Goal: Task Accomplishment & Management: Manage account settings

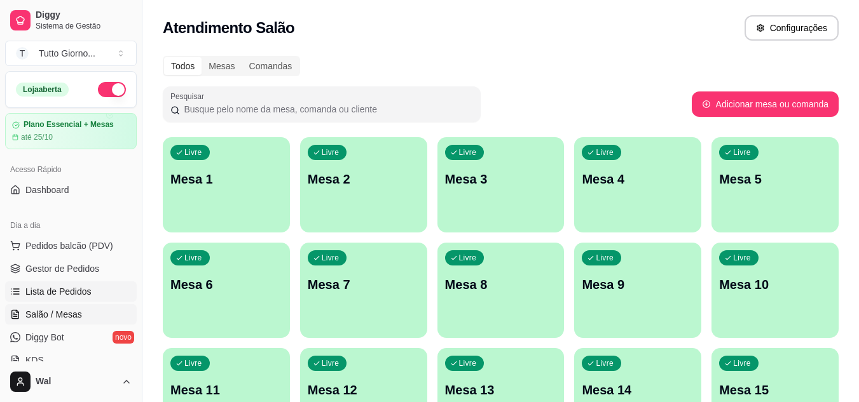
click at [65, 294] on span "Lista de Pedidos" at bounding box center [58, 291] width 66 height 13
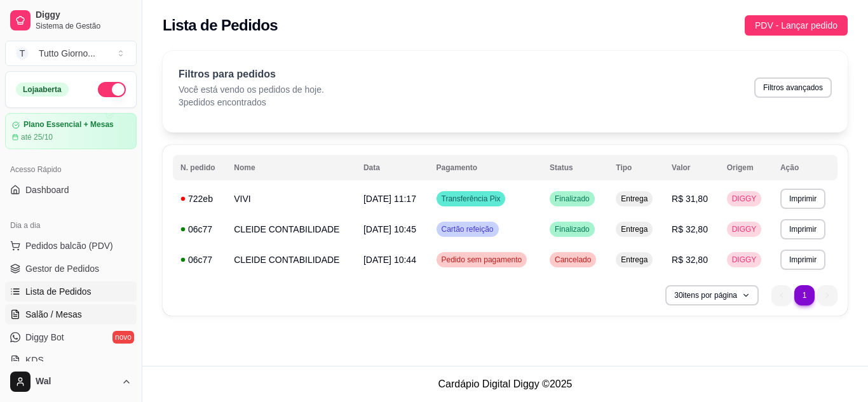
click at [60, 314] on span "Salão / Mesas" at bounding box center [53, 314] width 57 height 13
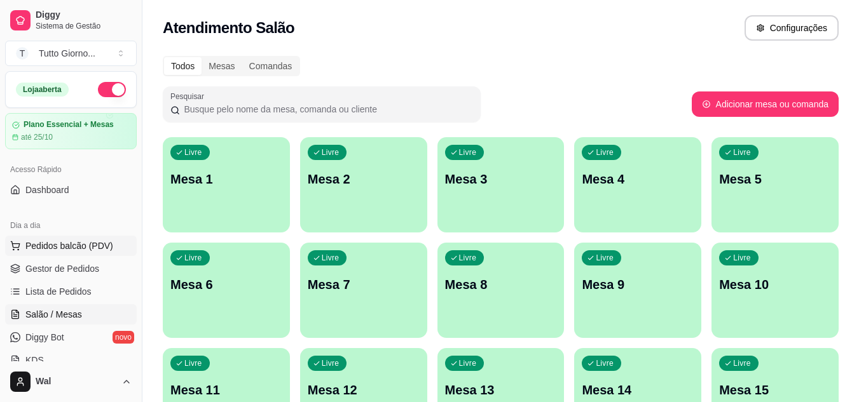
click at [87, 247] on span "Pedidos balcão (PDV)" at bounding box center [69, 246] width 88 height 13
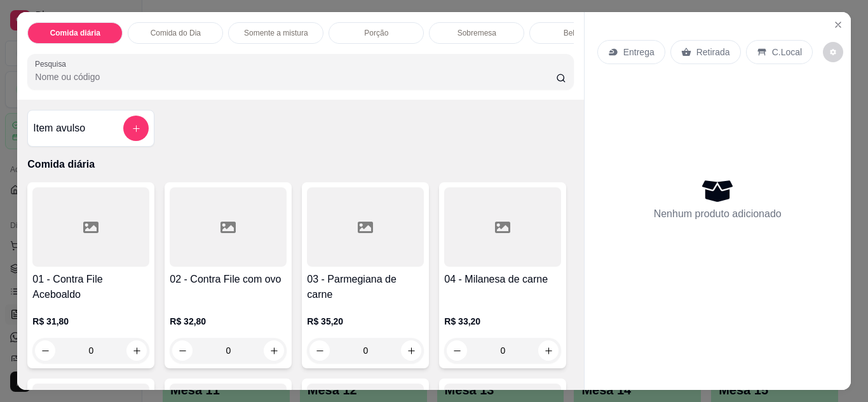
click at [649, 47] on div "Entrega" at bounding box center [631, 52] width 68 height 24
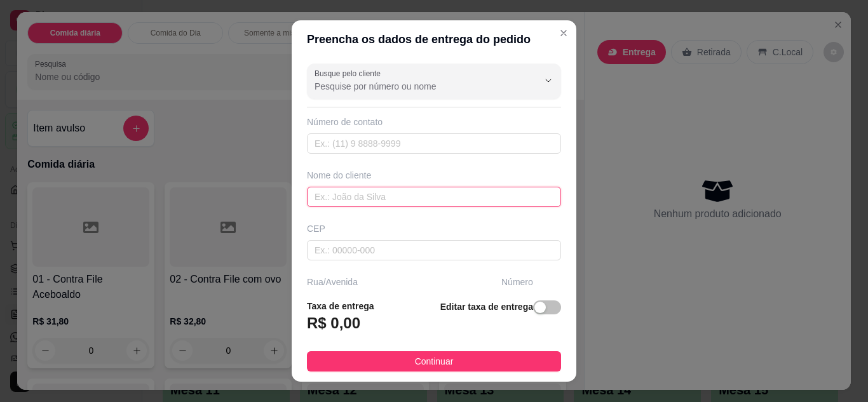
click at [425, 194] on input "text" at bounding box center [434, 197] width 254 height 20
type input "LORENA"
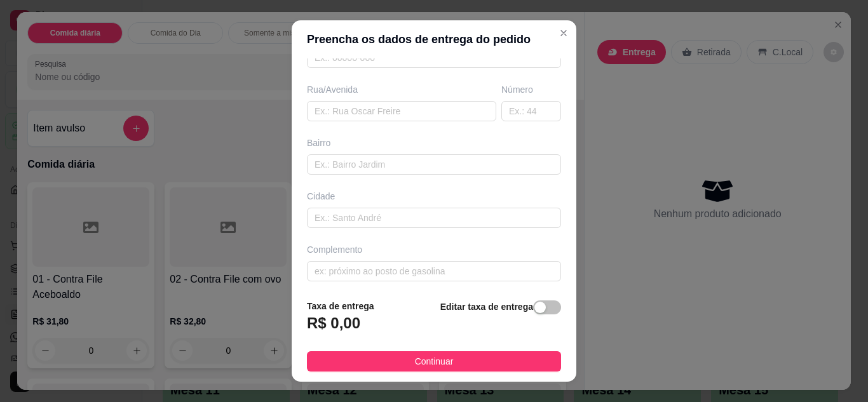
scroll to position [197, 0]
click at [453, 158] on input "text" at bounding box center [434, 160] width 254 height 20
click at [435, 107] on input "text" at bounding box center [401, 107] width 189 height 20
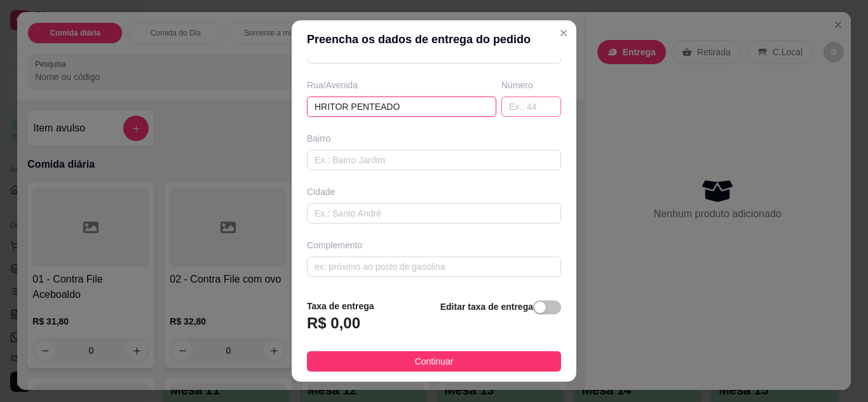
type input "HRITOR PENTEADO"
click at [521, 104] on input "text" at bounding box center [531, 107] width 60 height 20
type input "406"
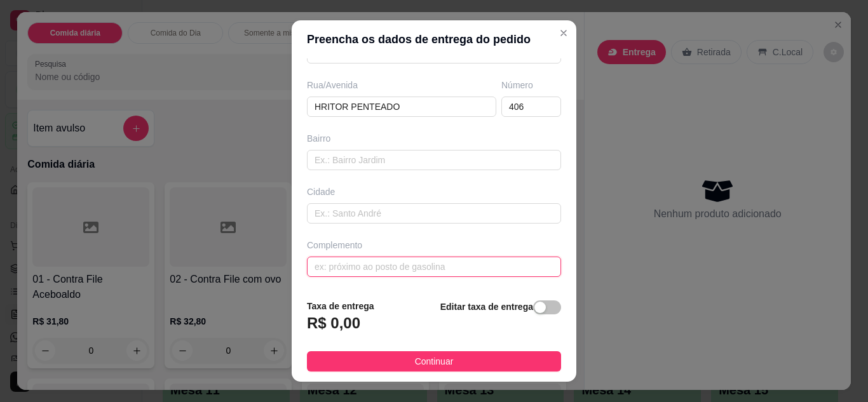
click at [416, 265] on input "text" at bounding box center [434, 267] width 254 height 20
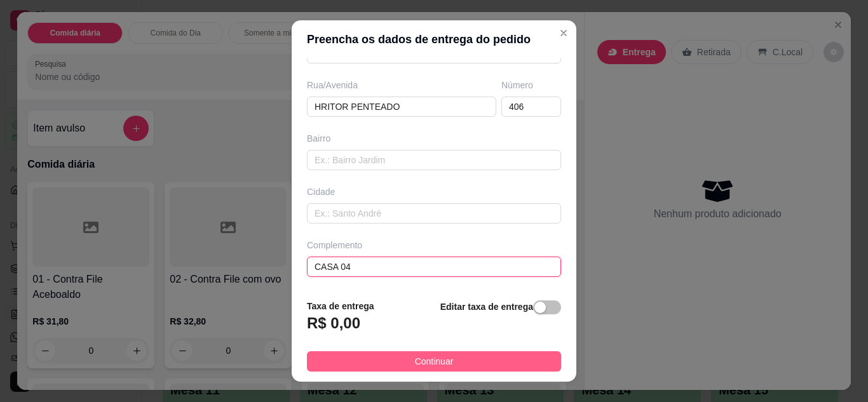
type input "CASA 04"
click at [461, 365] on button "Continuar" at bounding box center [434, 361] width 254 height 20
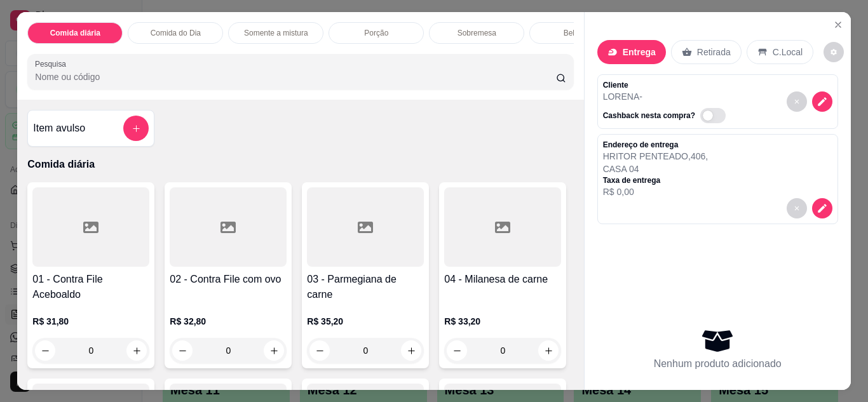
click at [184, 22] on div "Comida do Dia" at bounding box center [175, 33] width 95 height 22
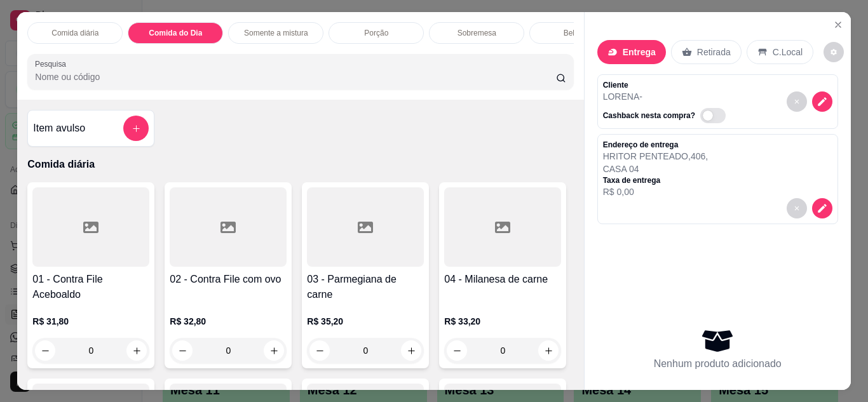
scroll to position [34, 0]
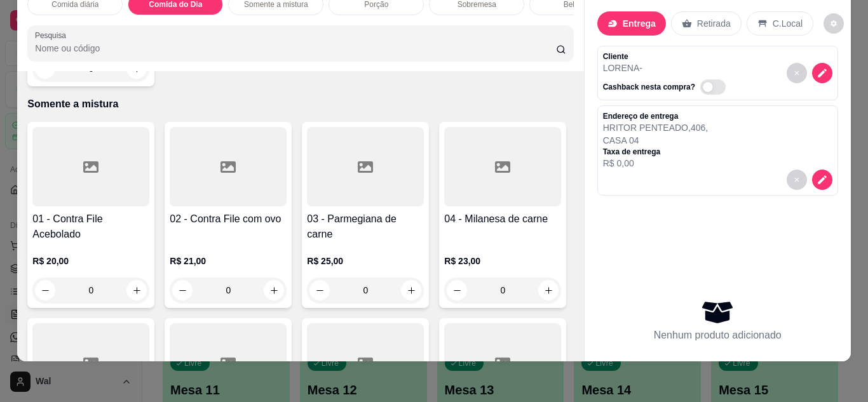
click at [137, 81] on div "0" at bounding box center [90, 68] width 117 height 25
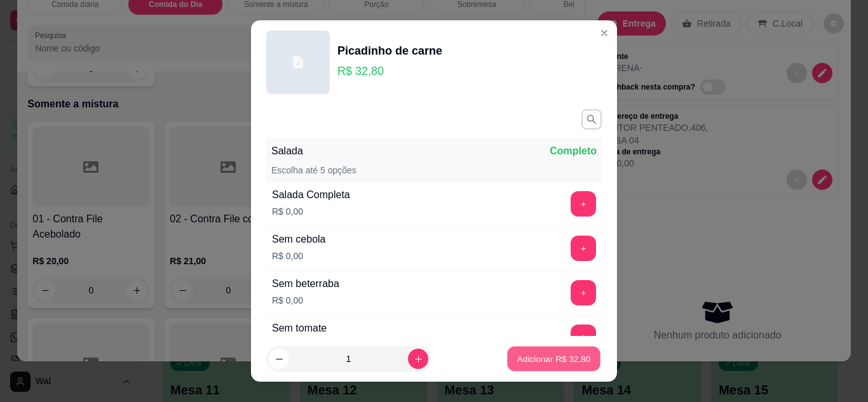
click at [529, 367] on button "Adicionar R$ 32,80" at bounding box center [553, 359] width 93 height 25
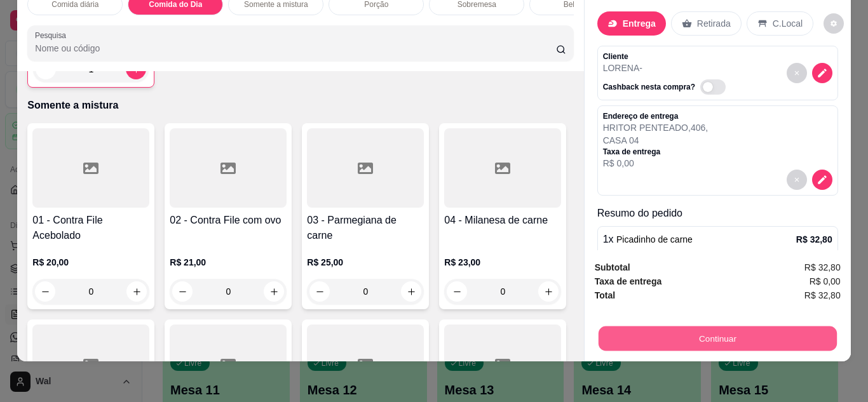
click at [656, 327] on button "Continuar" at bounding box center [717, 339] width 238 height 25
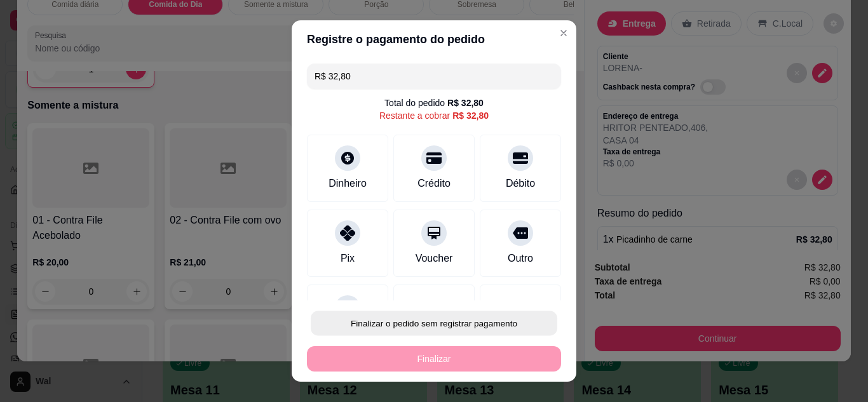
click at [458, 334] on button "Finalizar o pedido sem registrar pagamento" at bounding box center [434, 323] width 247 height 25
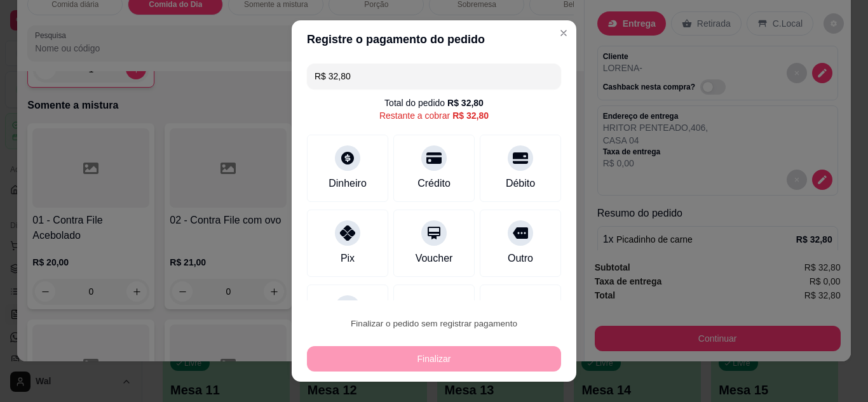
click at [512, 289] on button "Confirmar" at bounding box center [506, 287] width 45 height 19
type input "0"
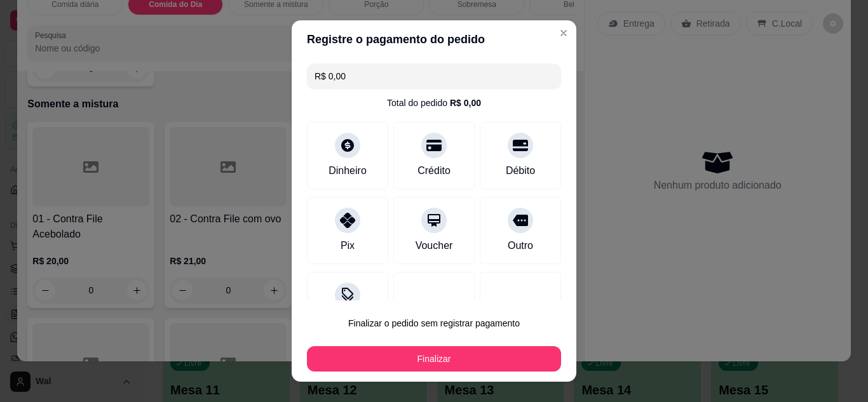
type input "R$ 0,00"
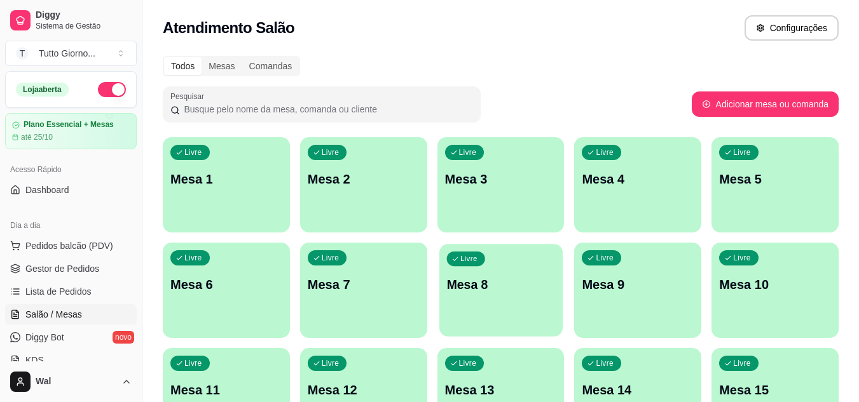
click at [512, 289] on p "Mesa 8" at bounding box center [500, 284] width 109 height 17
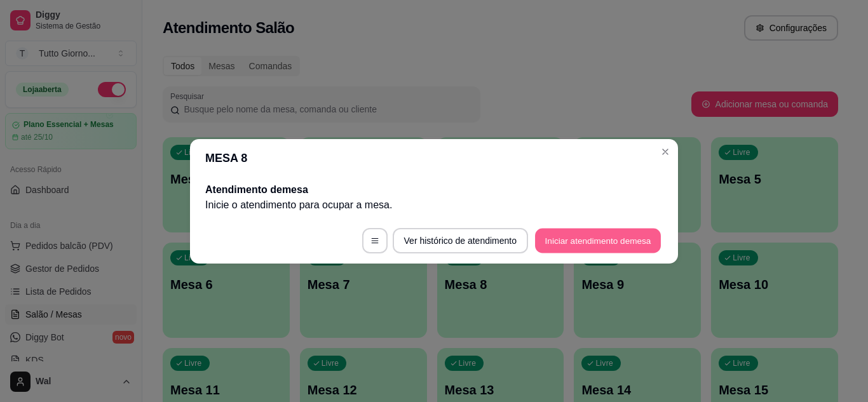
click at [560, 240] on button "Iniciar atendimento de mesa" at bounding box center [598, 240] width 126 height 25
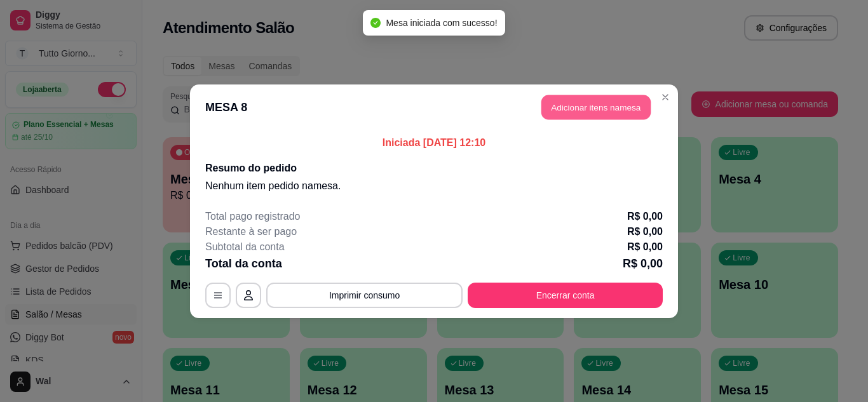
click at [588, 111] on button "Adicionar itens na mesa" at bounding box center [595, 107] width 109 height 25
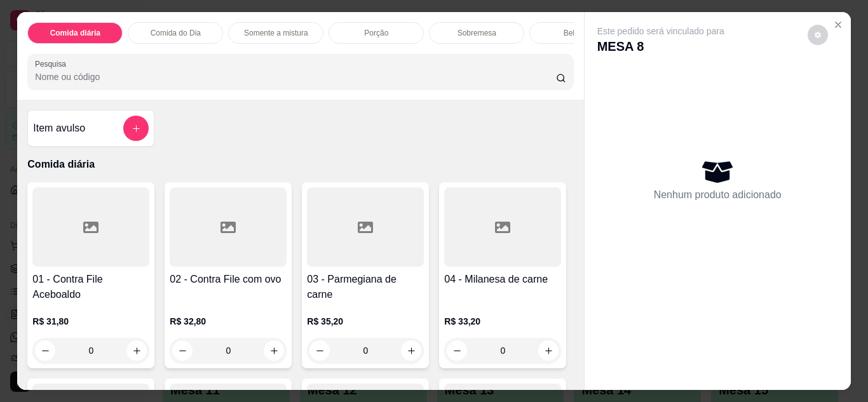
click at [407, 353] on div "0" at bounding box center [365, 350] width 117 height 25
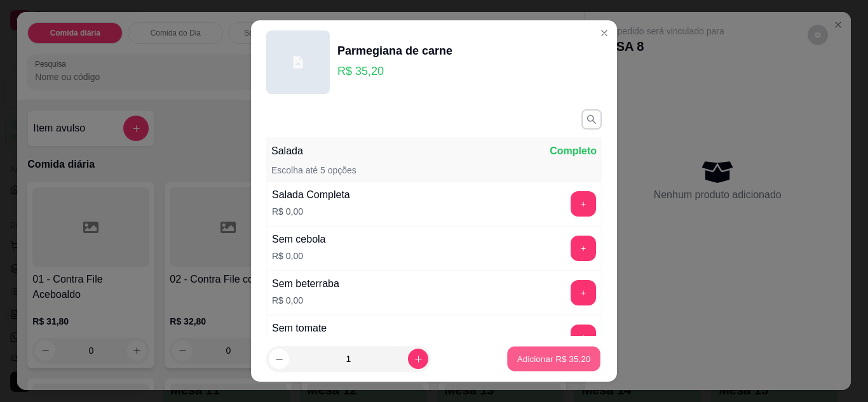
click at [517, 360] on p "Adicionar R$ 35,20" at bounding box center [554, 359] width 74 height 12
type input "1"
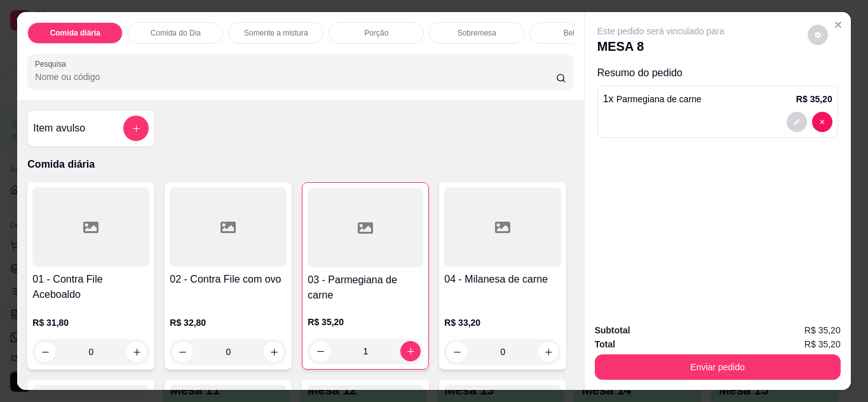
click at [183, 28] on p "Comida do Dia" at bounding box center [176, 33] width 50 height 10
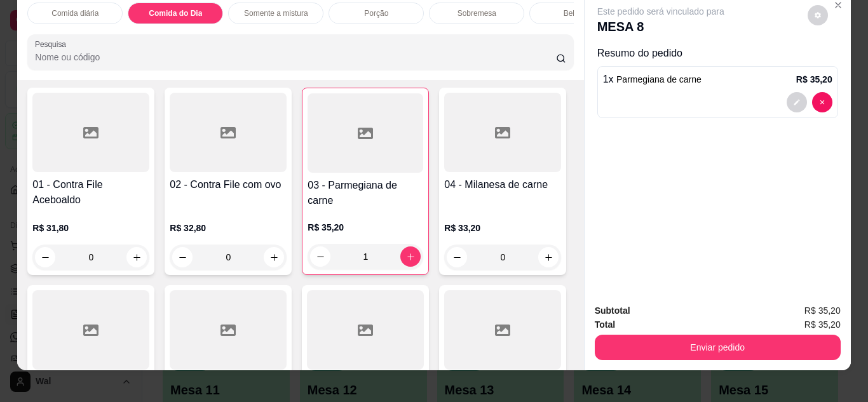
scroll to position [8, 0]
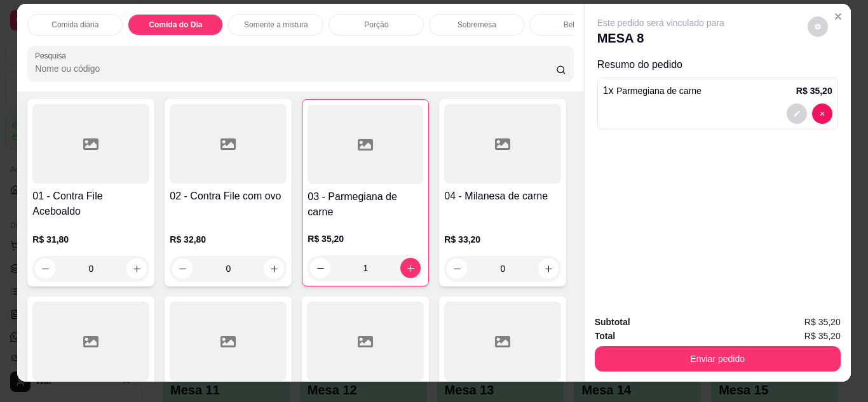
click at [180, 20] on p "Comida do Dia" at bounding box center [175, 25] width 53 height 10
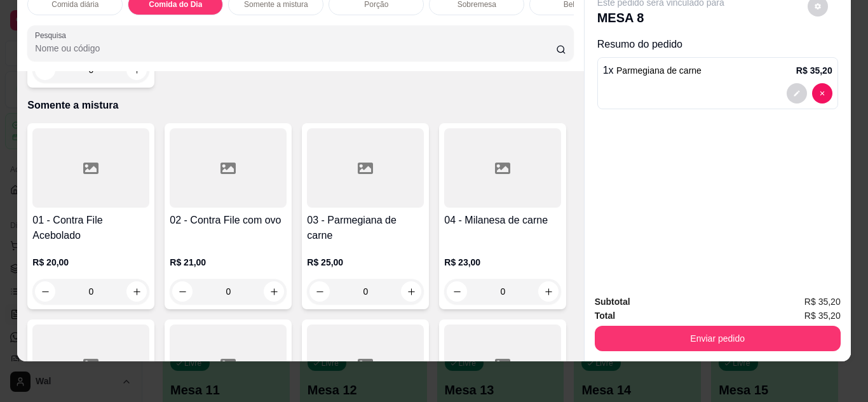
click at [144, 83] on div "0" at bounding box center [90, 69] width 117 height 25
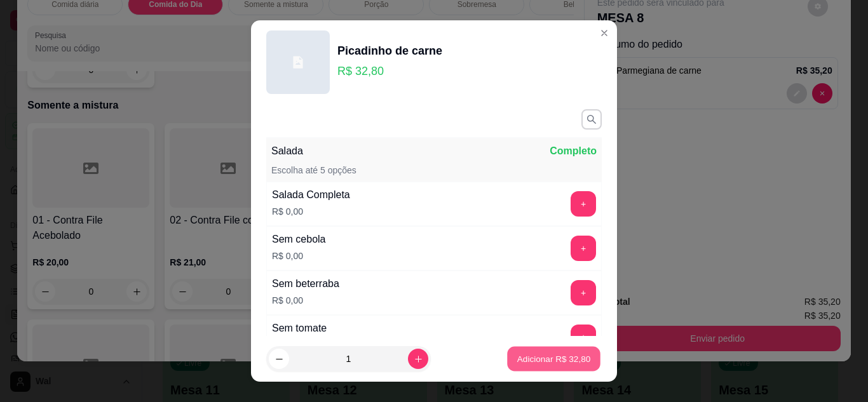
click at [517, 361] on p "Adicionar R$ 32,80" at bounding box center [554, 359] width 74 height 12
type input "1"
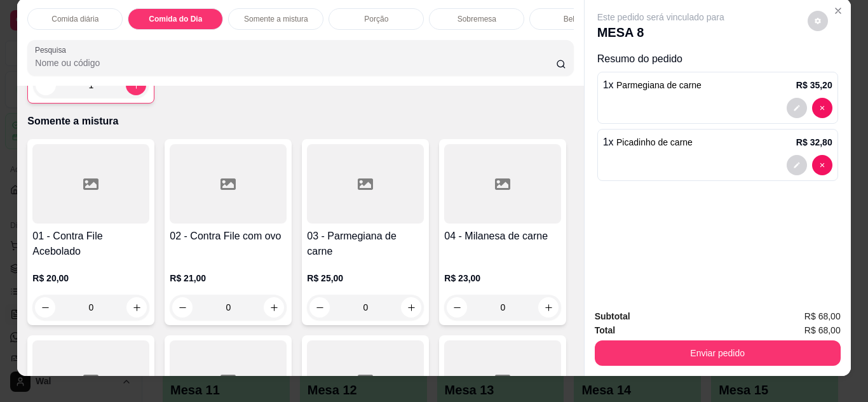
scroll to position [0, 0]
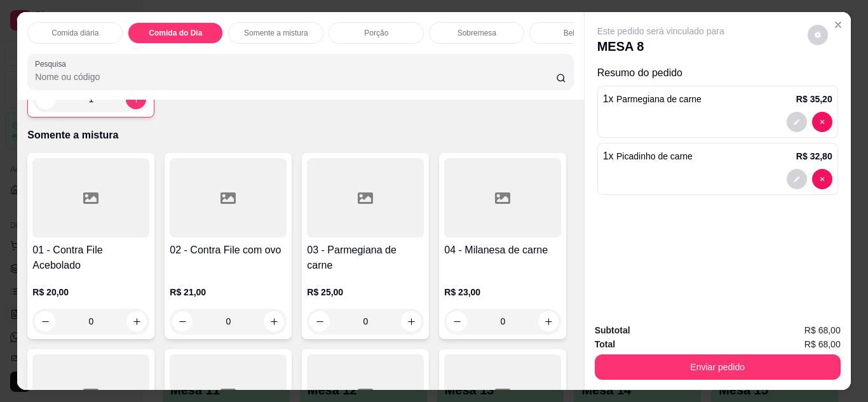
click at [545, 36] on div "Bebidas" at bounding box center [576, 33] width 95 height 22
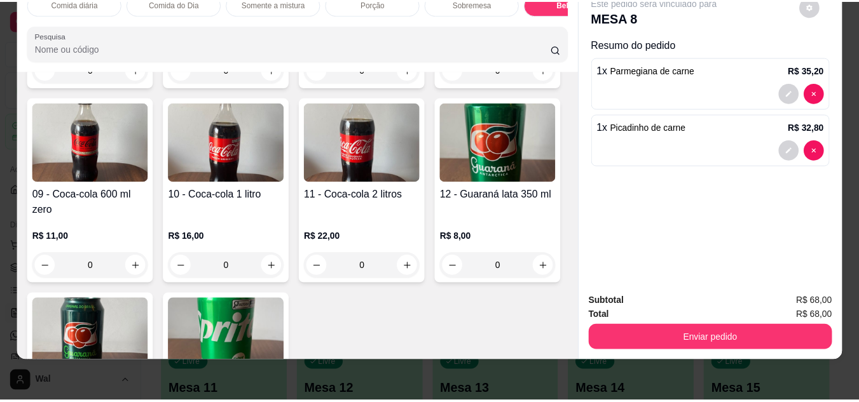
scroll to position [2531, 0]
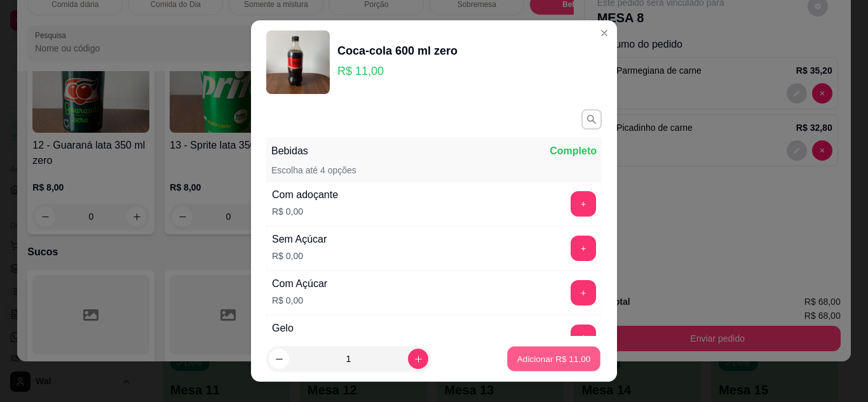
click at [532, 357] on p "Adicionar R$ 11,00" at bounding box center [554, 359] width 74 height 12
type input "1"
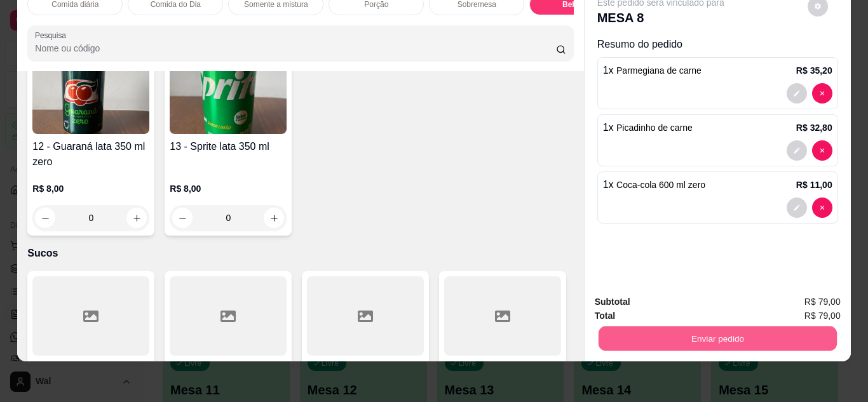
click at [642, 327] on button "Enviar pedido" at bounding box center [717, 339] width 238 height 25
click at [815, 306] on button "Enviar pedido" at bounding box center [808, 298] width 70 height 24
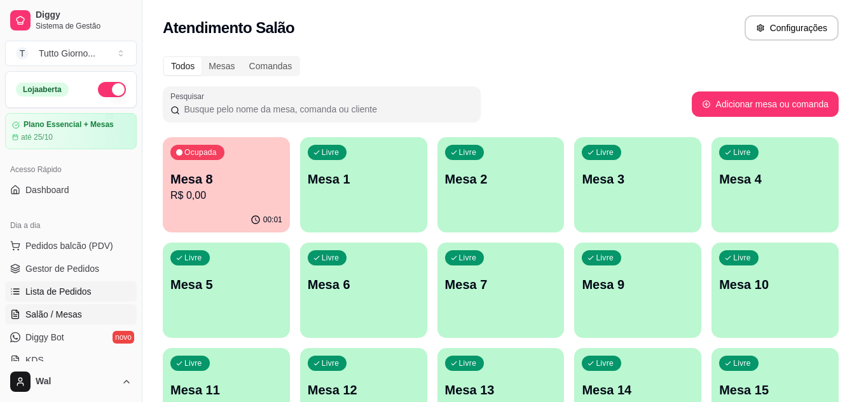
click at [74, 290] on span "Lista de Pedidos" at bounding box center [58, 291] width 66 height 13
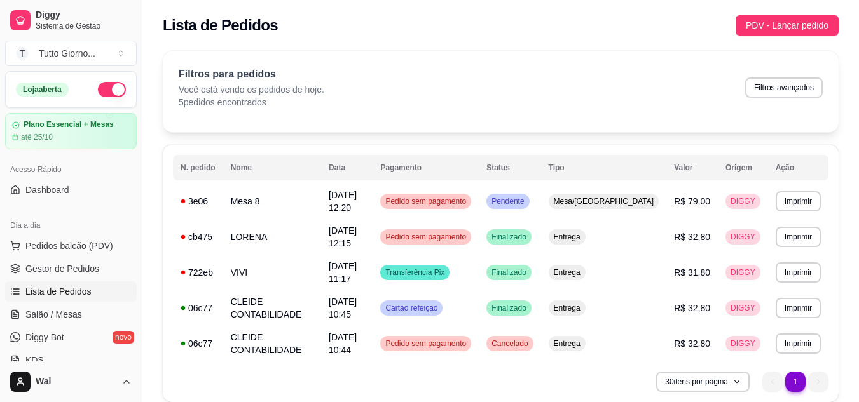
click at [464, 110] on div "Filtros para pedidos Você está vendo os pedidos de hoje. 5 pedidos encontrados …" at bounding box center [501, 91] width 676 height 81
click at [468, 233] on span "Pedido sem pagamento" at bounding box center [426, 237] width 86 height 10
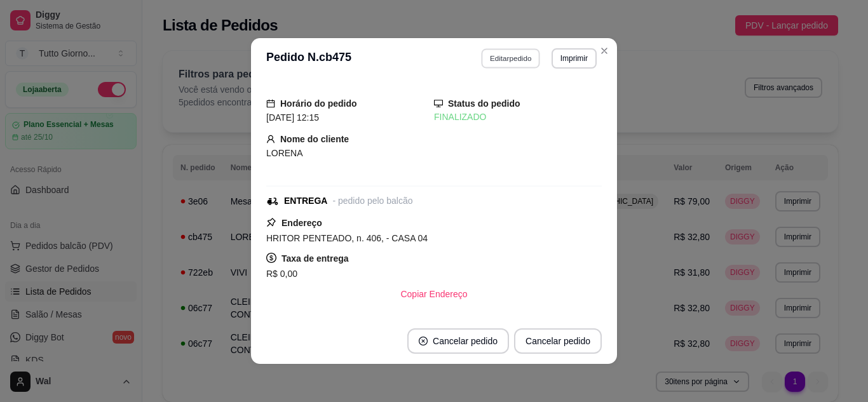
click at [517, 62] on button "Editar pedido" at bounding box center [511, 58] width 59 height 20
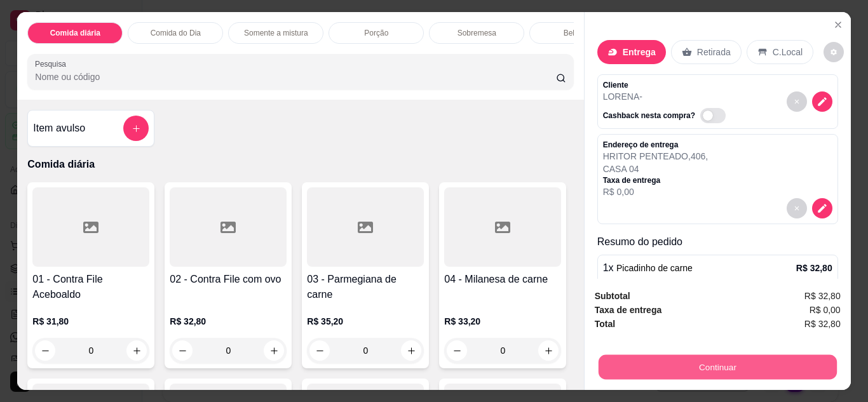
click at [703, 365] on button "Continuar" at bounding box center [717, 367] width 238 height 25
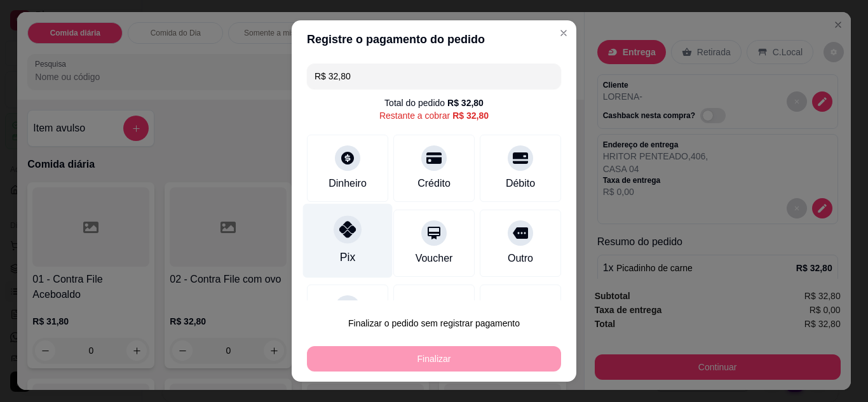
click at [339, 234] on icon at bounding box center [347, 229] width 17 height 17
type input "R$ 0,00"
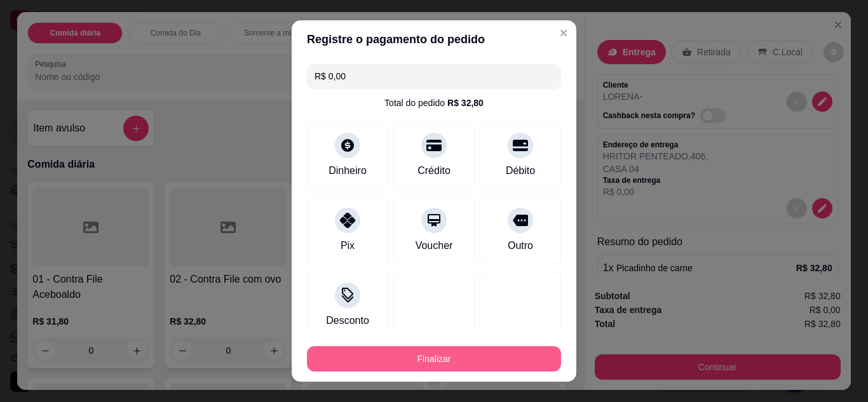
click at [472, 359] on button "Finalizar" at bounding box center [434, 358] width 254 height 25
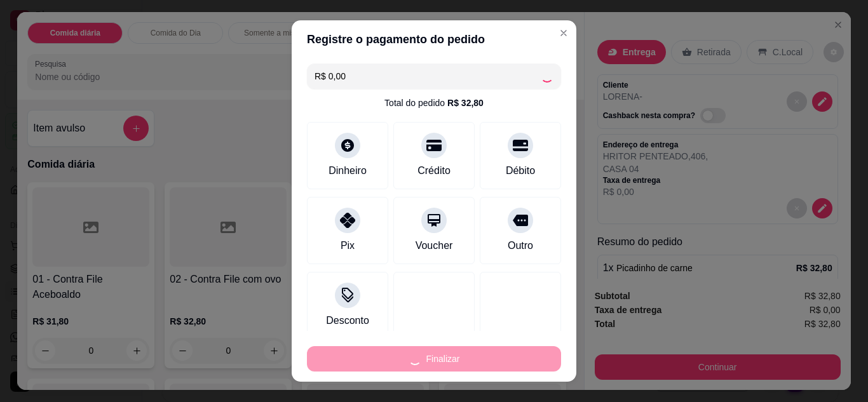
type input "0"
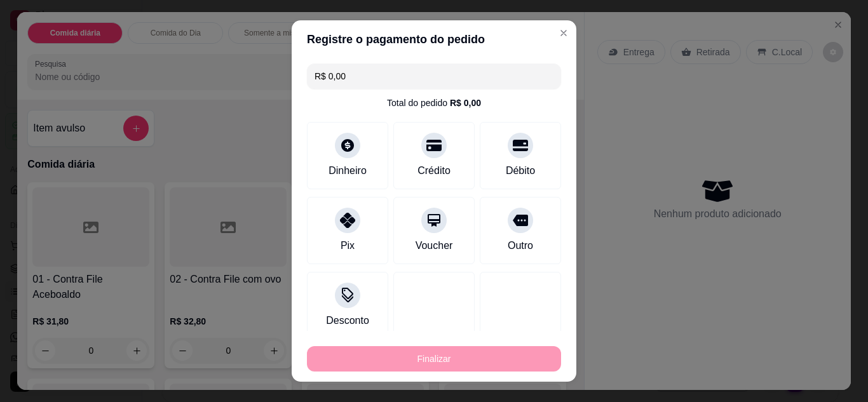
type input "-R$ 32,80"
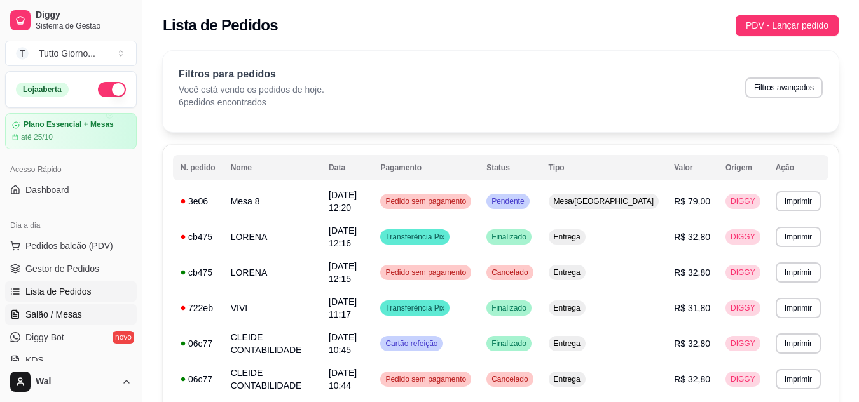
click at [46, 323] on link "Salão / Mesas" at bounding box center [71, 314] width 132 height 20
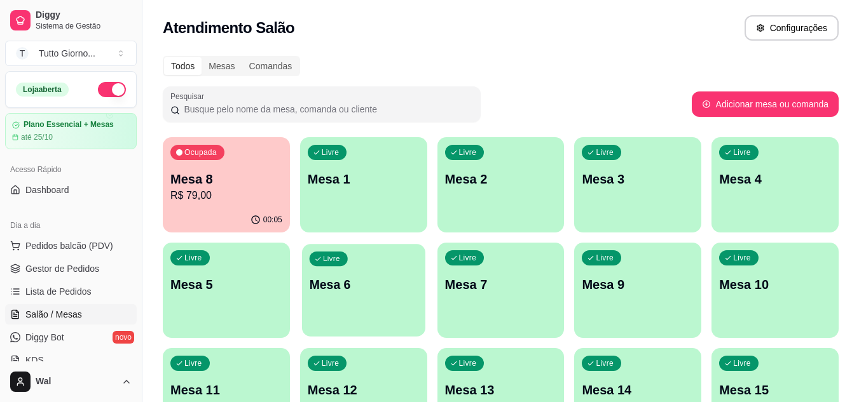
click at [384, 271] on div "Livre Mesa 6" at bounding box center [363, 283] width 123 height 78
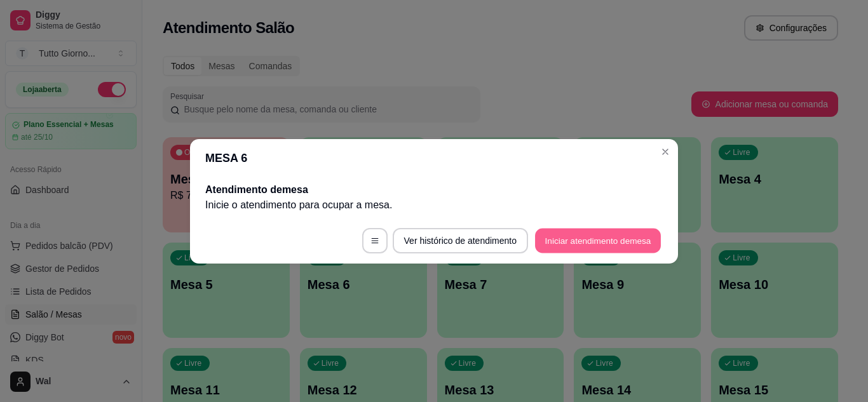
click at [582, 247] on button "Iniciar atendimento de mesa" at bounding box center [598, 240] width 126 height 25
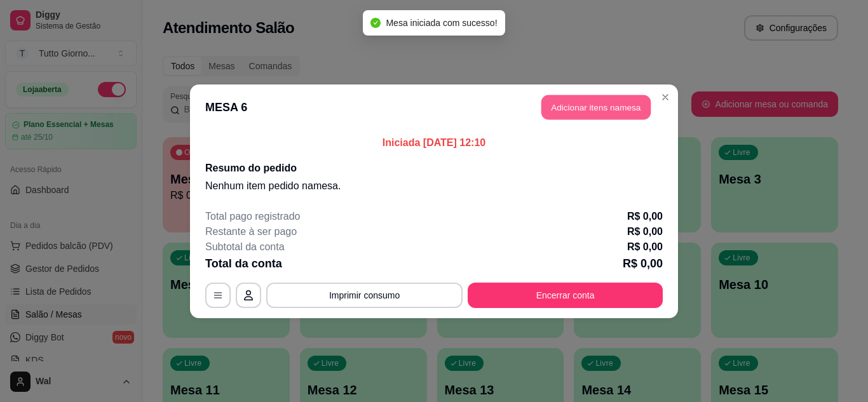
click at [587, 106] on button "Adicionar itens na mesa" at bounding box center [595, 107] width 109 height 25
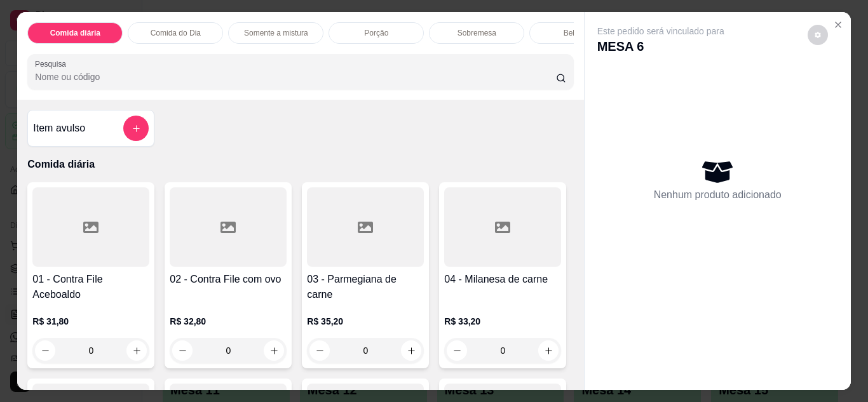
click at [187, 28] on p "Comida do Dia" at bounding box center [176, 33] width 50 height 10
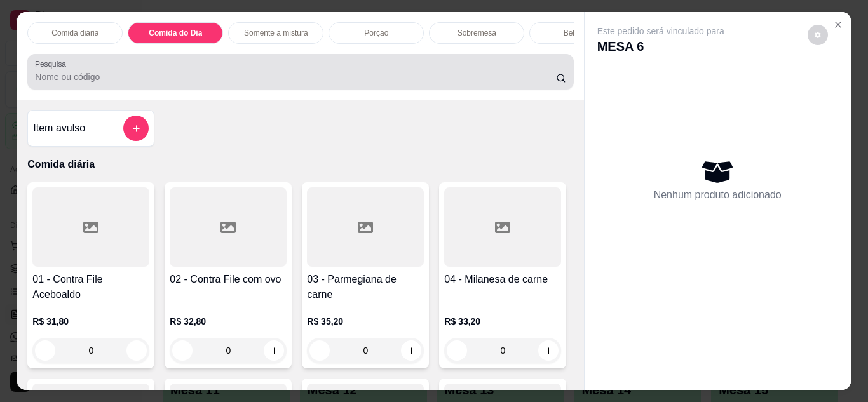
scroll to position [34, 0]
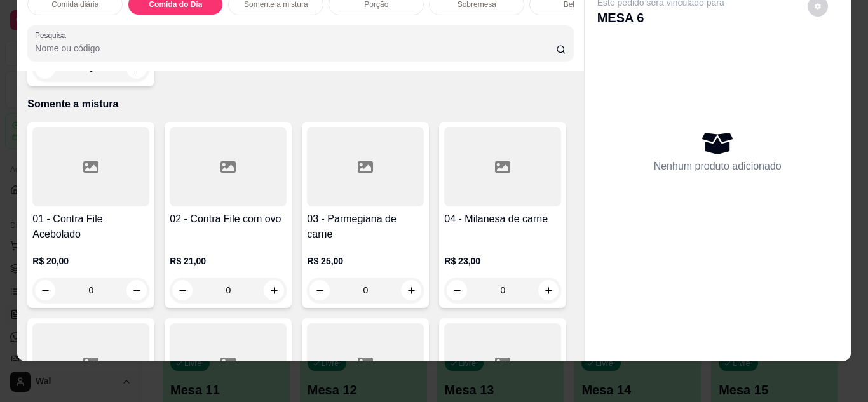
click at [132, 81] on div "0" at bounding box center [90, 68] width 117 height 25
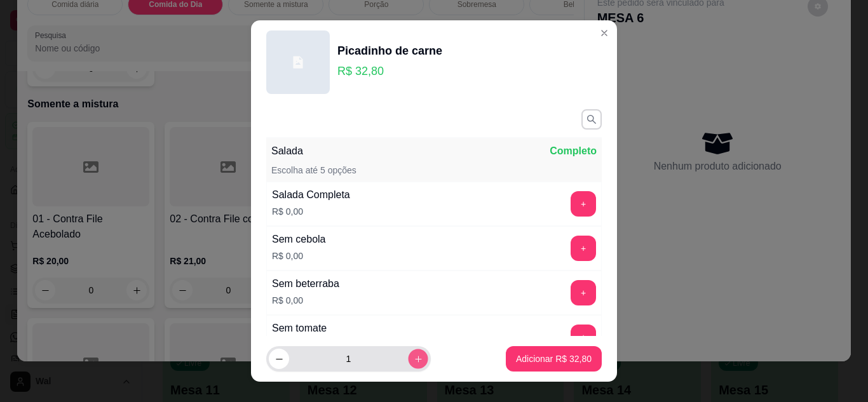
click at [408, 357] on button "increase-product-quantity" at bounding box center [418, 360] width 20 height 20
type input "2"
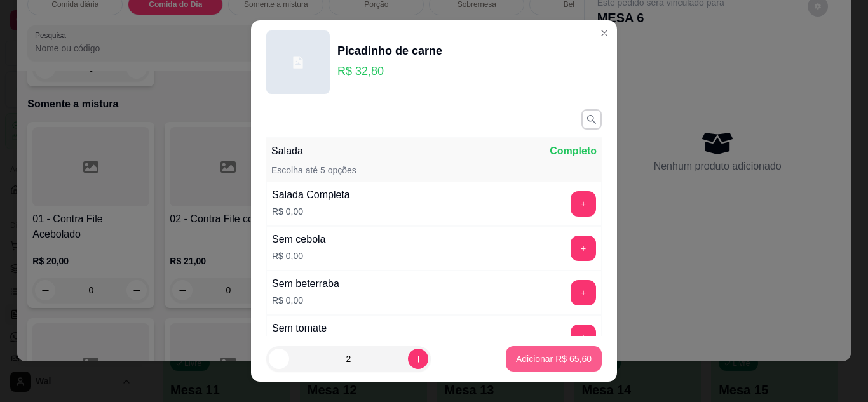
click at [516, 357] on p "Adicionar R$ 65,60" at bounding box center [554, 359] width 76 height 13
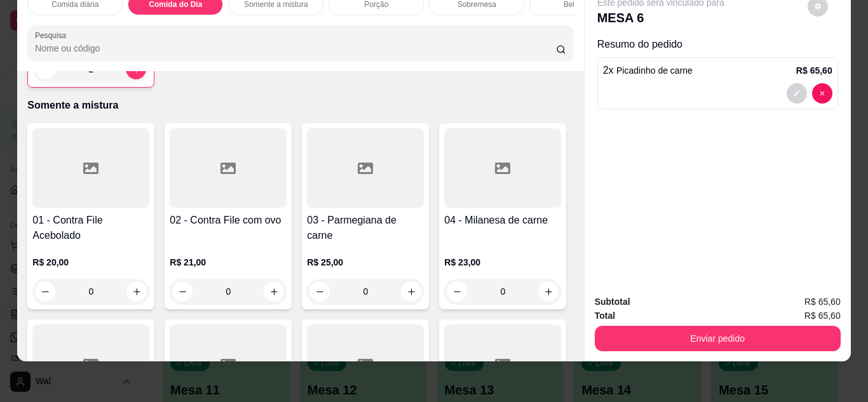
type input "2"
click at [537, 3] on div "Bebidas" at bounding box center [576, 5] width 95 height 22
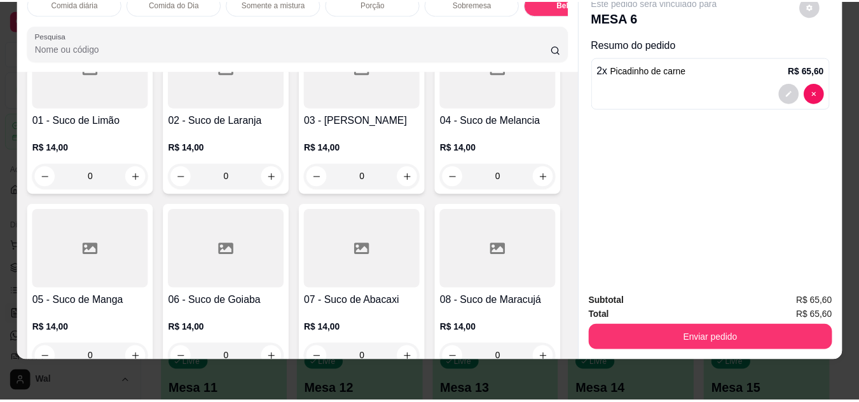
scroll to position [2776, 0]
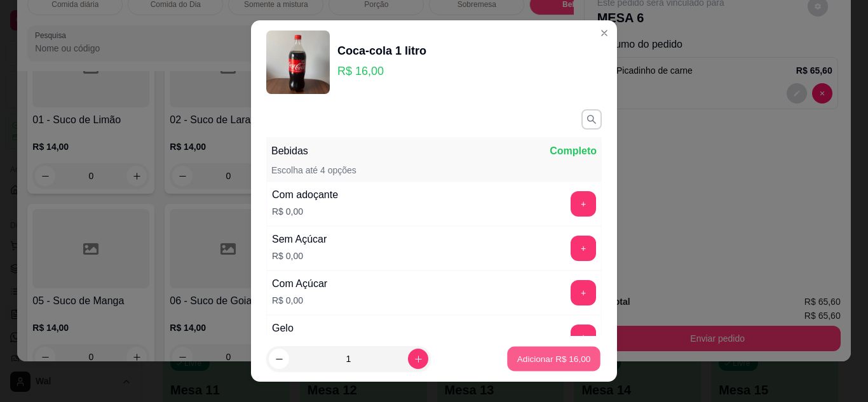
click at [534, 369] on button "Adicionar R$ 16,00" at bounding box center [553, 359] width 93 height 25
type input "1"
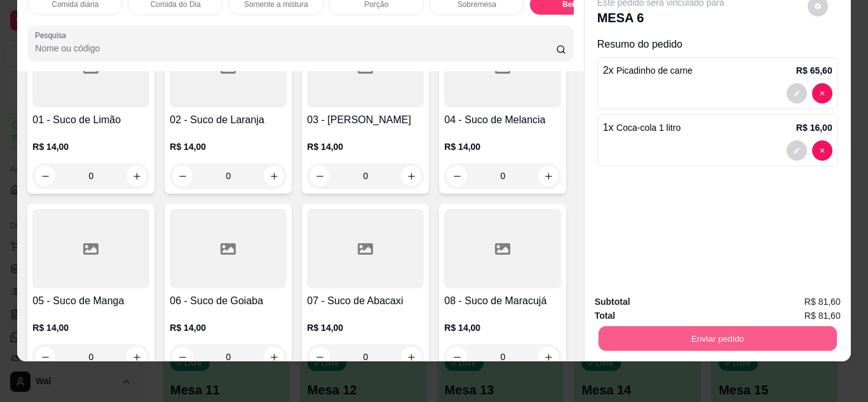
click at [703, 336] on button "Enviar pedido" at bounding box center [717, 339] width 238 height 25
click at [801, 300] on button "Enviar pedido" at bounding box center [808, 298] width 70 height 24
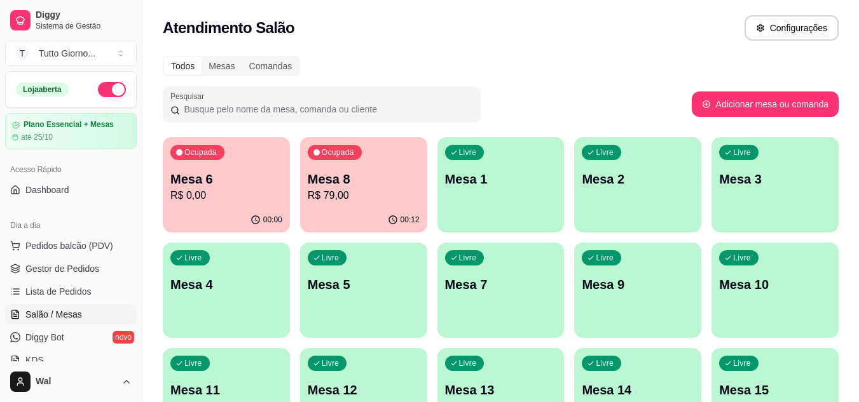
click at [792, 179] on p "Mesa 3" at bounding box center [775, 179] width 112 height 18
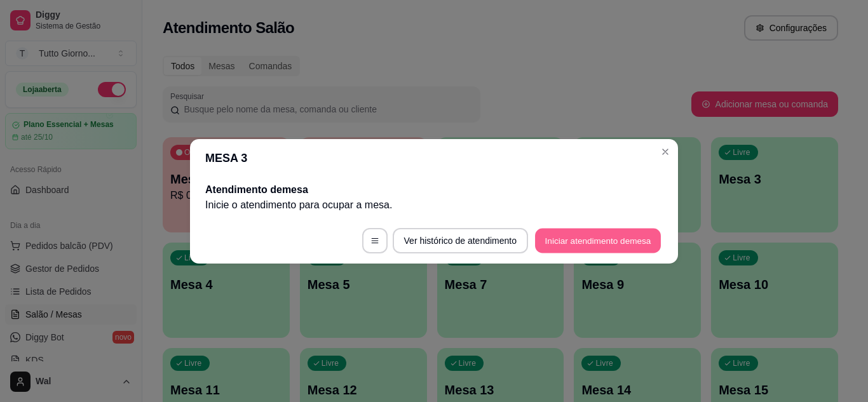
click at [608, 244] on button "Iniciar atendimento de mesa" at bounding box center [598, 240] width 126 height 25
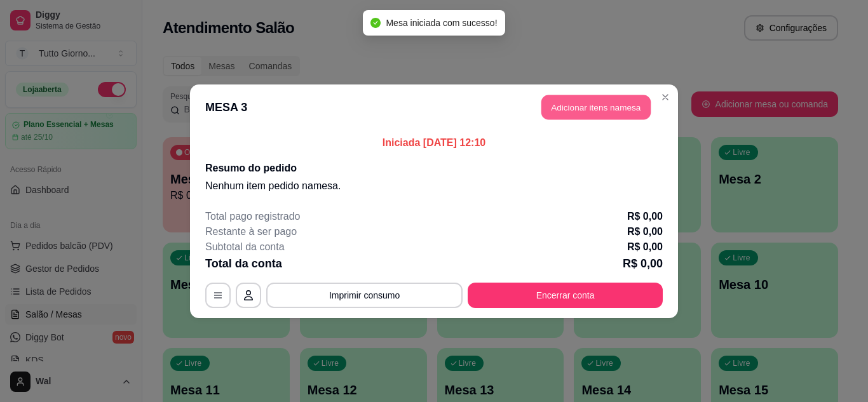
click at [577, 116] on button "Adicionar itens na mesa" at bounding box center [595, 107] width 109 height 25
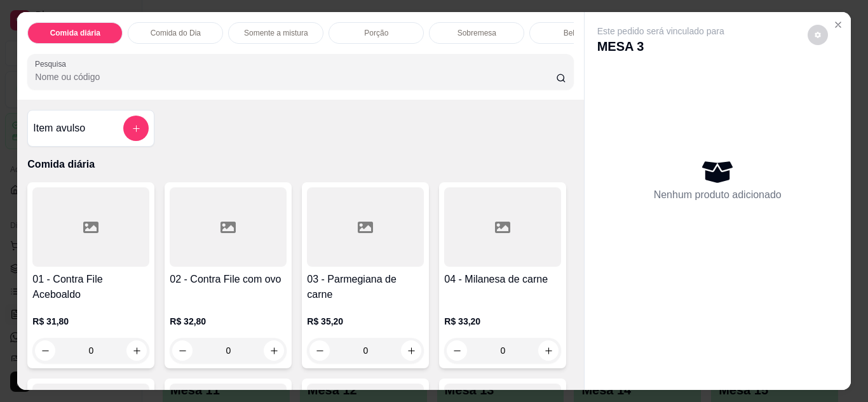
click at [130, 352] on div "0" at bounding box center [90, 350] width 117 height 25
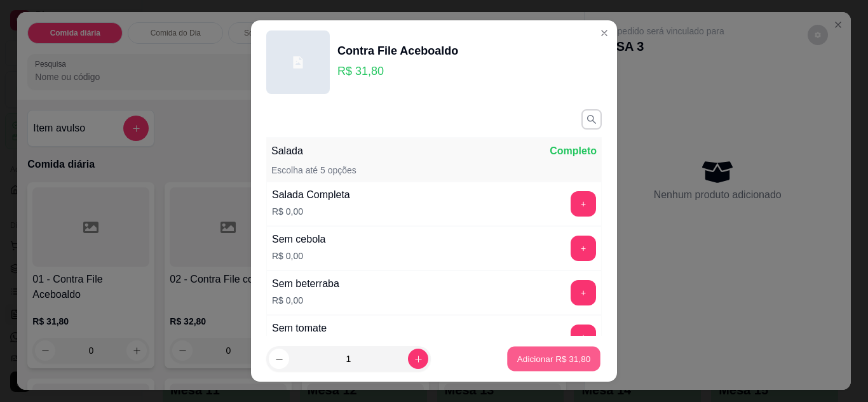
click at [521, 355] on p "Adicionar R$ 31,80" at bounding box center [554, 359] width 74 height 12
type input "1"
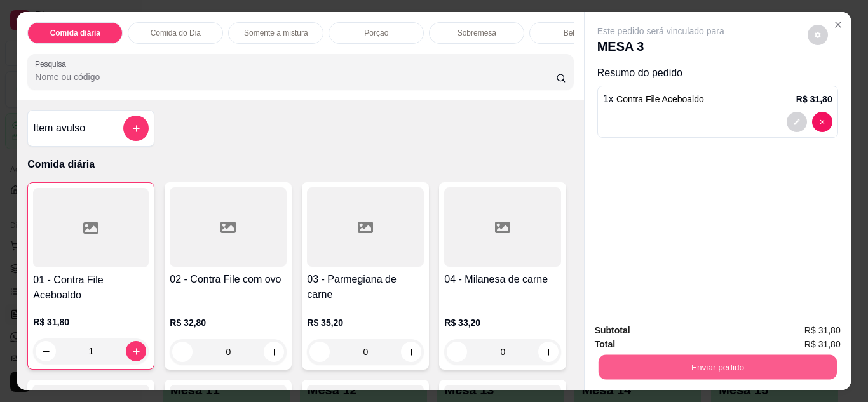
click at [685, 369] on button "Enviar pedido" at bounding box center [717, 367] width 238 height 25
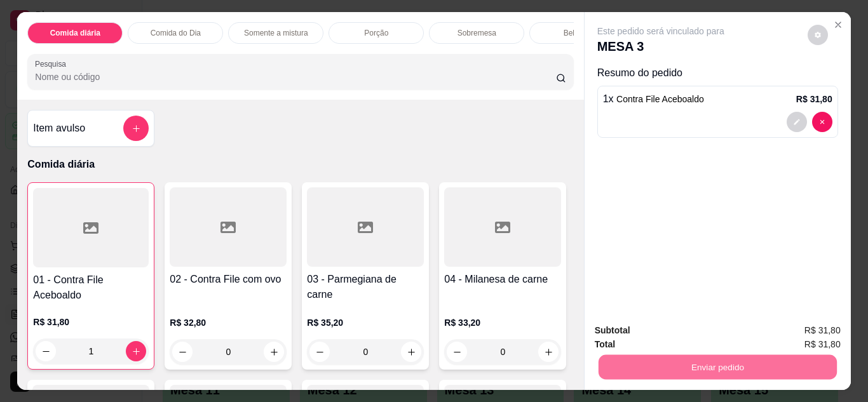
click at [792, 335] on button "Enviar pedido" at bounding box center [808, 332] width 70 height 24
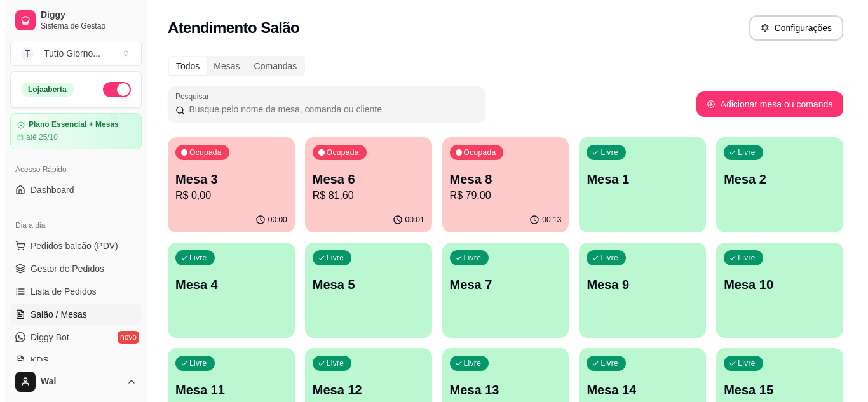
scroll to position [351, 0]
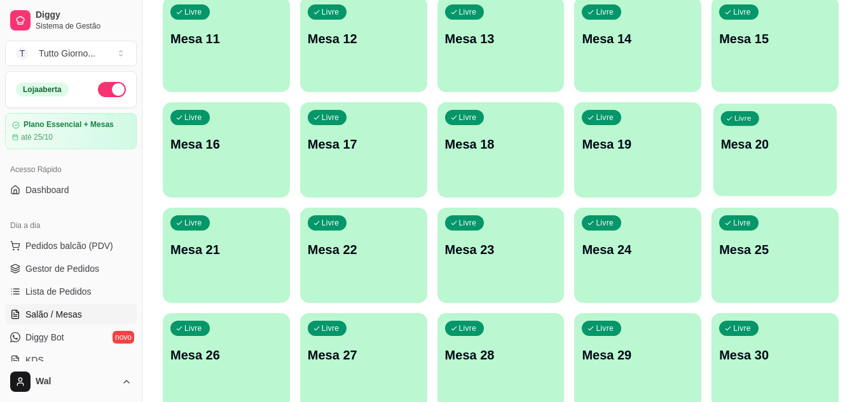
click at [763, 173] on div "Livre Mesa 20" at bounding box center [774, 143] width 123 height 78
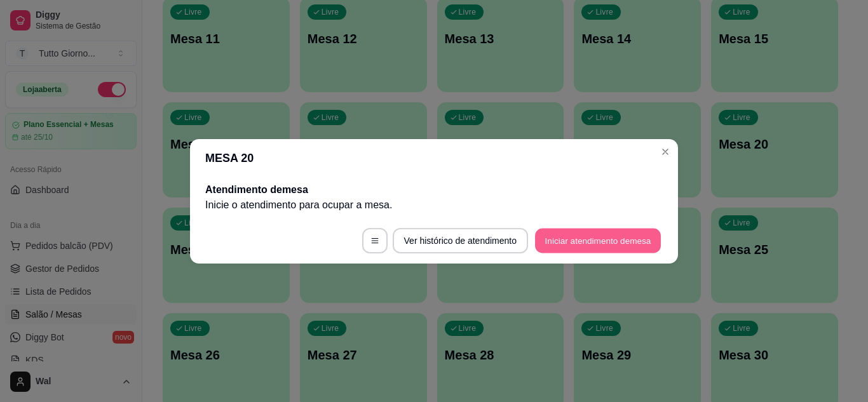
click at [622, 242] on button "Iniciar atendimento de mesa" at bounding box center [598, 240] width 126 height 25
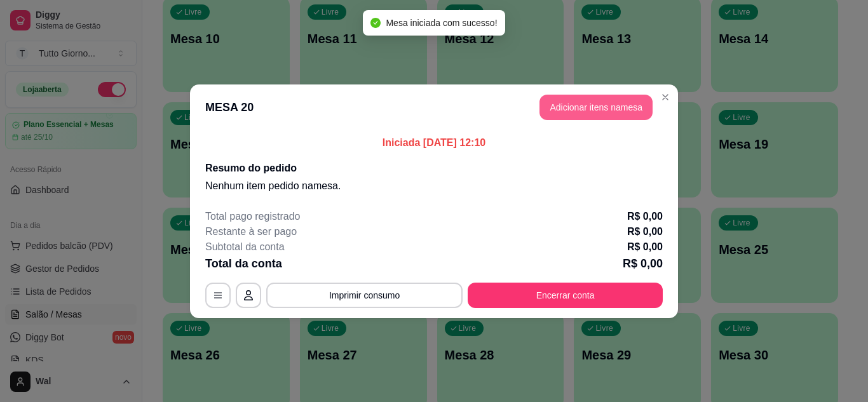
click at [623, 105] on button "Adicionar itens na mesa" at bounding box center [596, 107] width 113 height 25
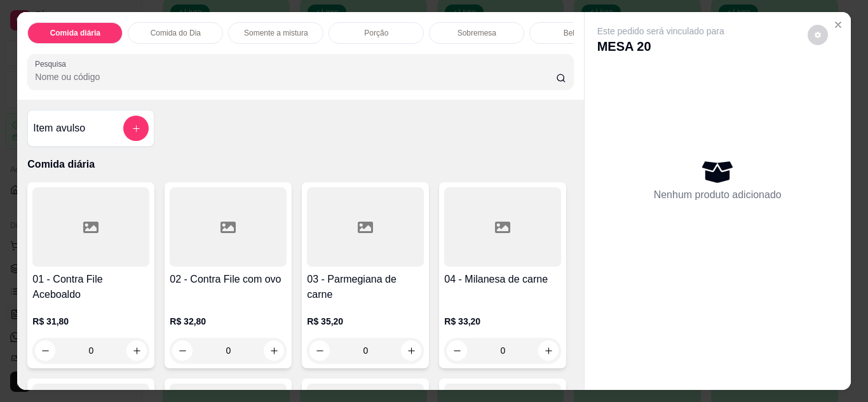
click at [188, 28] on p "Comida do Dia" at bounding box center [176, 33] width 50 height 10
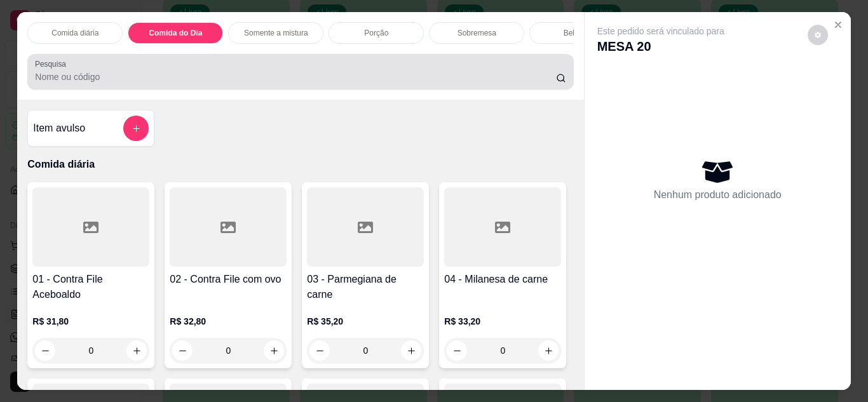
scroll to position [34, 0]
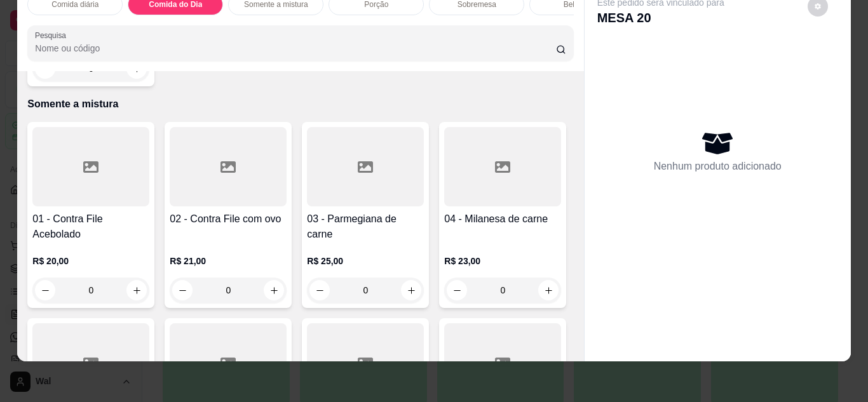
click at [127, 81] on div "0" at bounding box center [90, 68] width 117 height 25
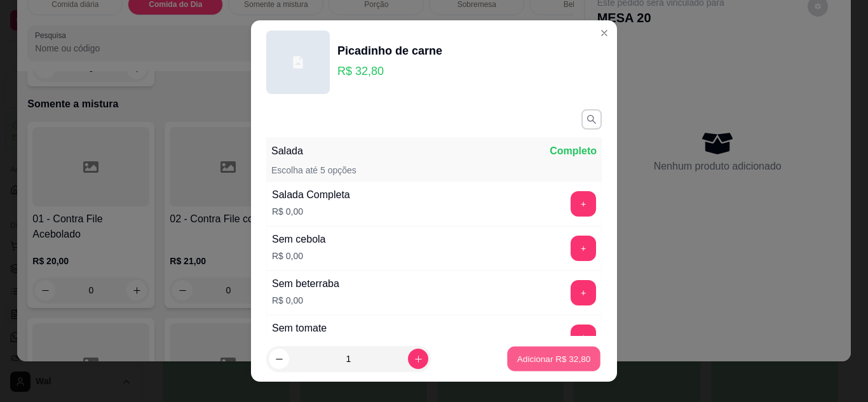
click at [536, 358] on p "Adicionar R$ 32,80" at bounding box center [554, 359] width 74 height 12
type input "1"
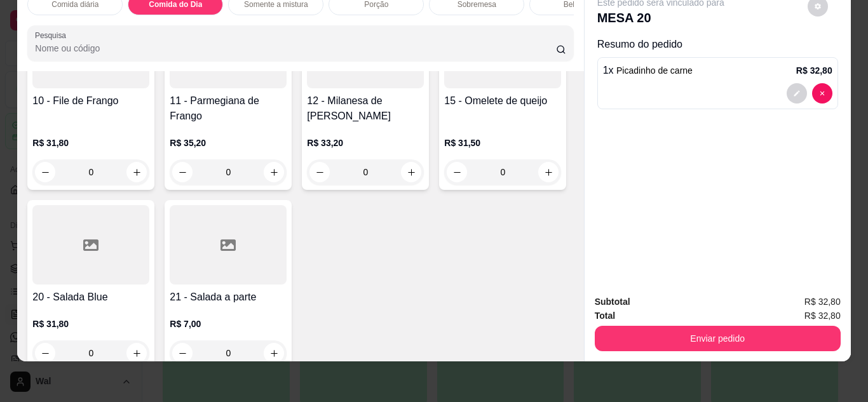
scroll to position [100, 0]
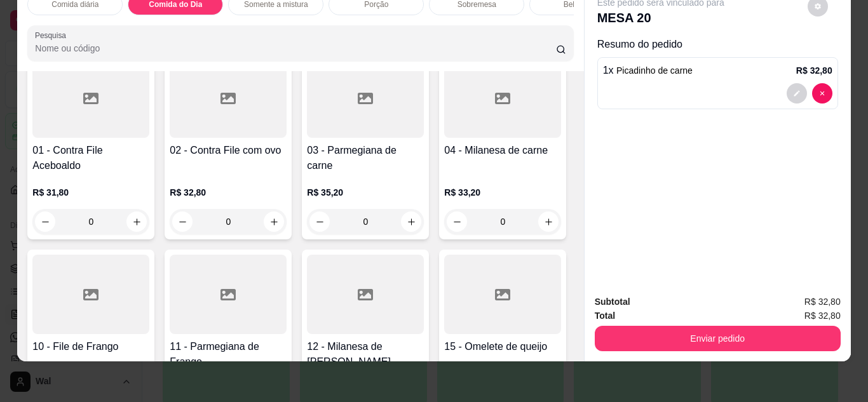
click at [410, 222] on div "0" at bounding box center [365, 221] width 117 height 25
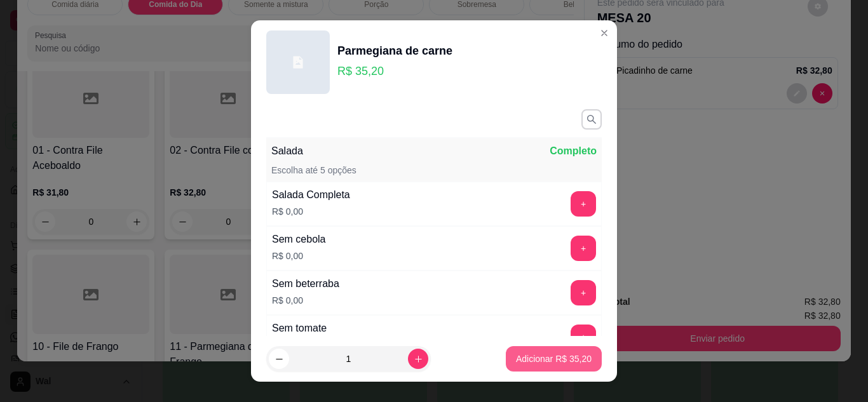
click at [519, 362] on p "Adicionar R$ 35,20" at bounding box center [554, 359] width 76 height 13
type input "1"
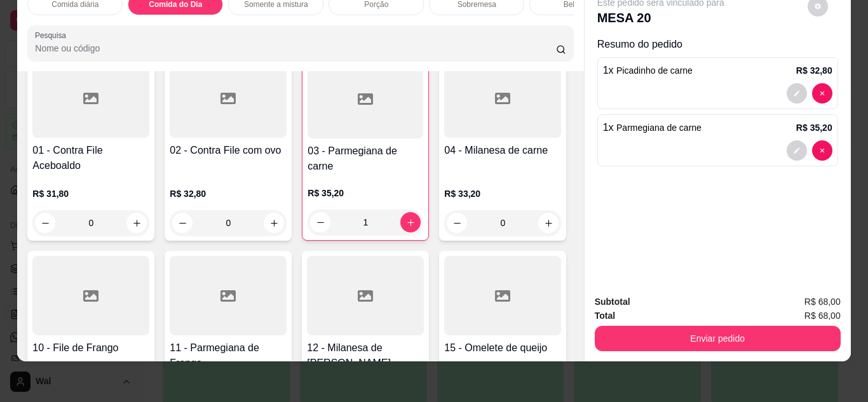
click at [545, 4] on div "Bebidas" at bounding box center [576, 5] width 95 height 22
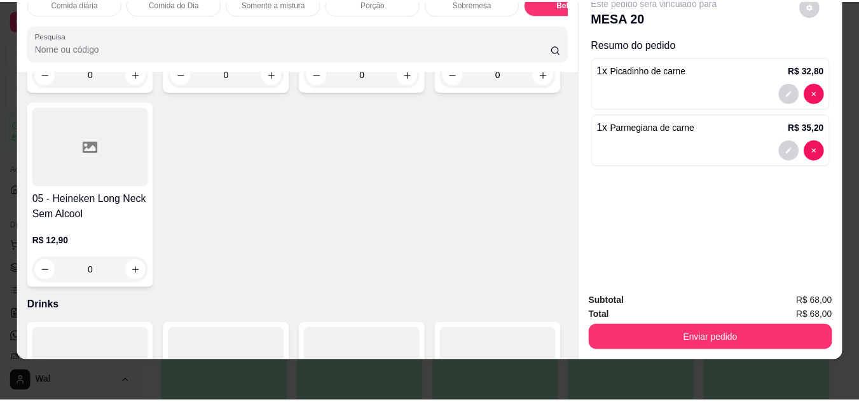
scroll to position [3268, 0]
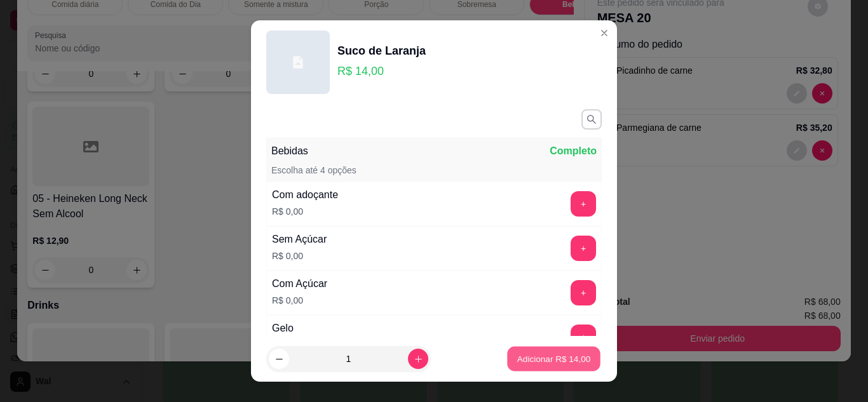
click at [534, 363] on p "Adicionar R$ 14,00" at bounding box center [554, 359] width 74 height 12
type input "1"
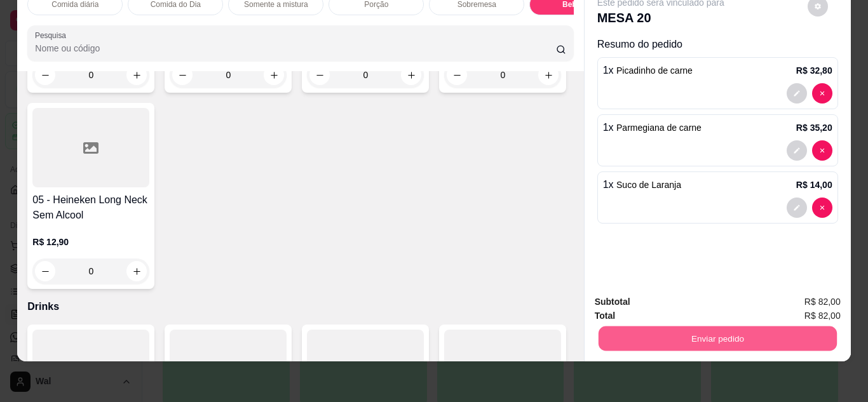
click at [697, 329] on button "Enviar pedido" at bounding box center [717, 339] width 238 height 25
click at [816, 292] on button "Enviar pedido" at bounding box center [808, 298] width 70 height 24
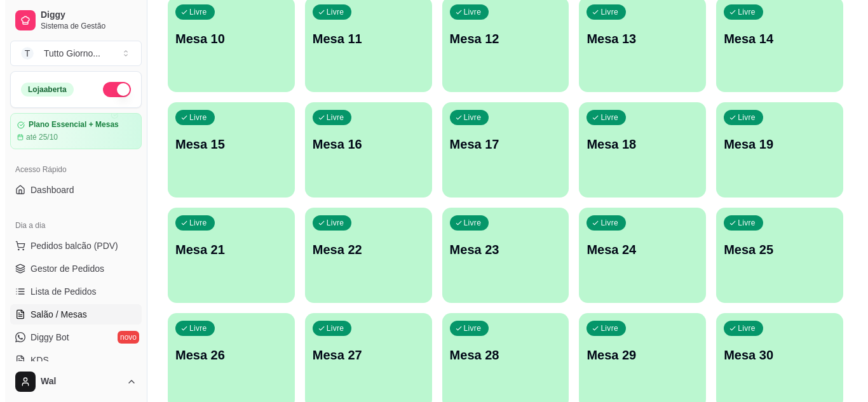
scroll to position [0, 0]
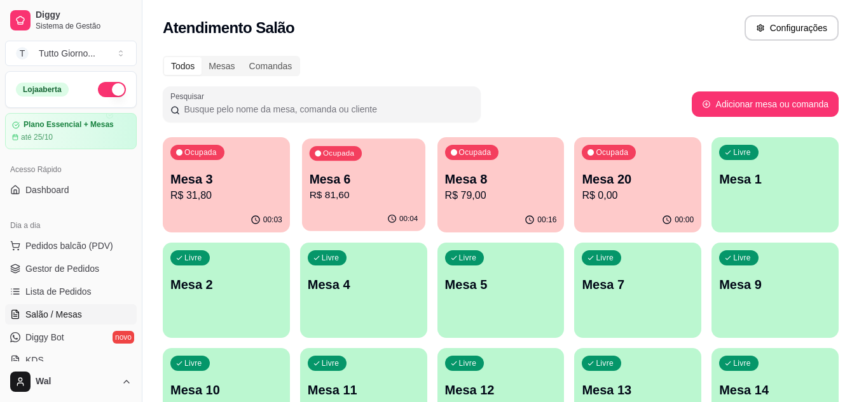
click at [372, 174] on p "Mesa 6" at bounding box center [363, 179] width 109 height 17
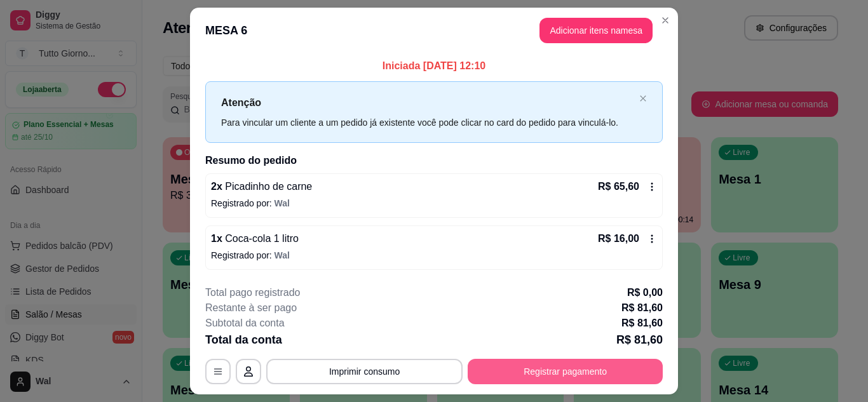
click at [569, 379] on button "Registrar pagamento" at bounding box center [565, 371] width 195 height 25
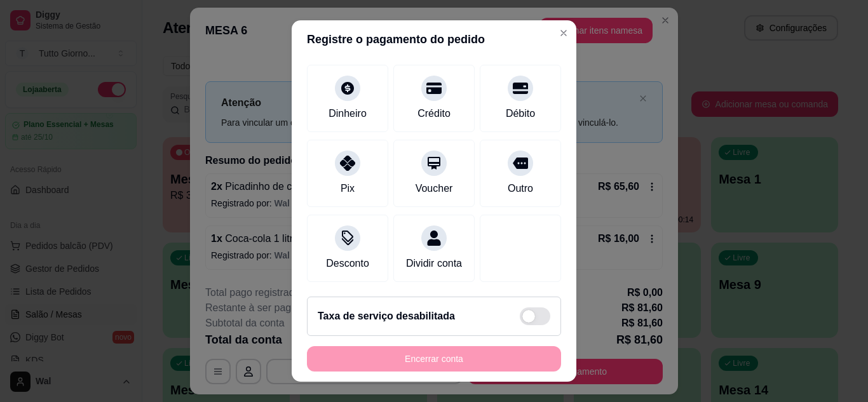
scroll to position [98, 0]
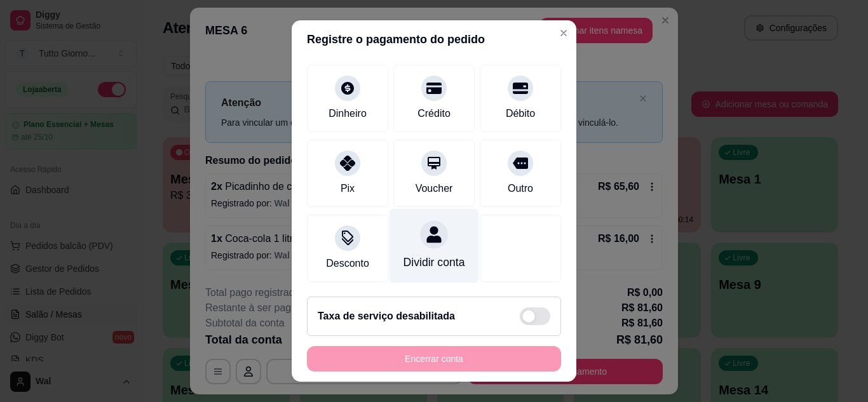
click at [400, 234] on div "Dividir conta" at bounding box center [435, 245] width 90 height 74
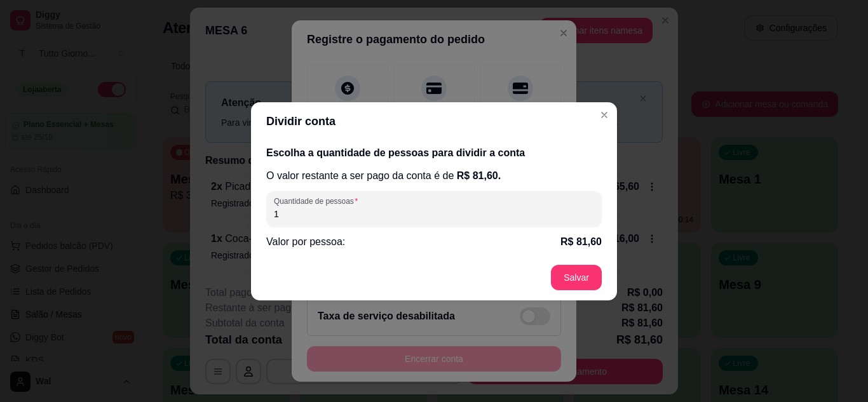
click at [351, 215] on input "1" at bounding box center [434, 214] width 320 height 13
type input "2"
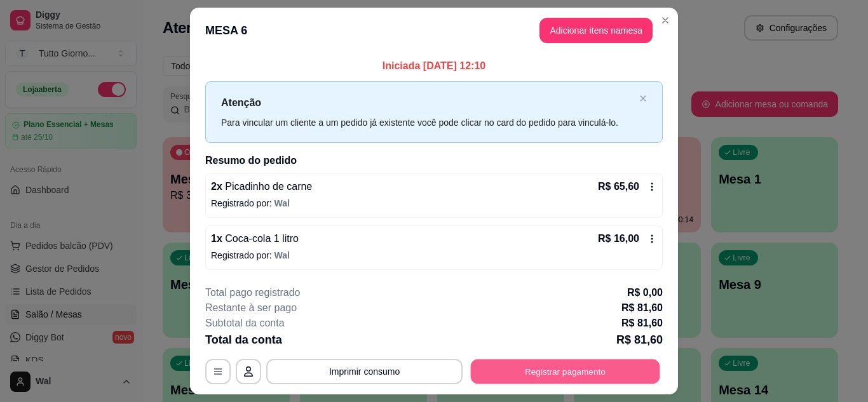
click at [542, 378] on button "Registrar pagamento" at bounding box center [565, 372] width 189 height 25
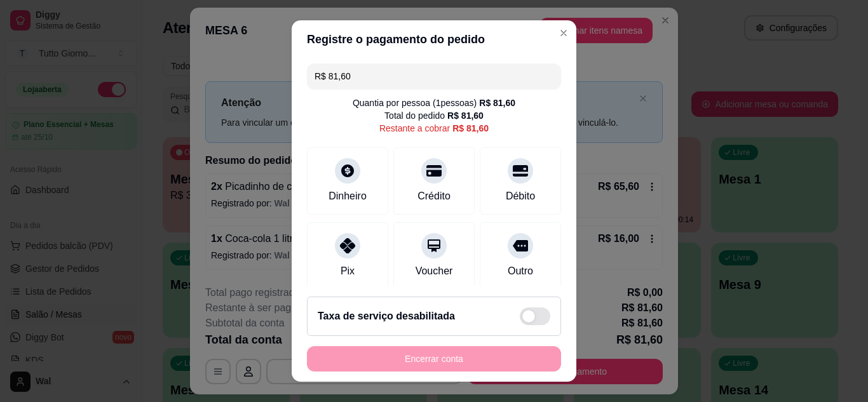
click at [361, 72] on input "R$ 81,60" at bounding box center [434, 76] width 239 height 25
click at [505, 199] on div "Débito" at bounding box center [521, 195] width 32 height 17
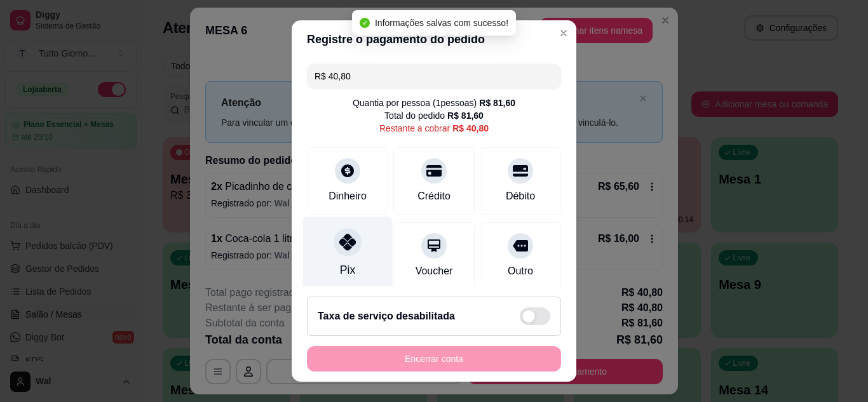
click at [342, 245] on icon at bounding box center [347, 242] width 17 height 17
type input "R$ 0,00"
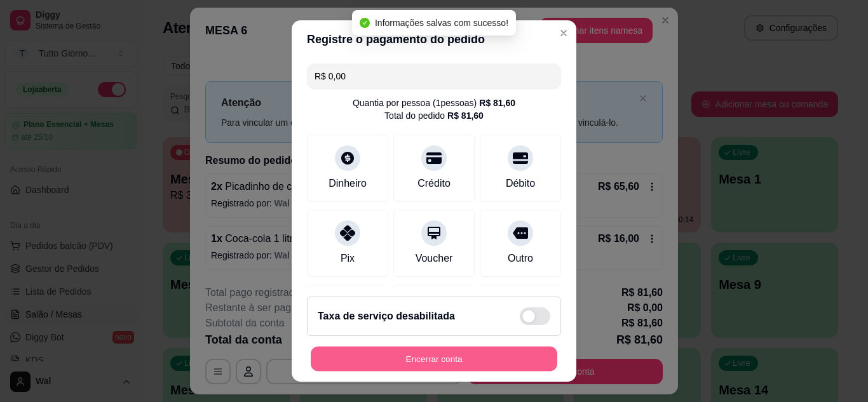
click at [477, 365] on button "Encerrar conta" at bounding box center [434, 359] width 247 height 25
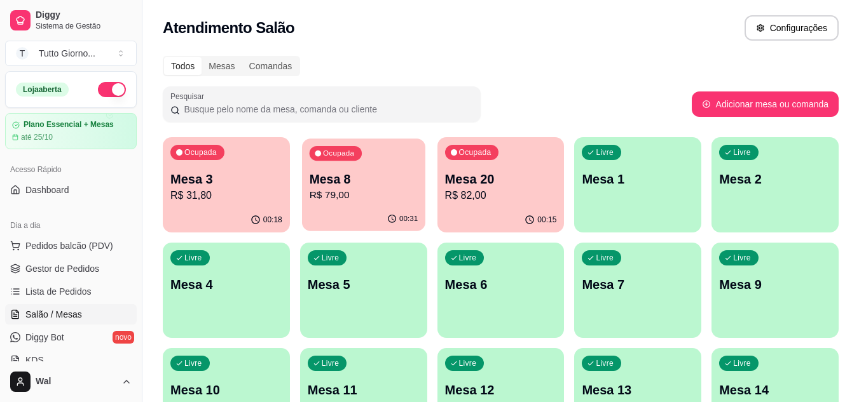
click at [378, 184] on p "Mesa 8" at bounding box center [363, 179] width 109 height 17
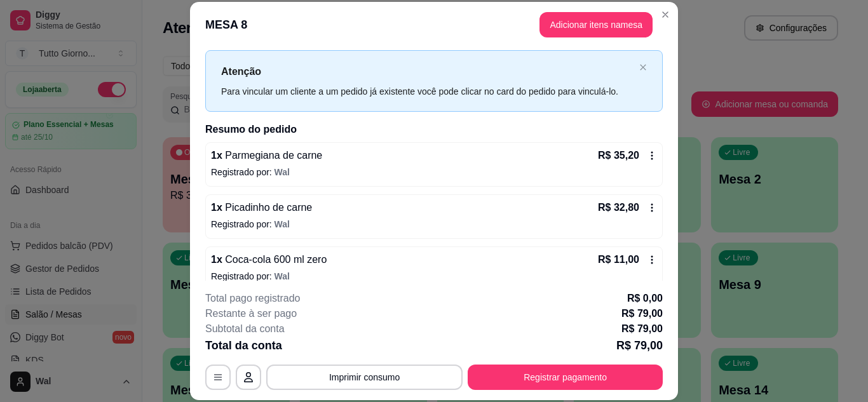
scroll to position [41, 0]
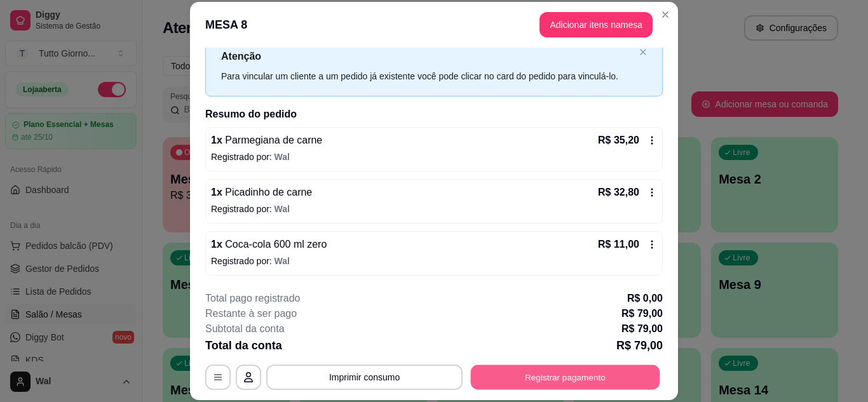
click at [582, 383] on button "Registrar pagamento" at bounding box center [565, 377] width 189 height 25
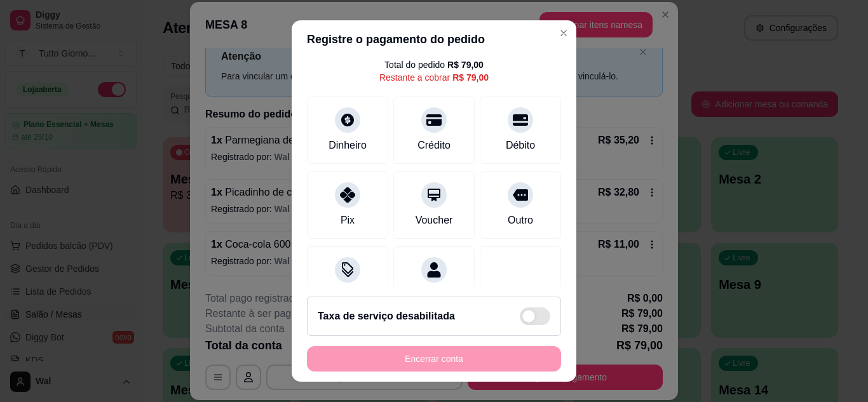
scroll to position [76, 0]
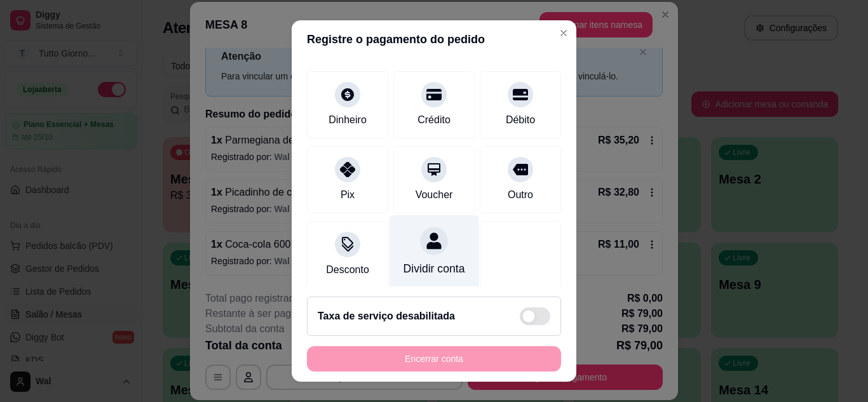
click at [426, 243] on icon at bounding box center [433, 241] width 15 height 17
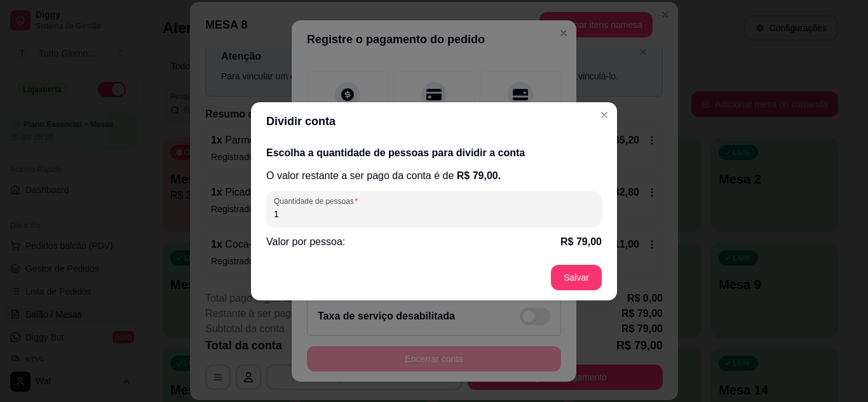
click at [330, 210] on input "1" at bounding box center [434, 214] width 320 height 13
type input "2"
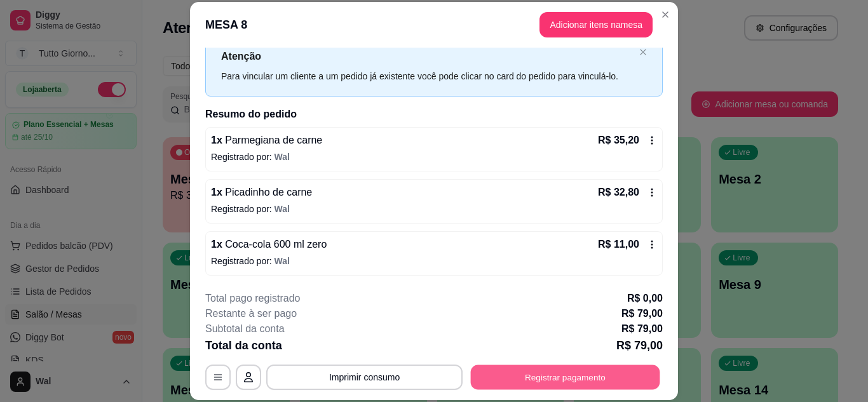
click at [554, 372] on button "Registrar pagamento" at bounding box center [565, 377] width 189 height 25
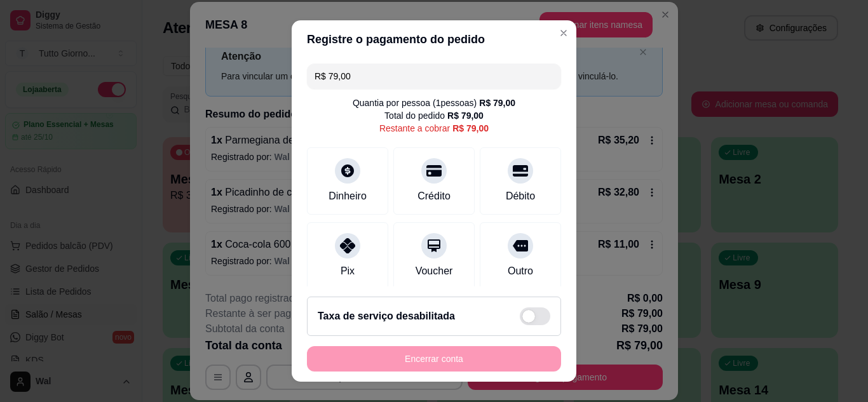
click at [366, 88] on input "R$ 79,00" at bounding box center [434, 76] width 239 height 25
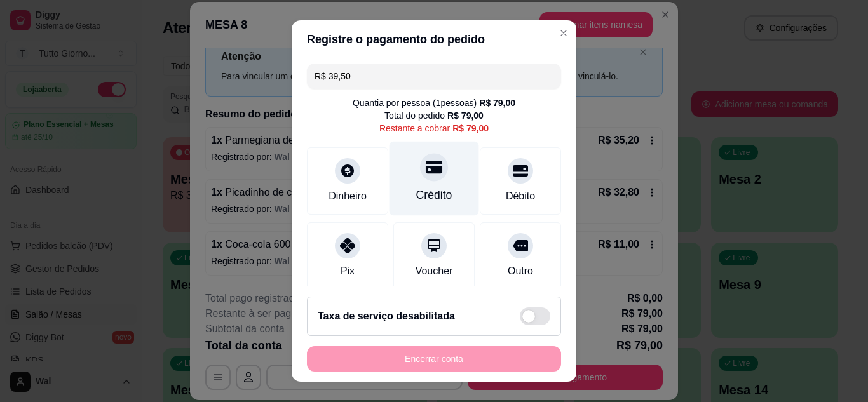
click at [432, 194] on div "Crédito" at bounding box center [434, 195] width 36 height 17
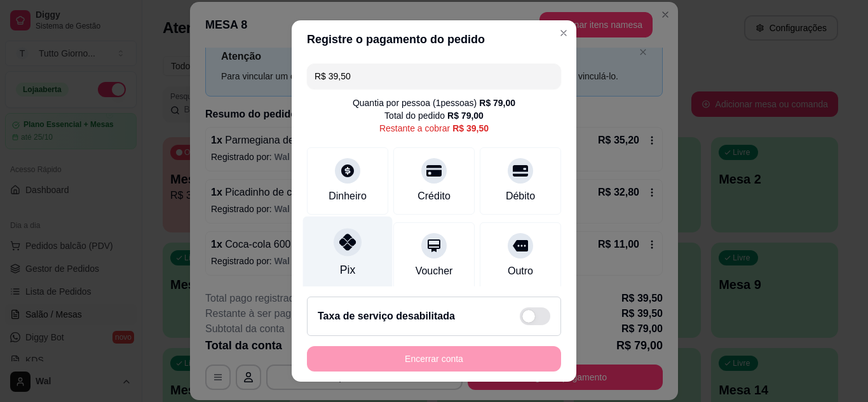
click at [355, 243] on div "Pix" at bounding box center [348, 253] width 90 height 74
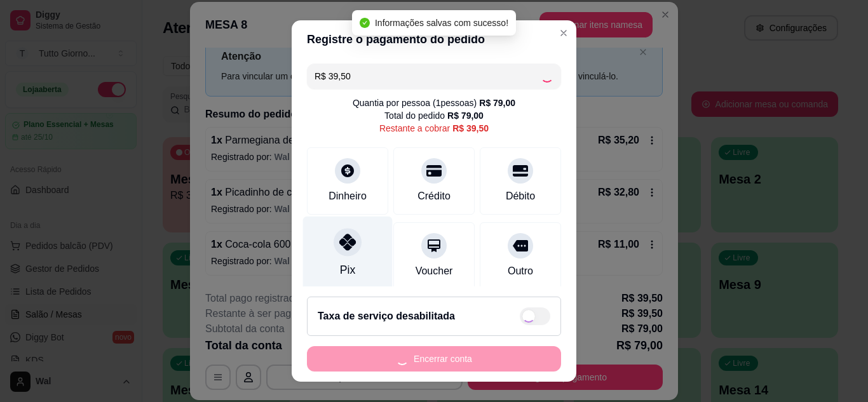
type input "R$ 0,00"
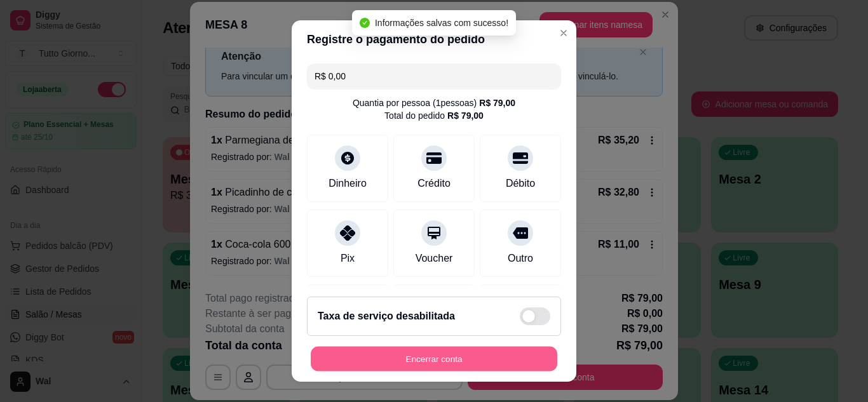
click at [464, 360] on button "Encerrar conta" at bounding box center [434, 359] width 247 height 25
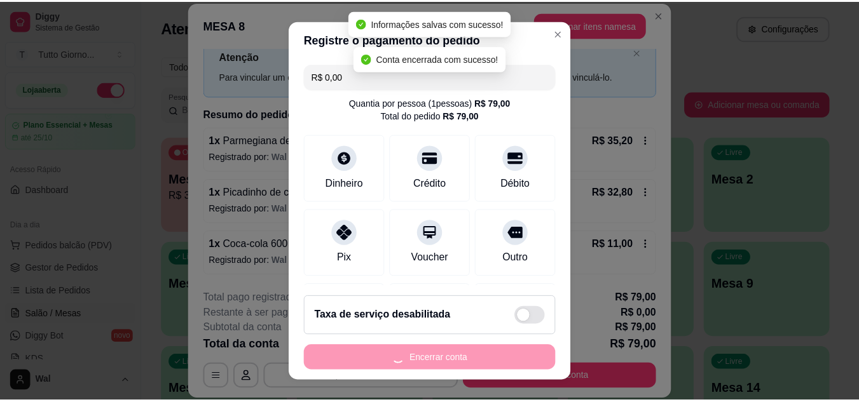
scroll to position [0, 0]
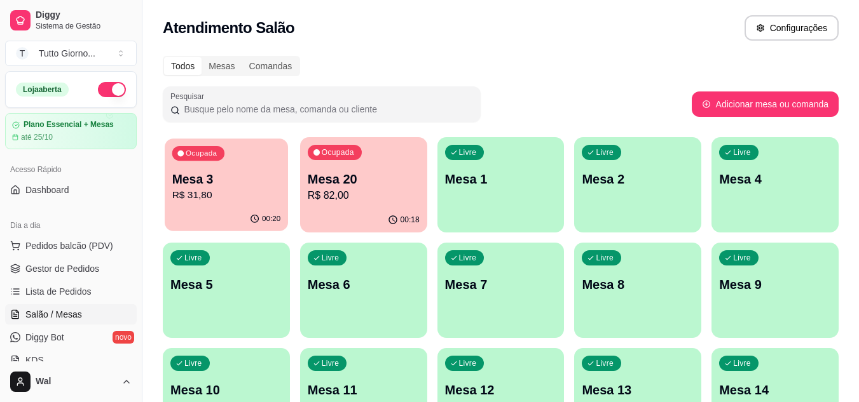
click at [220, 199] on p "R$ 31,80" at bounding box center [226, 195] width 109 height 15
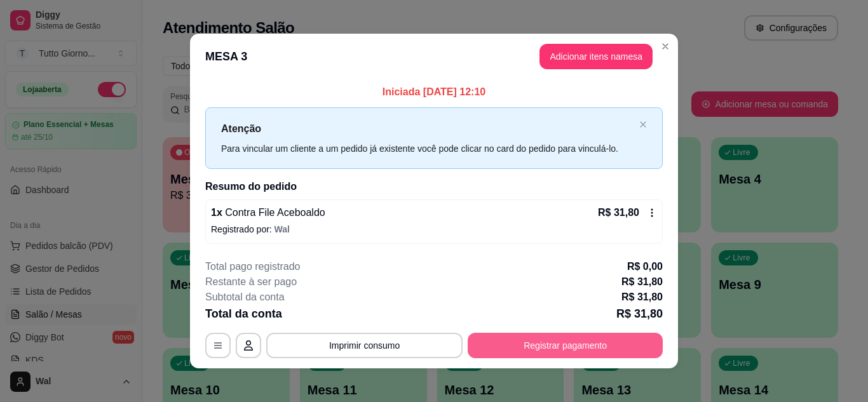
click at [573, 347] on button "Registrar pagamento" at bounding box center [565, 345] width 195 height 25
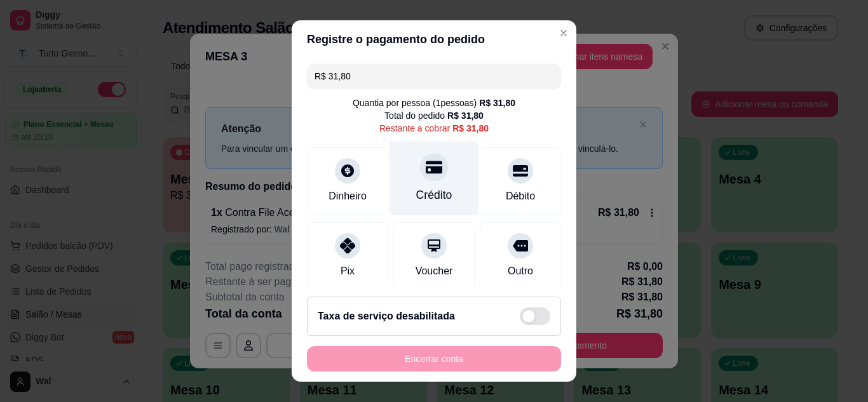
click at [416, 196] on div "Crédito" at bounding box center [434, 195] width 36 height 17
type input "R$ 0,00"
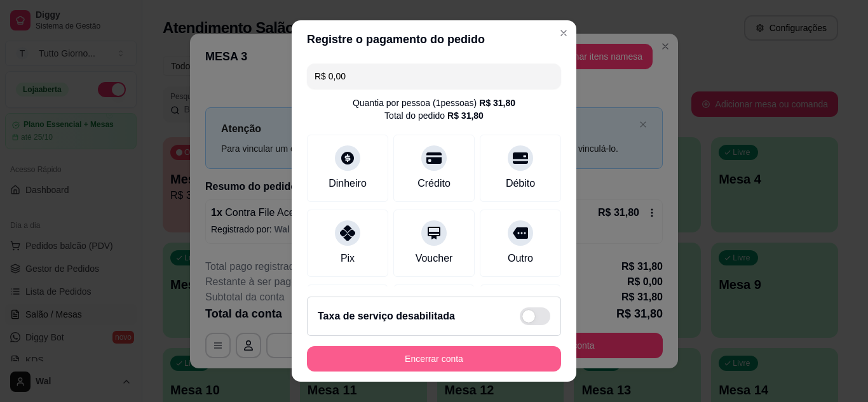
click at [435, 355] on button "Encerrar conta" at bounding box center [434, 358] width 254 height 25
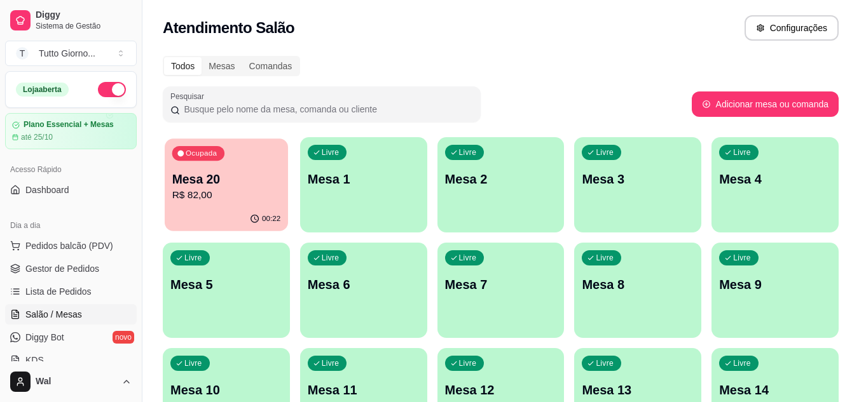
click at [239, 181] on p "Mesa 20" at bounding box center [226, 179] width 109 height 17
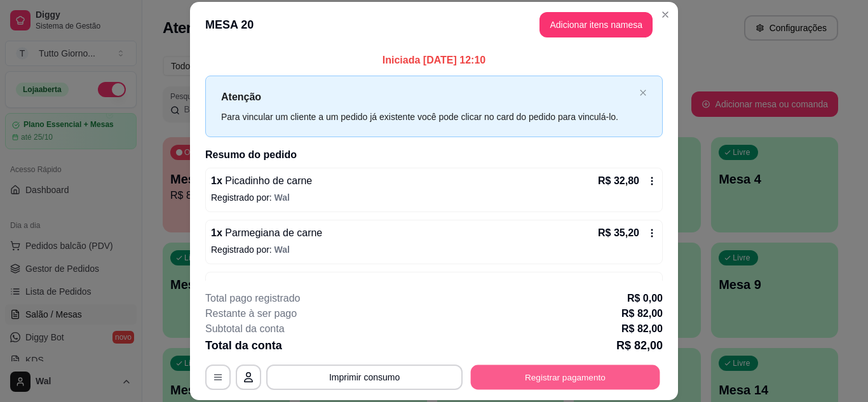
click at [594, 384] on button "Registrar pagamento" at bounding box center [565, 377] width 189 height 25
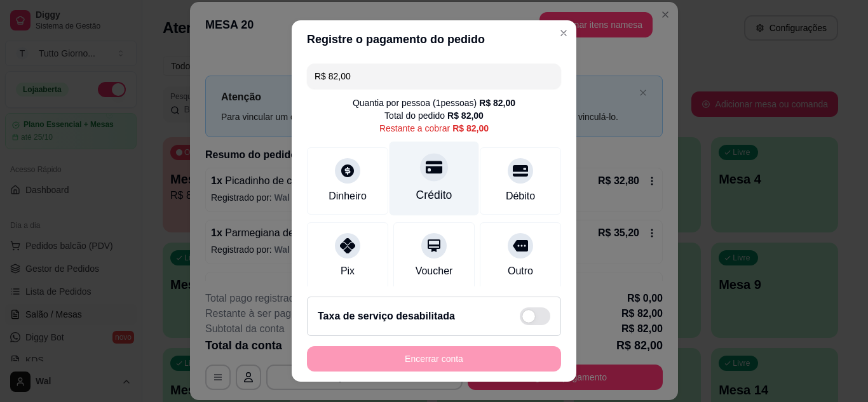
click at [422, 176] on div at bounding box center [434, 167] width 28 height 28
type input "R$ 0,00"
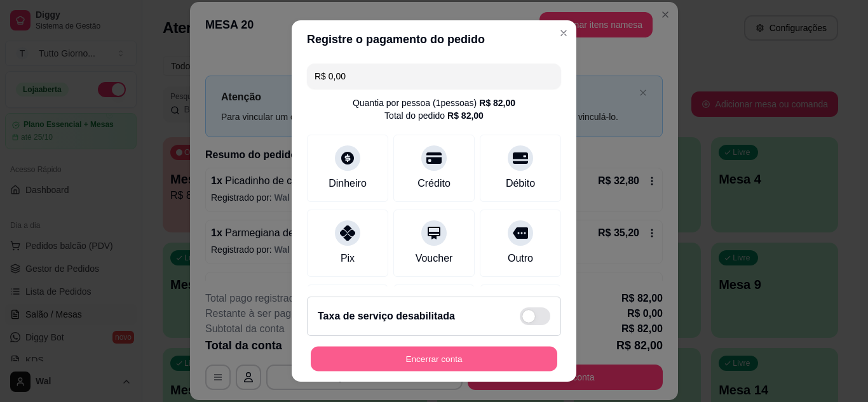
click at [441, 365] on button "Encerrar conta" at bounding box center [434, 359] width 247 height 25
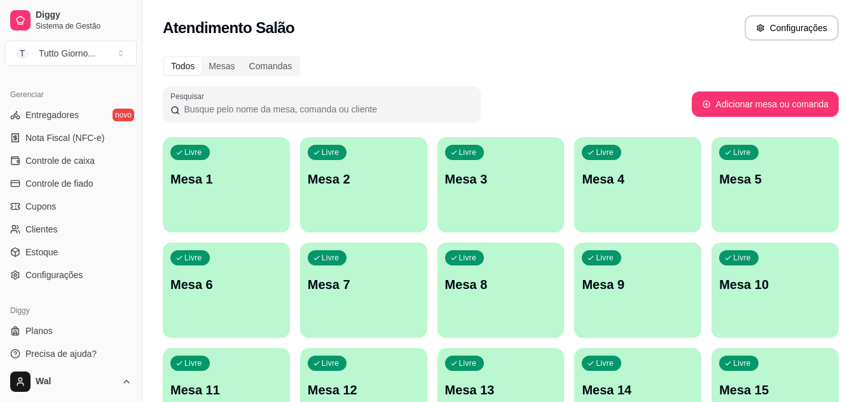
scroll to position [512, 0]
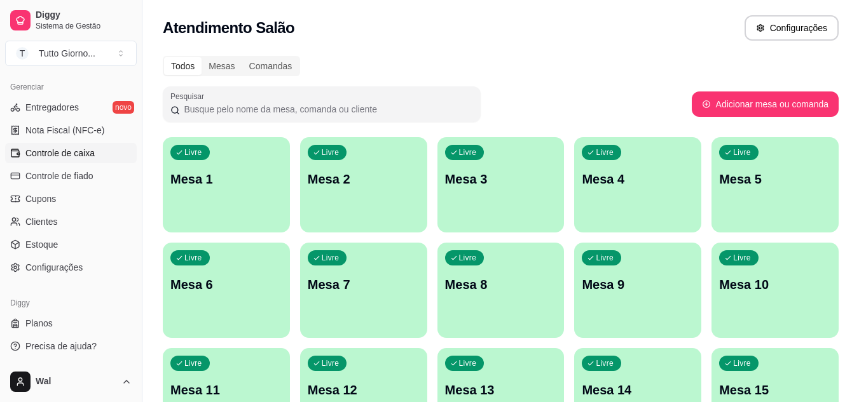
click at [84, 154] on span "Controle de caixa" at bounding box center [59, 153] width 69 height 13
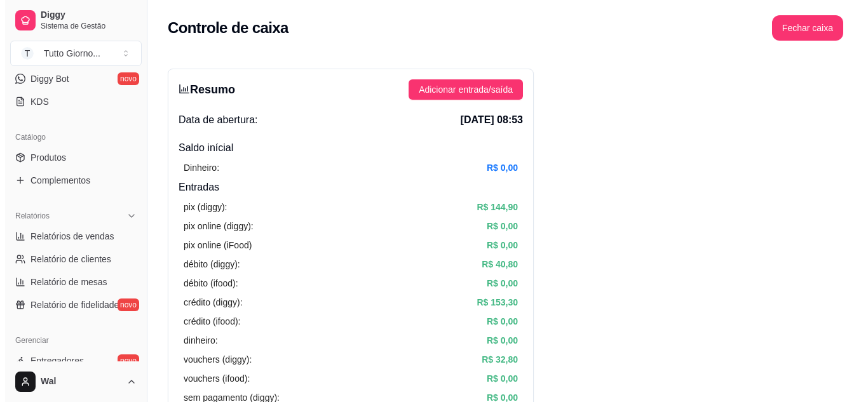
scroll to position [5, 0]
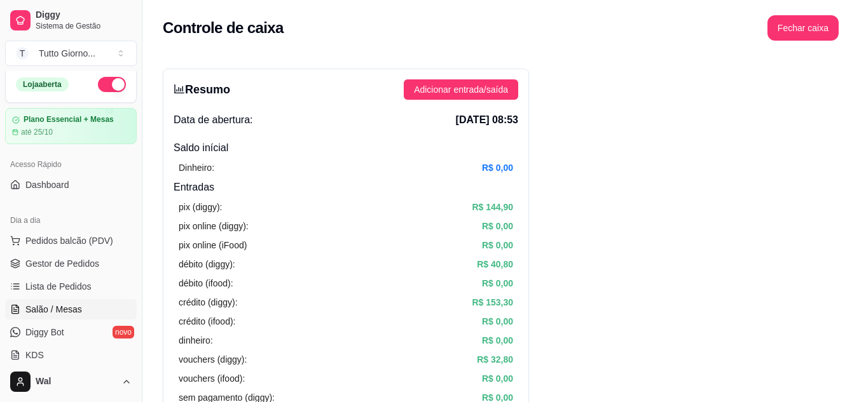
click at [70, 306] on span "Salão / Mesas" at bounding box center [53, 309] width 57 height 13
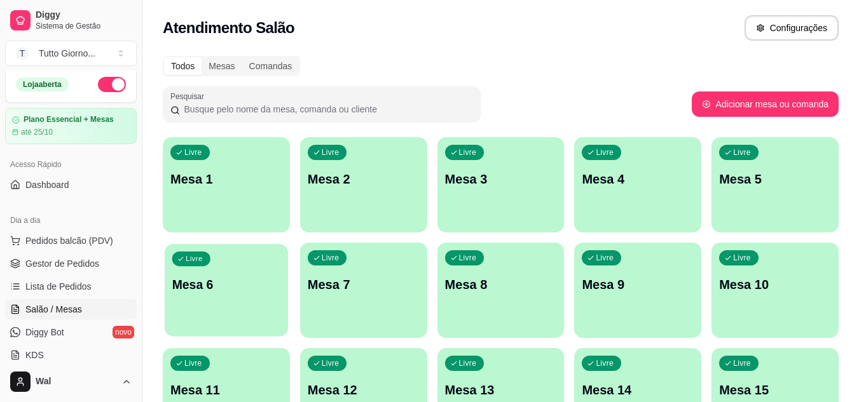
click at [218, 299] on div "Livre Mesa 6" at bounding box center [226, 283] width 123 height 78
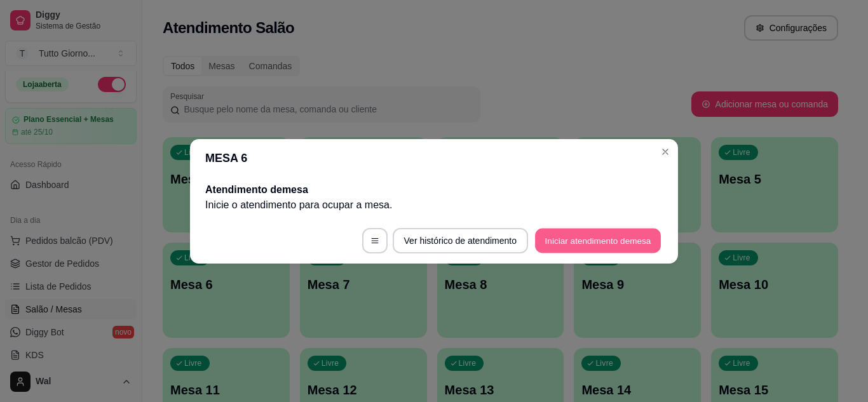
click at [628, 236] on button "Iniciar atendimento de mesa" at bounding box center [598, 240] width 126 height 25
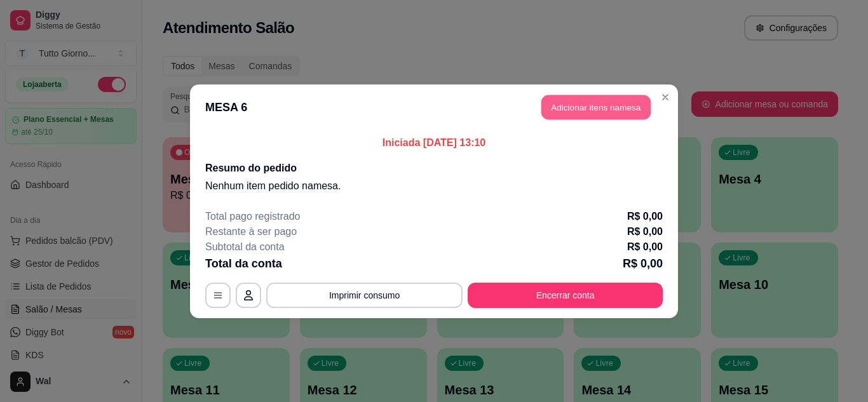
click at [608, 102] on button "Adicionar itens na mesa" at bounding box center [595, 107] width 109 height 25
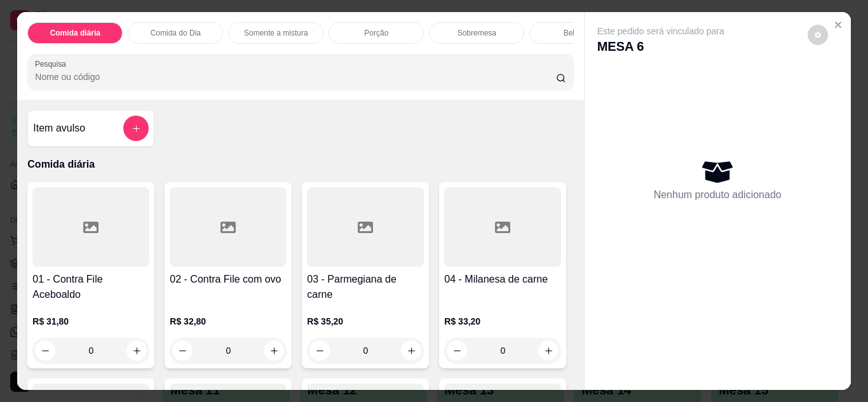
click at [176, 31] on p "Comida do Dia" at bounding box center [176, 33] width 50 height 10
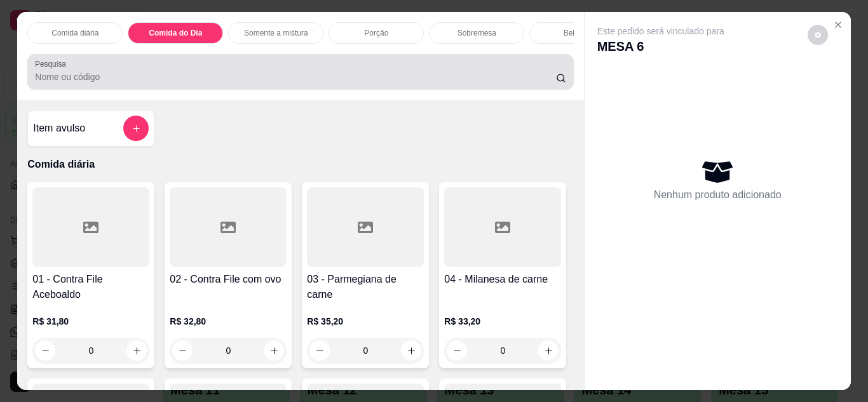
scroll to position [34, 0]
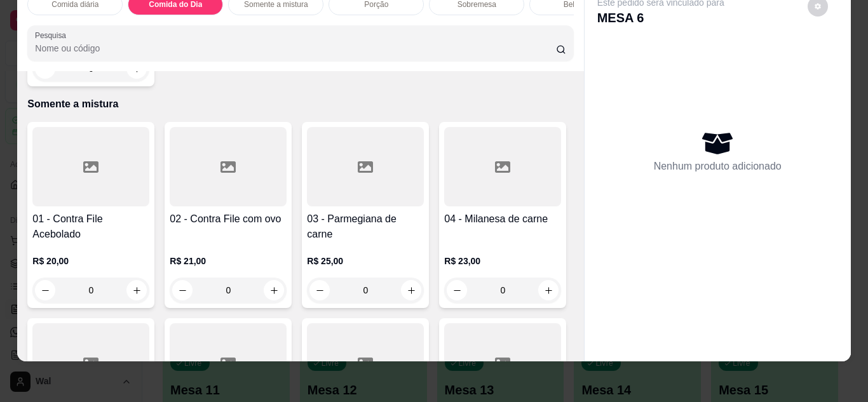
click at [123, 81] on div "0" at bounding box center [90, 68] width 117 height 25
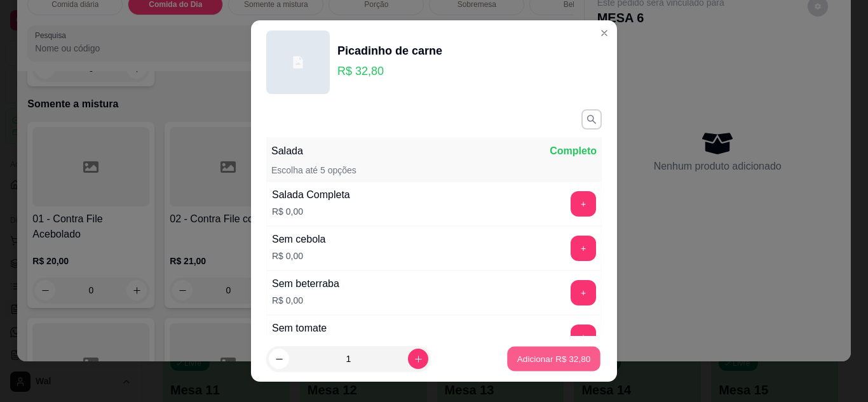
click at [522, 360] on p "Adicionar R$ 32,80" at bounding box center [554, 359] width 74 height 12
type input "1"
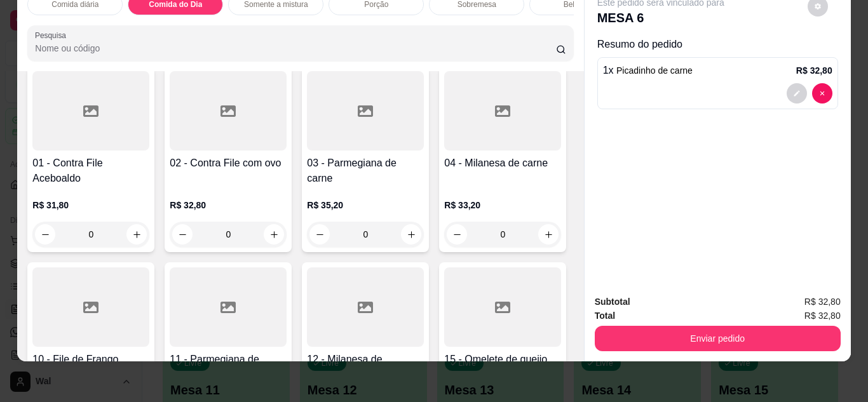
scroll to position [75, 0]
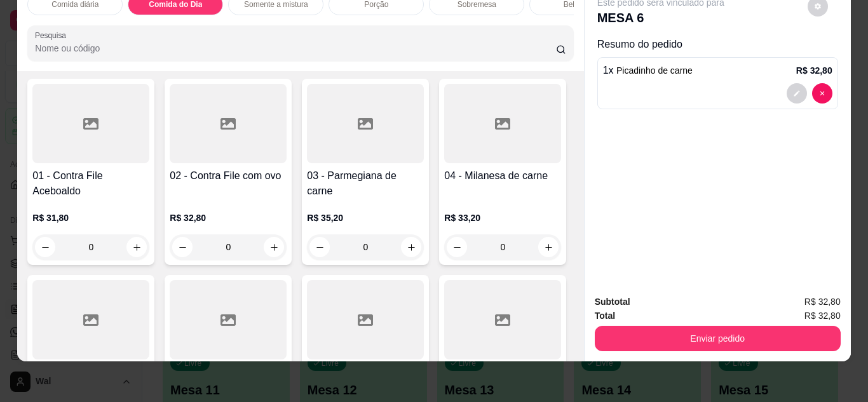
click at [547, 1] on div "Bebidas" at bounding box center [576, 5] width 95 height 22
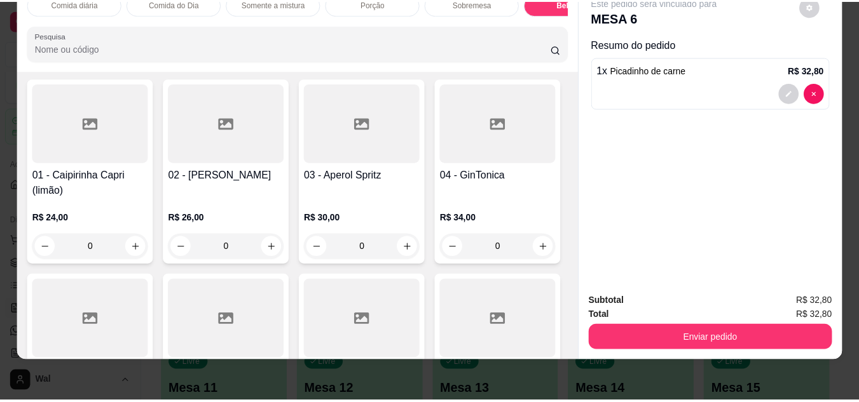
scroll to position [3514, 0]
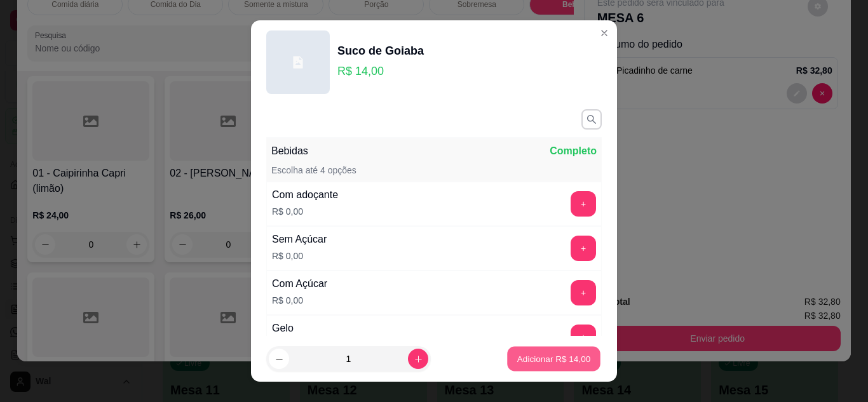
click at [544, 353] on p "Adicionar R$ 14,00" at bounding box center [554, 359] width 74 height 12
type input "1"
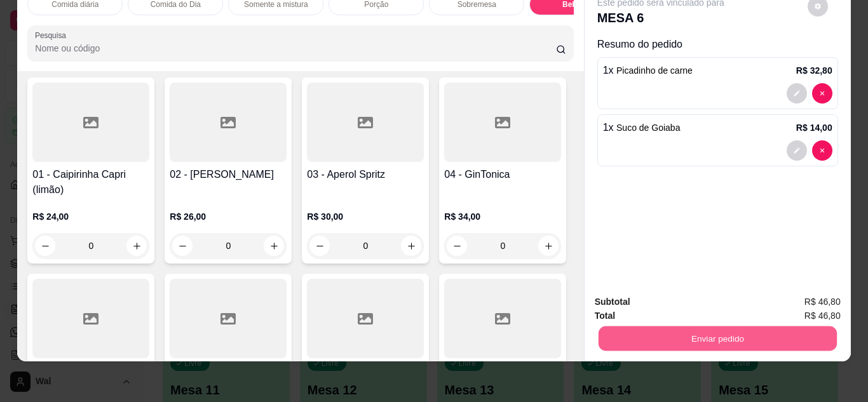
click at [710, 329] on button "Enviar pedido" at bounding box center [717, 339] width 238 height 25
click at [805, 299] on button "Enviar pedido" at bounding box center [808, 298] width 70 height 24
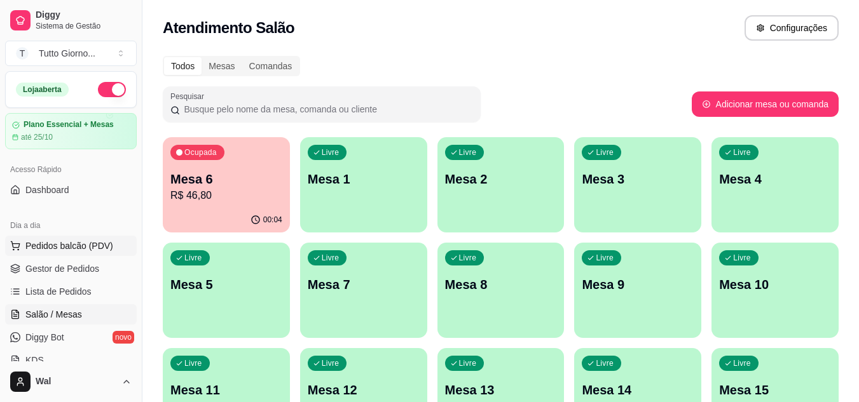
click at [71, 246] on span "Pedidos balcão (PDV)" at bounding box center [69, 246] width 88 height 13
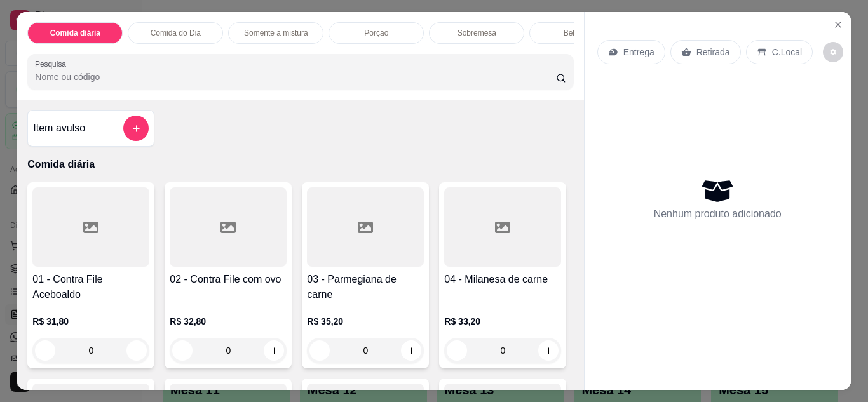
click at [621, 55] on div "Entrega" at bounding box center [631, 52] width 68 height 24
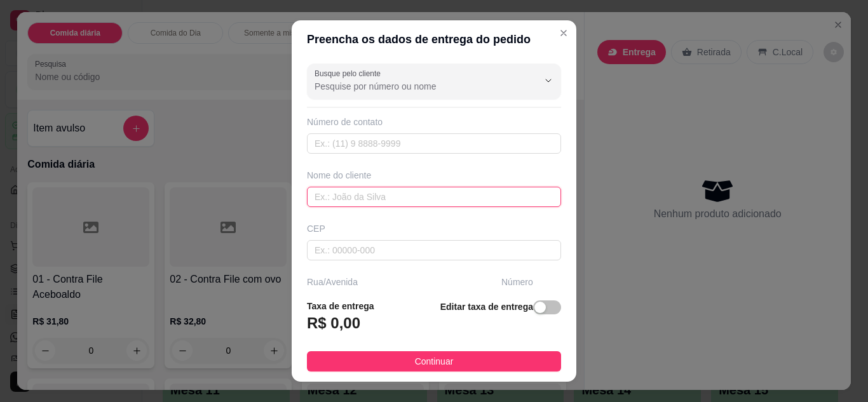
click at [399, 204] on input "text" at bounding box center [434, 197] width 254 height 20
type input "JULIANA FLY"
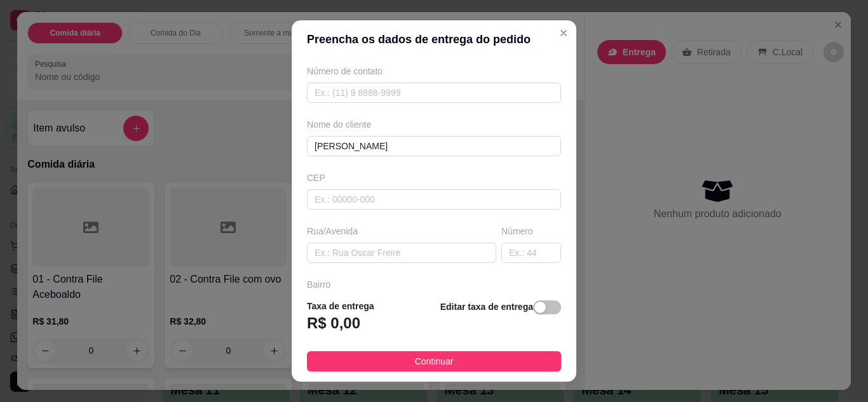
scroll to position [76, 0]
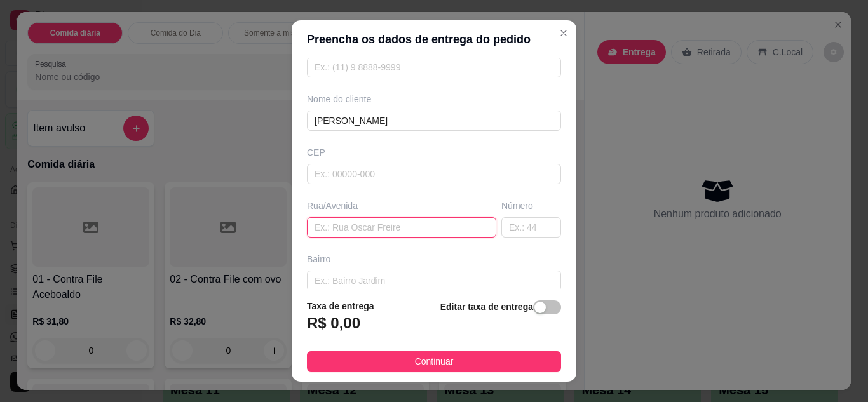
click at [450, 229] on input "text" at bounding box center [401, 227] width 189 height 20
type input "ALMIRANTE [PERSON_NAME]"
click at [501, 227] on input "text" at bounding box center [531, 227] width 60 height 20
type input "294"
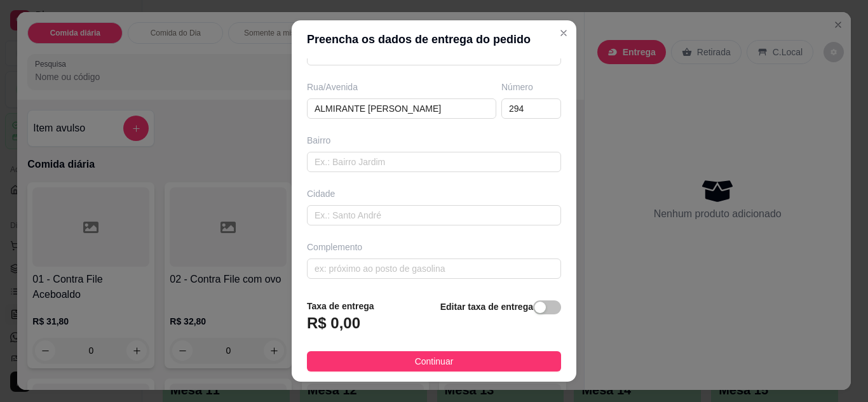
scroll to position [197, 0]
click at [476, 261] on input "text" at bounding box center [434, 267] width 254 height 20
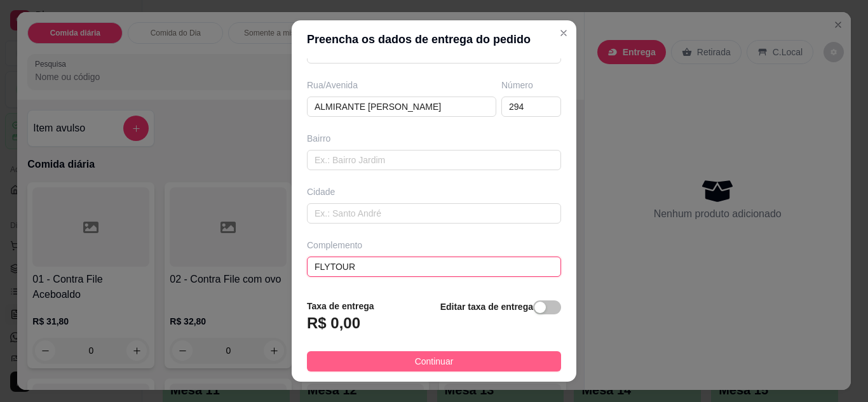
type input "FLYTOUR"
click at [475, 356] on button "Continuar" at bounding box center [434, 361] width 254 height 20
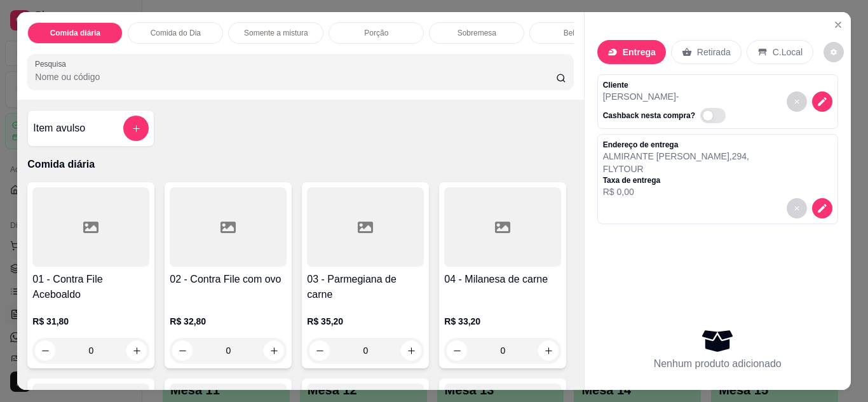
click at [182, 28] on p "Comida do Dia" at bounding box center [176, 33] width 50 height 10
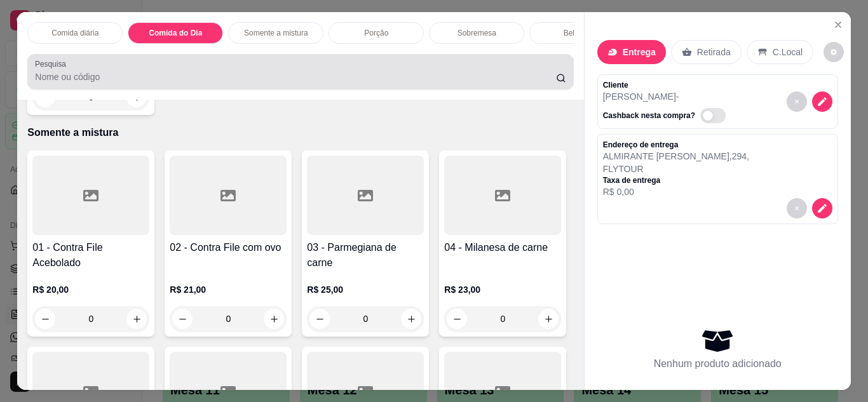
scroll to position [34, 0]
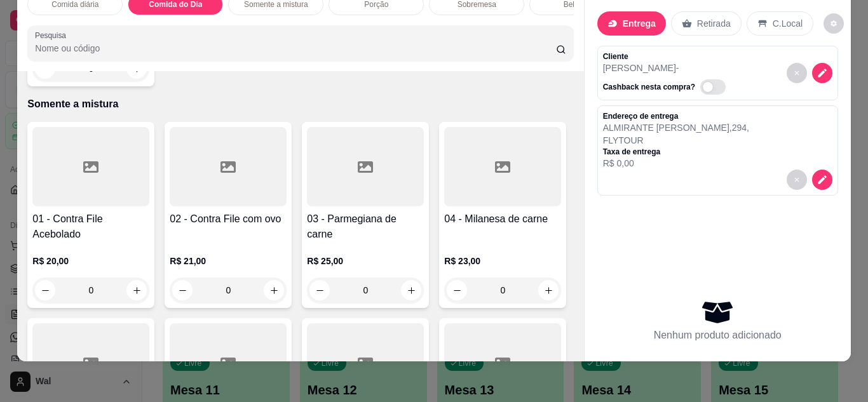
click at [133, 81] on div "0" at bounding box center [90, 68] width 117 height 25
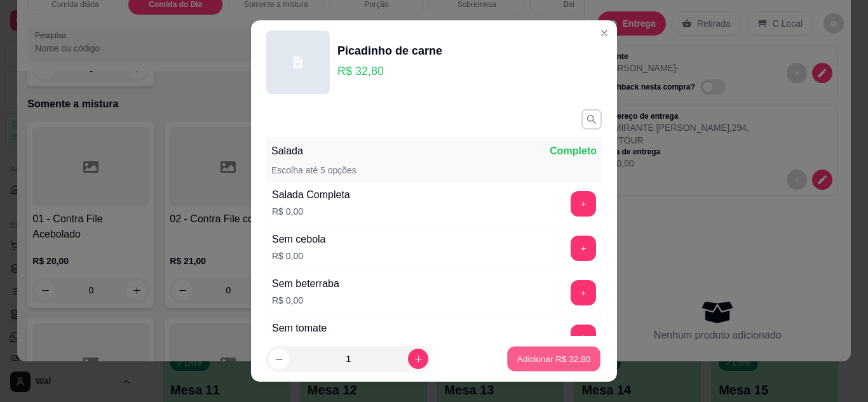
click at [521, 353] on p "Adicionar R$ 32,80" at bounding box center [554, 359] width 74 height 12
type input "1"
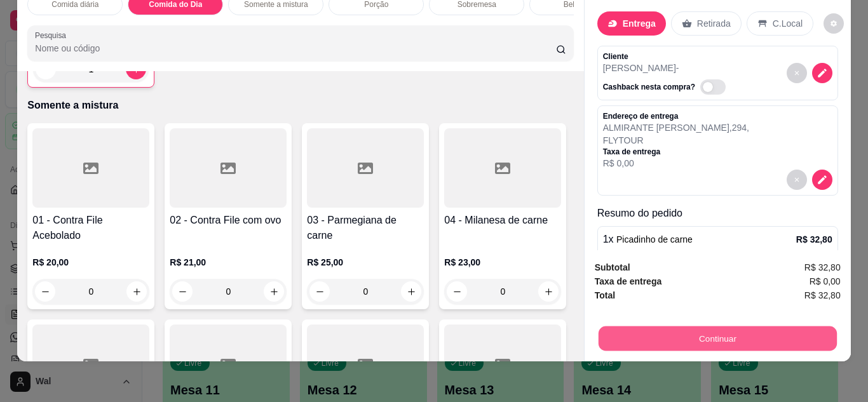
click at [660, 330] on button "Continuar" at bounding box center [717, 339] width 238 height 25
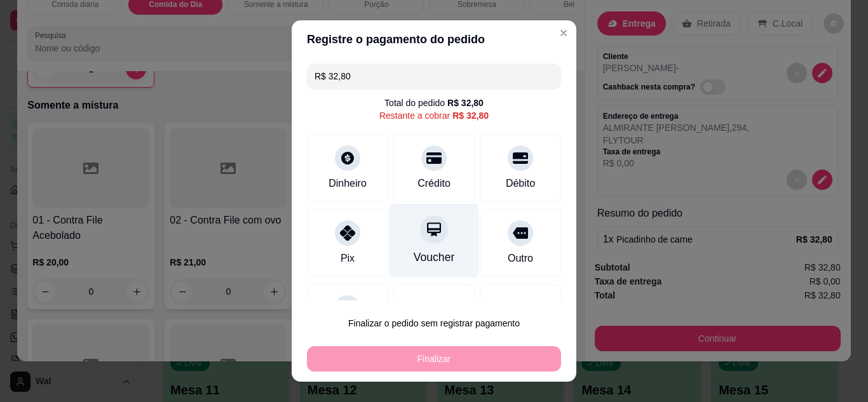
click at [428, 256] on div "Voucher" at bounding box center [434, 257] width 41 height 17
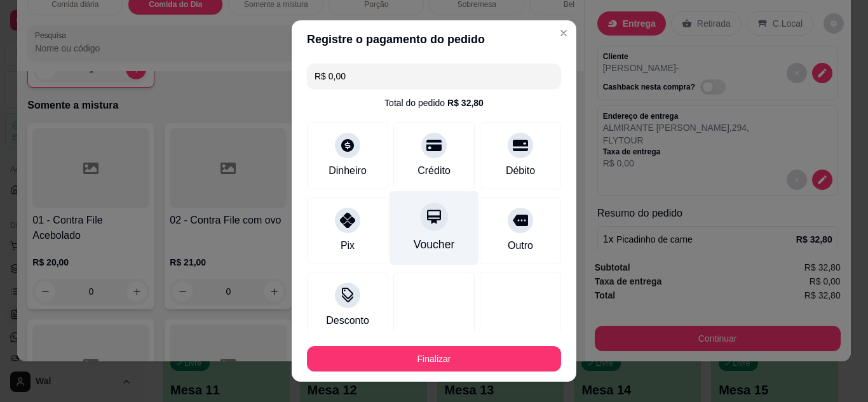
type input "R$ 0,00"
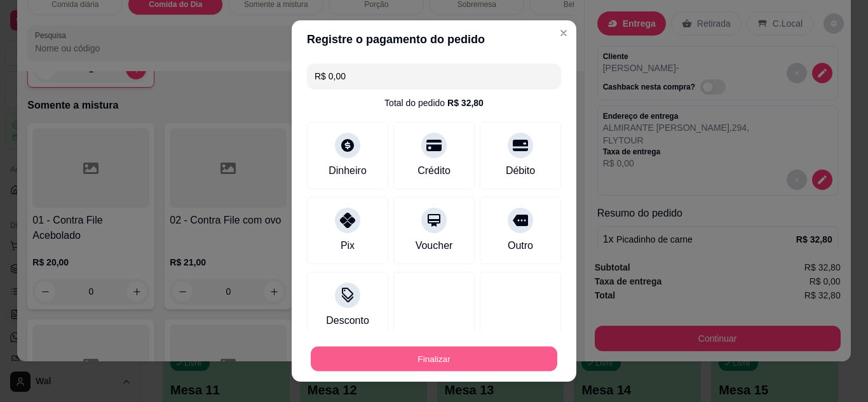
click at [484, 361] on button "Finalizar" at bounding box center [434, 359] width 247 height 25
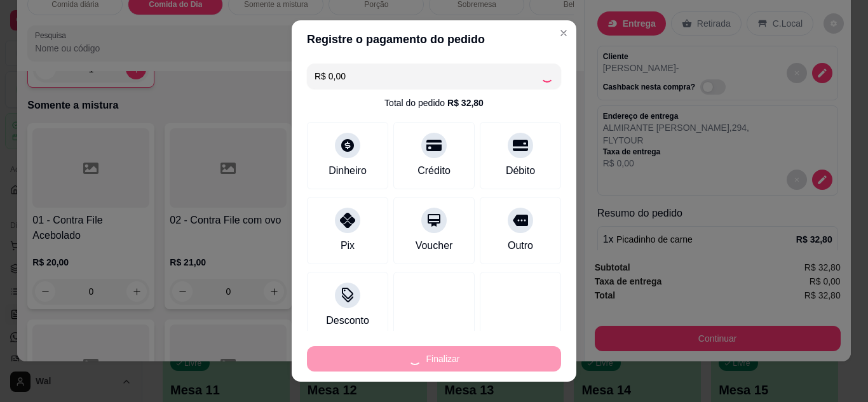
type input "0"
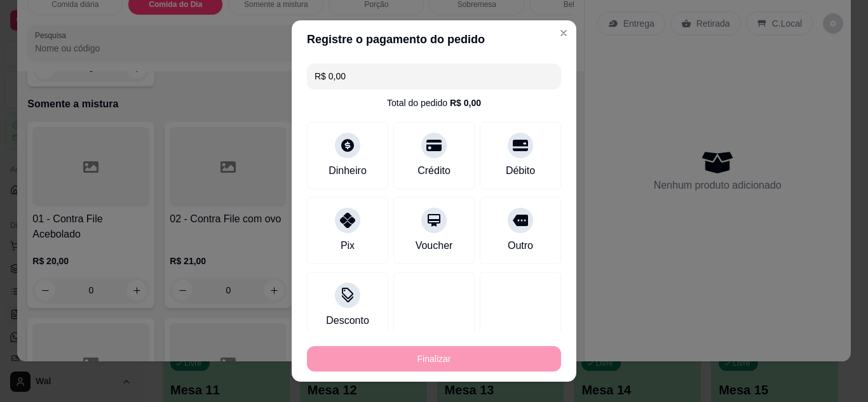
type input "-R$ 32,80"
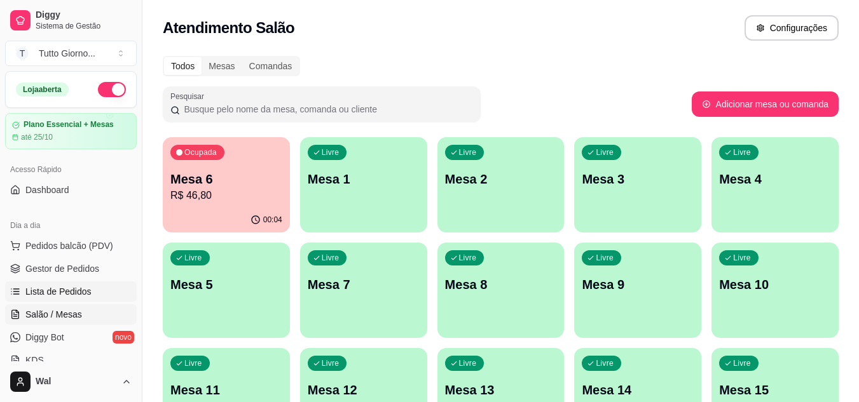
click at [57, 287] on span "Lista de Pedidos" at bounding box center [58, 291] width 66 height 13
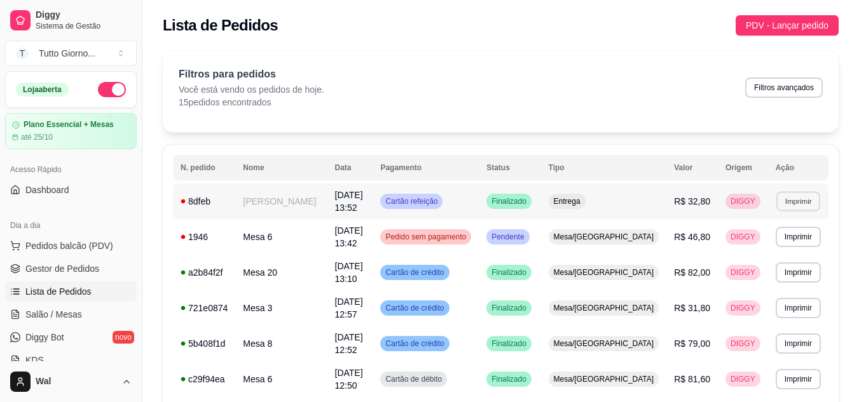
click at [798, 205] on button "Imprimir" at bounding box center [798, 201] width 44 height 20
click at [792, 242] on button "IMPRESSORA CAIXA" at bounding box center [774, 246] width 90 height 20
click at [71, 313] on span "Salão / Mesas" at bounding box center [53, 314] width 57 height 13
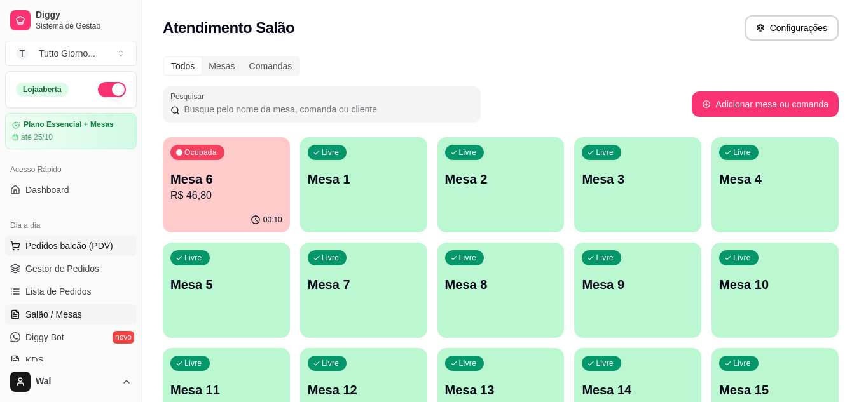
click at [75, 241] on span "Pedidos balcão (PDV)" at bounding box center [69, 246] width 88 height 13
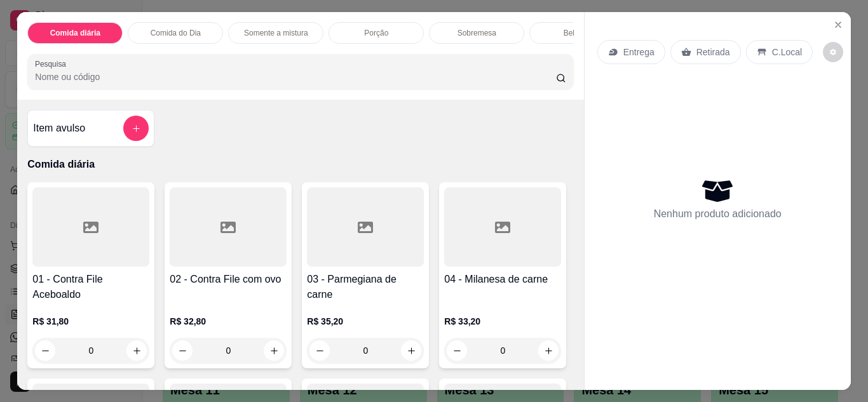
click at [634, 48] on p "Entrega" at bounding box center [638, 52] width 31 height 13
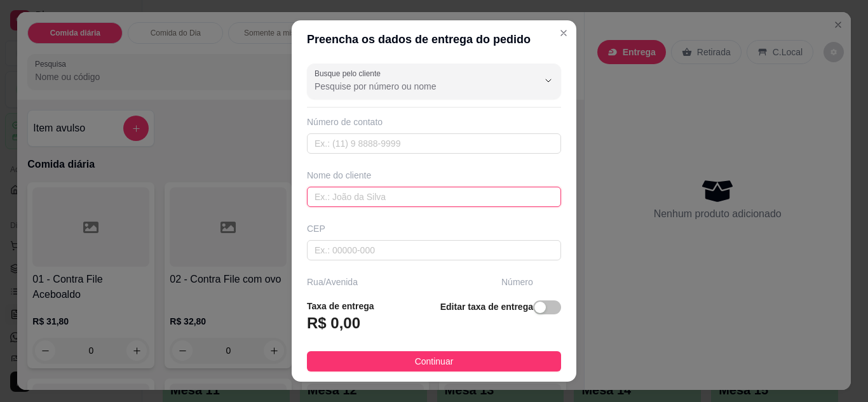
click at [417, 200] on input "text" at bounding box center [434, 197] width 254 height 20
type input "SIMONE"
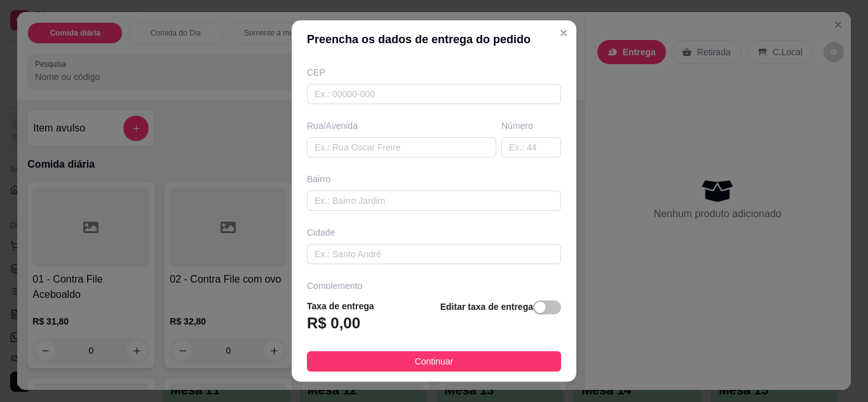
scroll to position [197, 0]
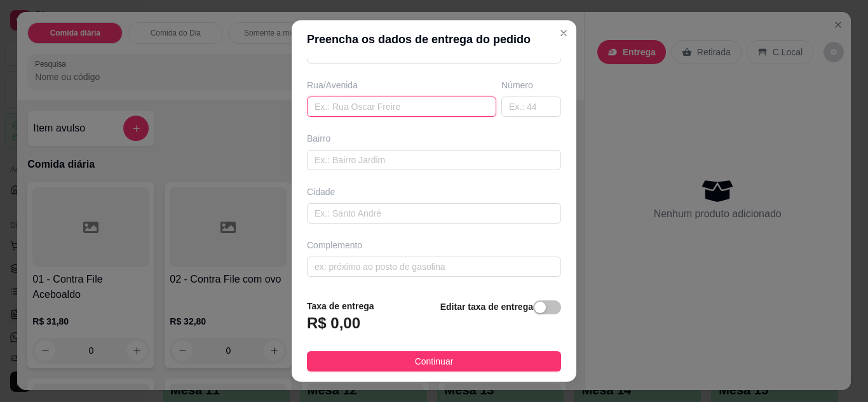
click at [390, 105] on input "text" at bounding box center [401, 107] width 189 height 20
type input "CORONEL FERNANDO PRETES"
click at [501, 111] on input "text" at bounding box center [531, 107] width 60 height 20
type input "350"
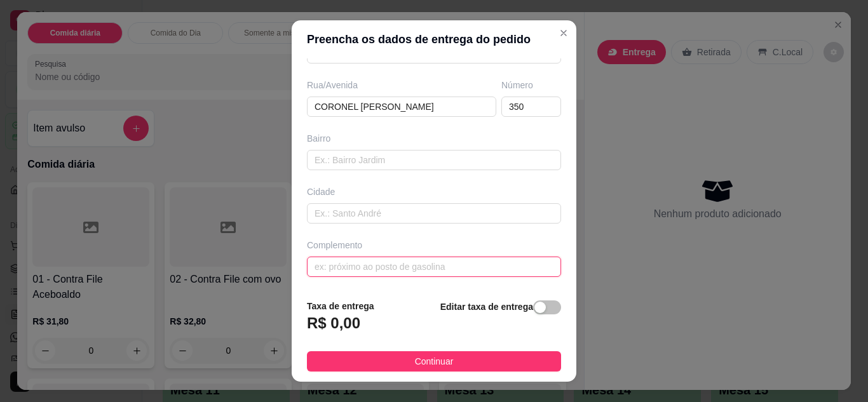
click at [435, 265] on input "text" at bounding box center [434, 267] width 254 height 20
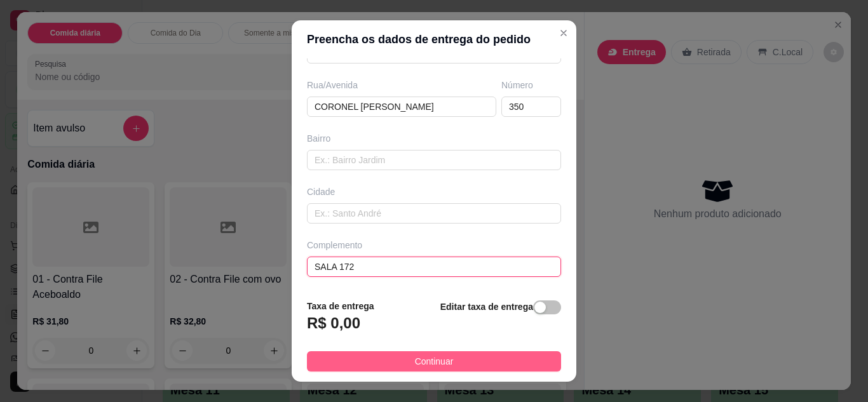
type input "SALA 172"
click at [450, 371] on button "Continuar" at bounding box center [434, 361] width 254 height 20
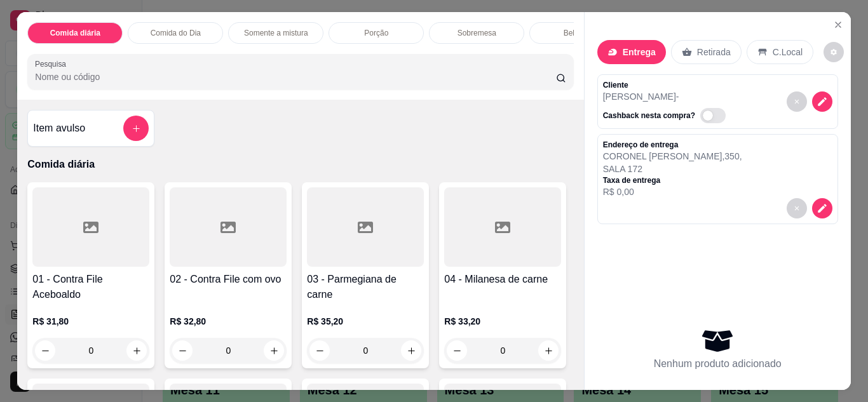
click at [288, 28] on p "Somente a mistura" at bounding box center [276, 33] width 64 height 10
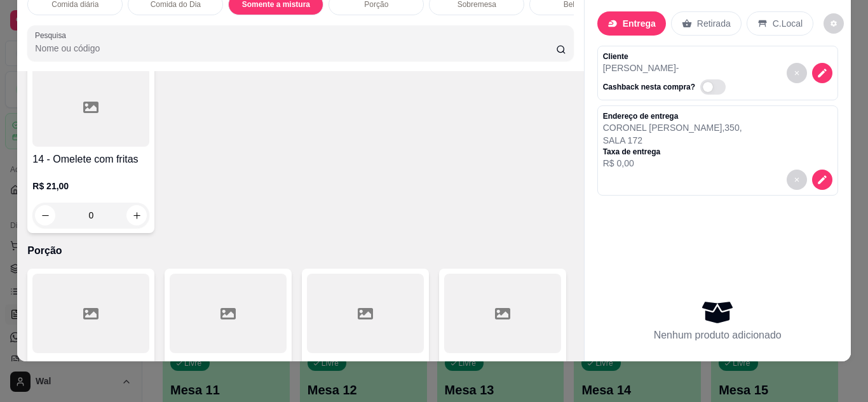
scroll to position [1536, 0]
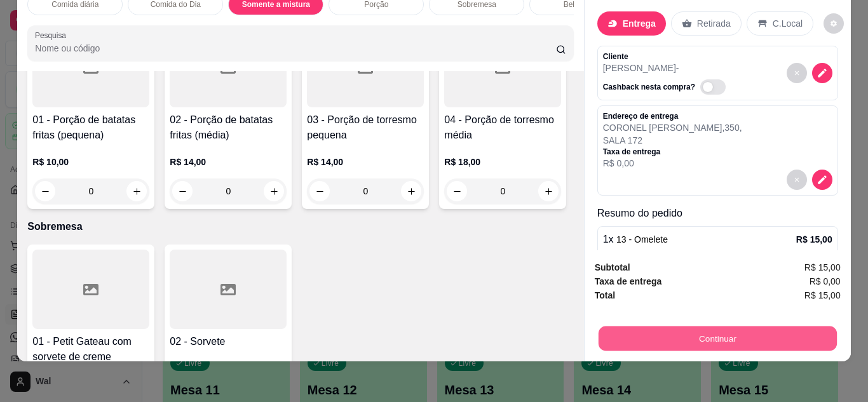
click at [774, 327] on button "Continuar" at bounding box center [717, 339] width 238 height 25
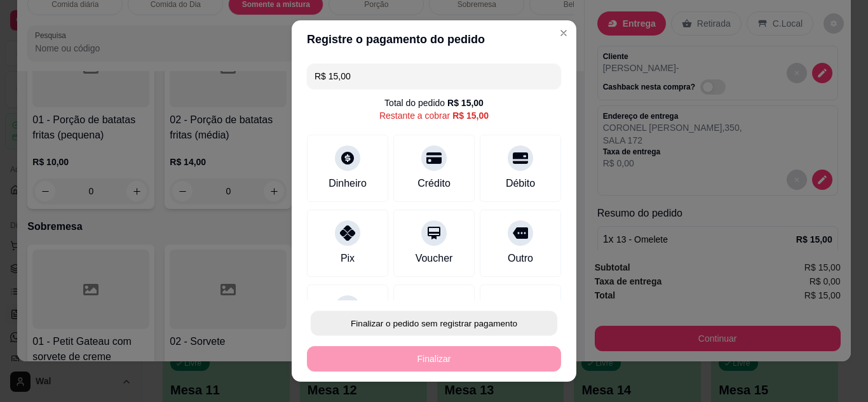
click at [494, 329] on button "Finalizar o pedido sem registrar pagamento" at bounding box center [434, 323] width 247 height 25
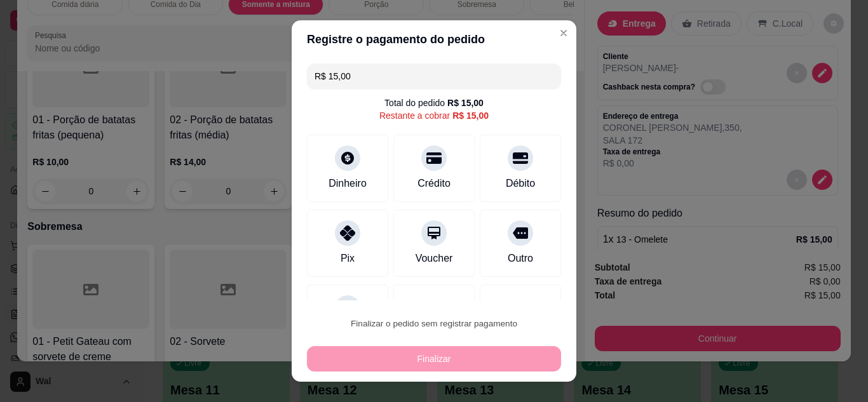
click at [502, 283] on button "Confirmar" at bounding box center [506, 287] width 45 height 19
type input "0"
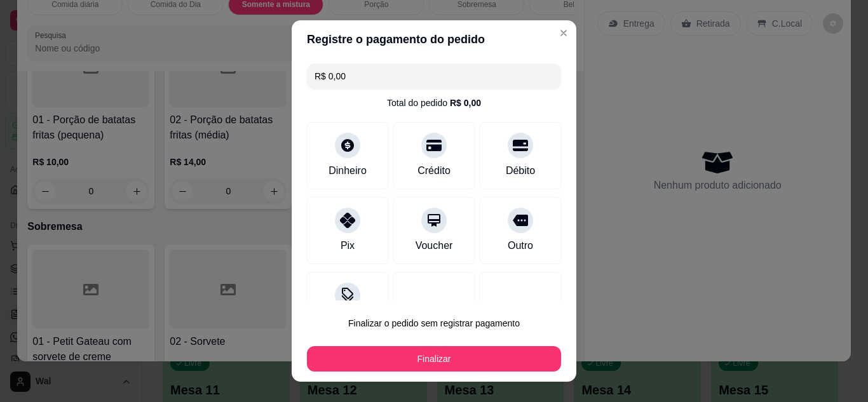
type input "R$ 0,00"
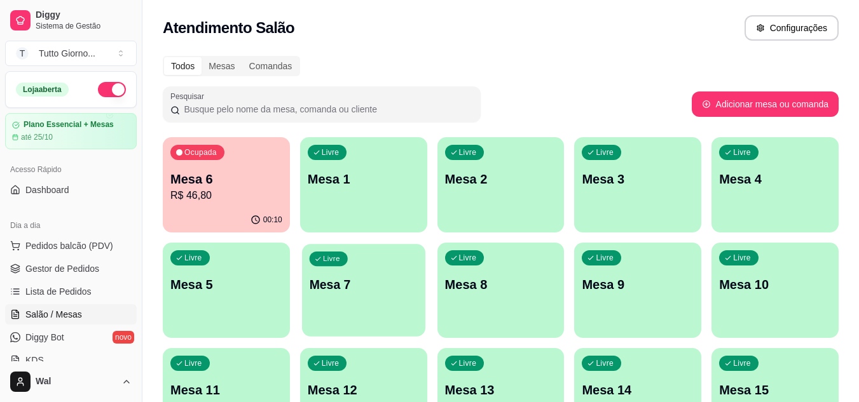
click at [348, 305] on div "Livre Mesa 7" at bounding box center [363, 283] width 123 height 78
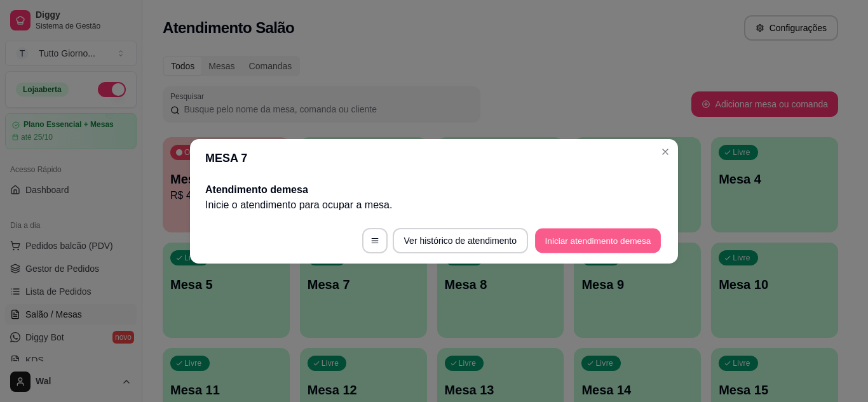
click at [572, 247] on button "Iniciar atendimento de mesa" at bounding box center [598, 240] width 126 height 25
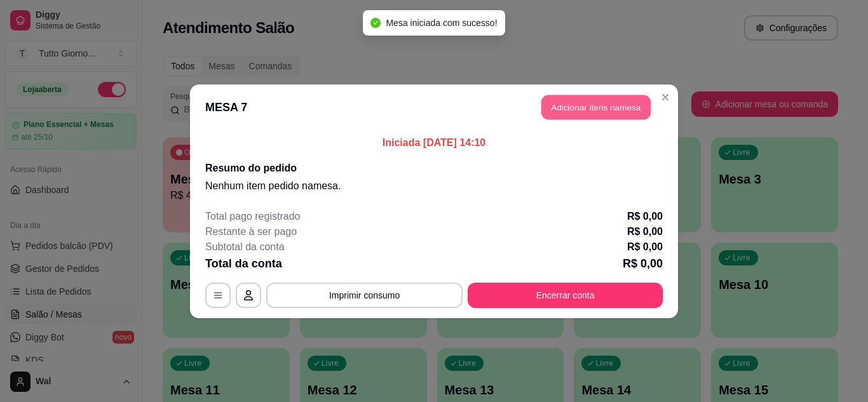
click at [594, 102] on button "Adicionar itens na mesa" at bounding box center [595, 107] width 109 height 25
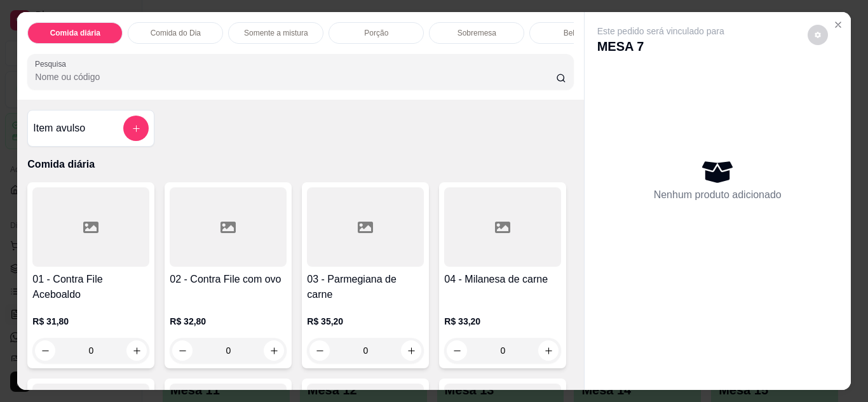
click at [271, 347] on div "0" at bounding box center [228, 350] width 117 height 25
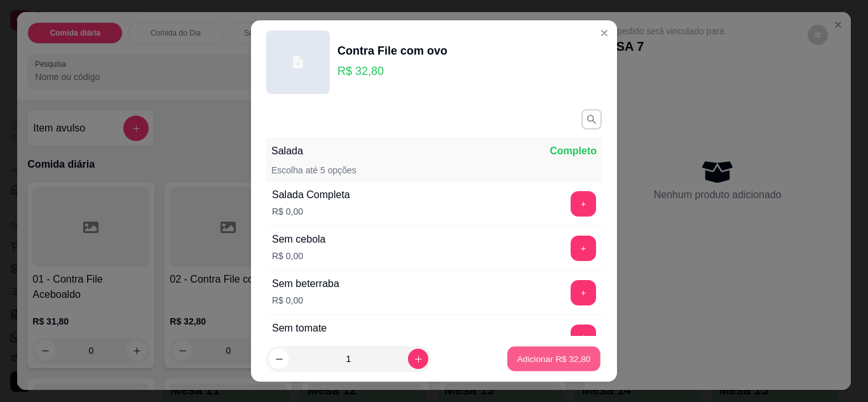
click at [532, 359] on p "Adicionar R$ 32,80" at bounding box center [554, 359] width 74 height 12
type input "1"
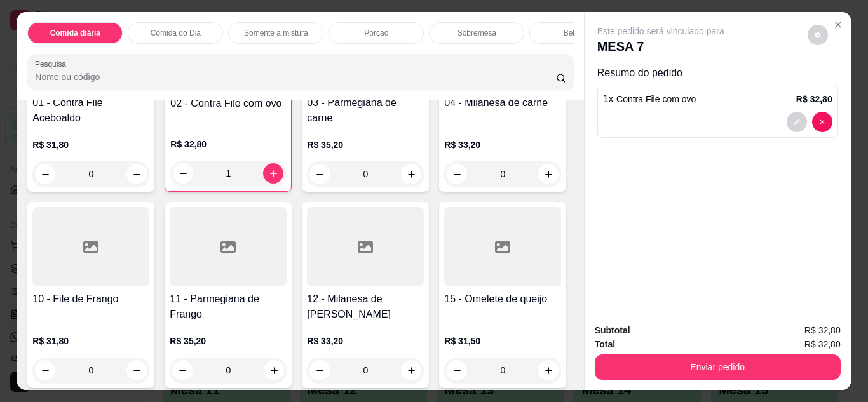
scroll to position [178, 0]
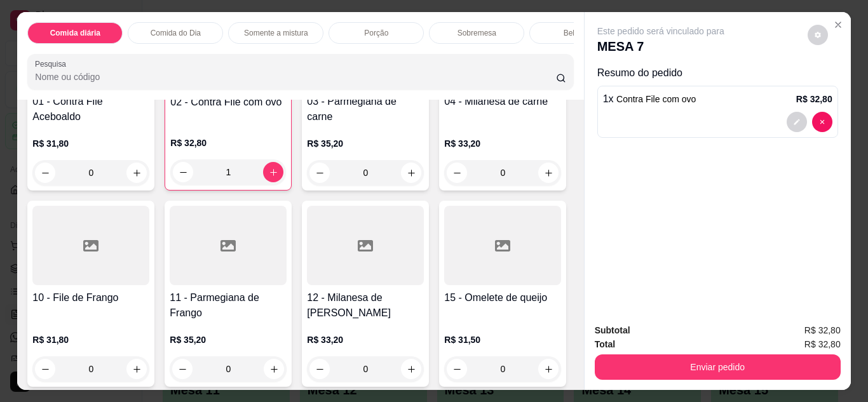
click at [444, 186] on div "0" at bounding box center [502, 172] width 117 height 25
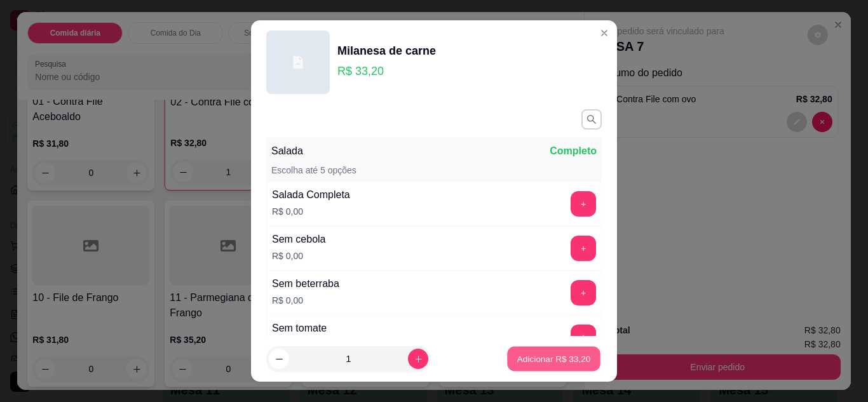
click at [507, 366] on button "Adicionar R$ 33,20" at bounding box center [553, 359] width 93 height 25
type input "1"
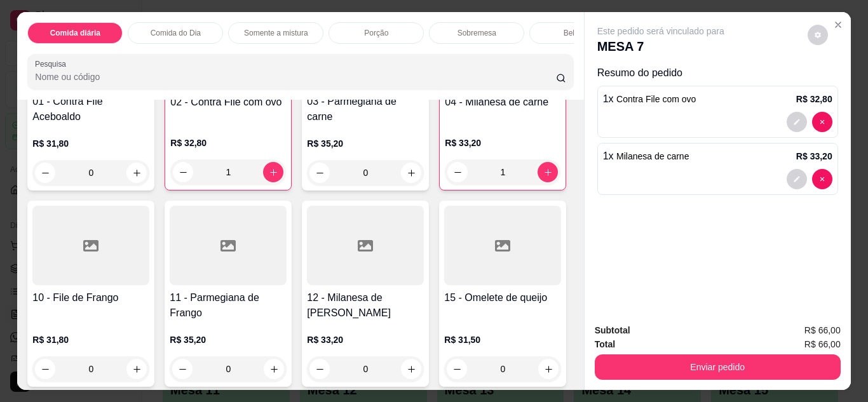
click at [149, 380] on div "0" at bounding box center [90, 369] width 117 height 25
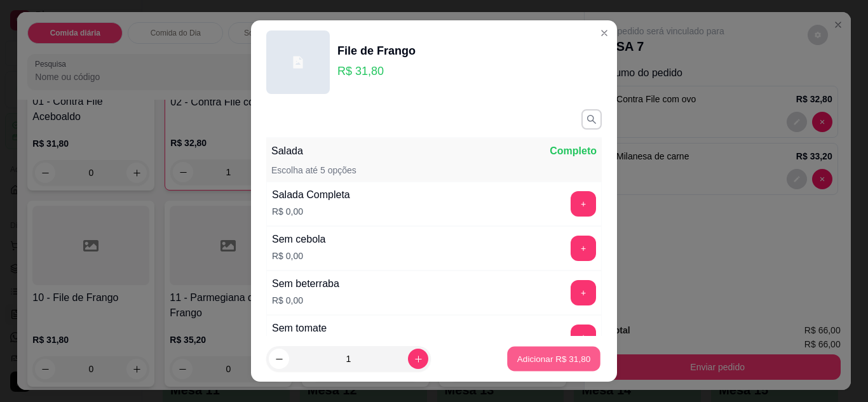
click at [554, 365] on button "Adicionar R$ 31,80" at bounding box center [553, 359] width 93 height 25
type input "1"
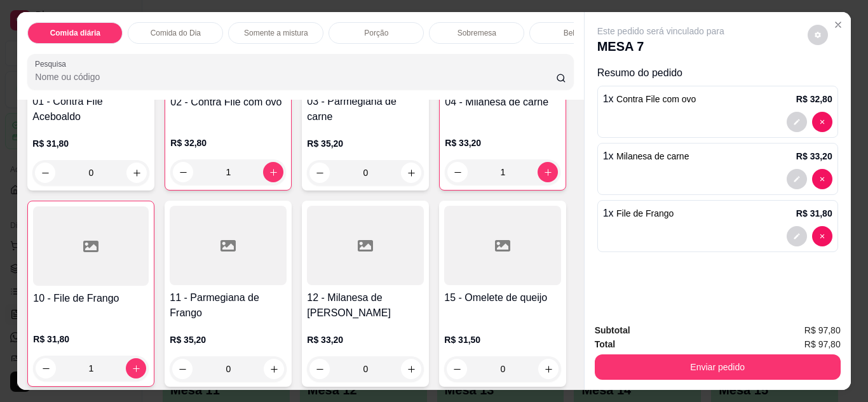
click at [544, 27] on div "Bebidas" at bounding box center [576, 33] width 95 height 22
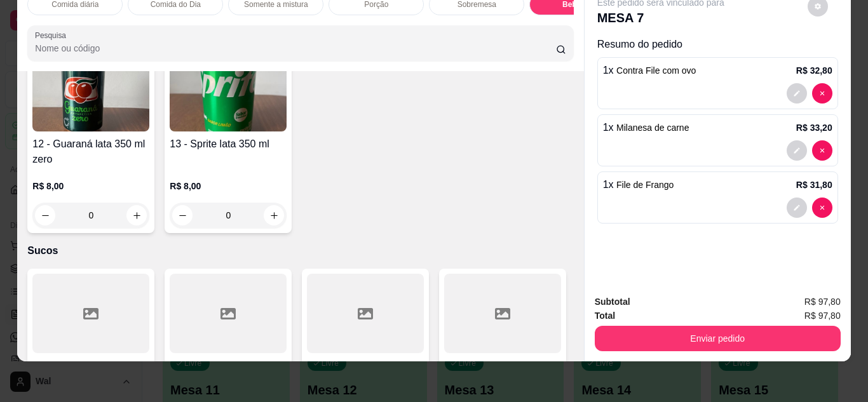
scroll to position [2775, 0]
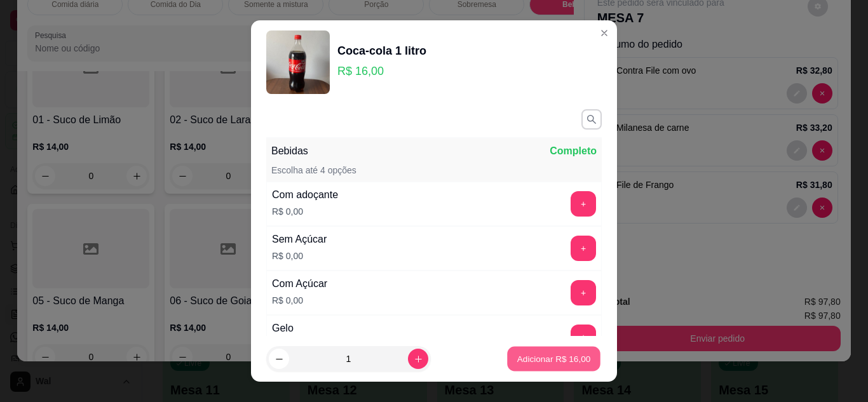
click at [531, 359] on p "Adicionar R$ 16,00" at bounding box center [554, 359] width 74 height 12
type input "1"
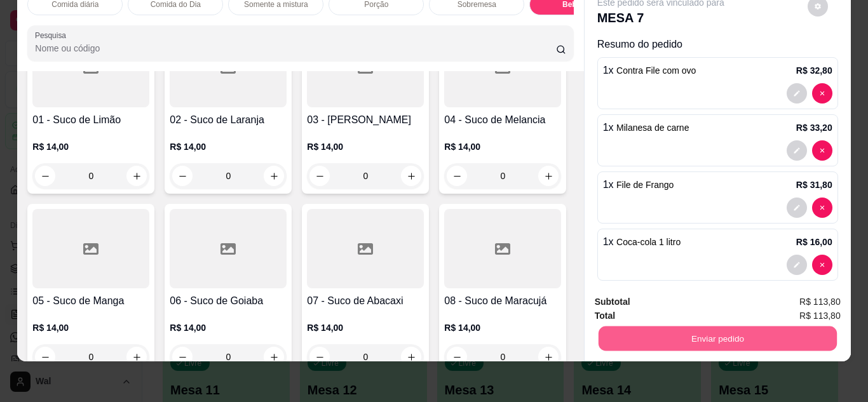
click at [684, 330] on button "Enviar pedido" at bounding box center [717, 339] width 238 height 25
click at [798, 292] on button "Enviar pedido" at bounding box center [808, 298] width 70 height 24
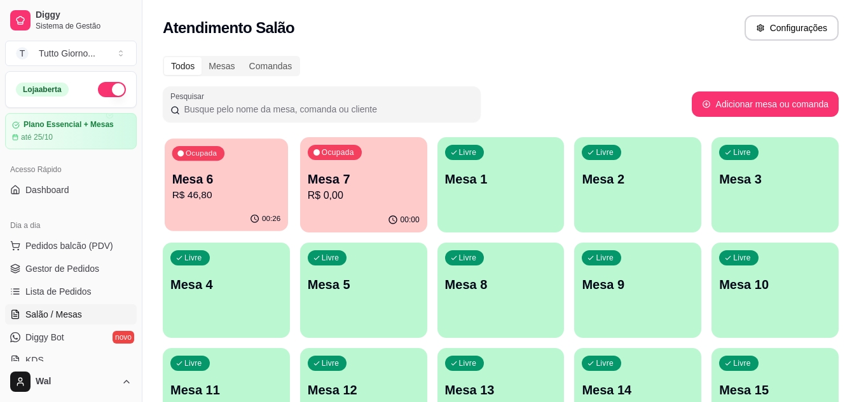
click at [224, 167] on div "Ocupada Mesa 6 R$ 46,80" at bounding box center [226, 173] width 123 height 69
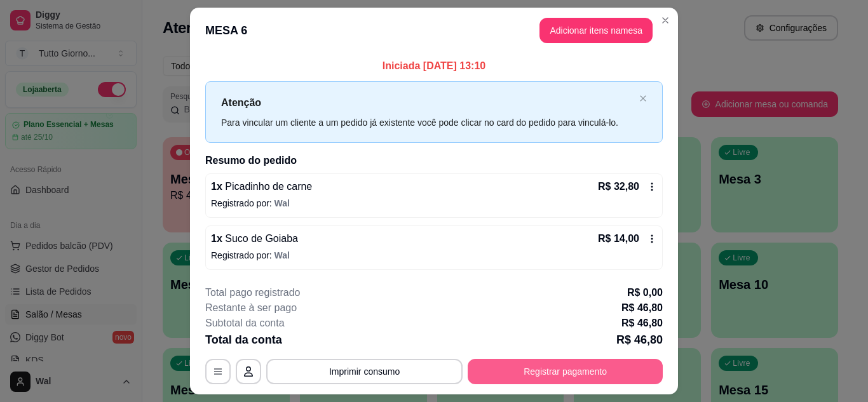
click at [547, 370] on button "Registrar pagamento" at bounding box center [565, 371] width 195 height 25
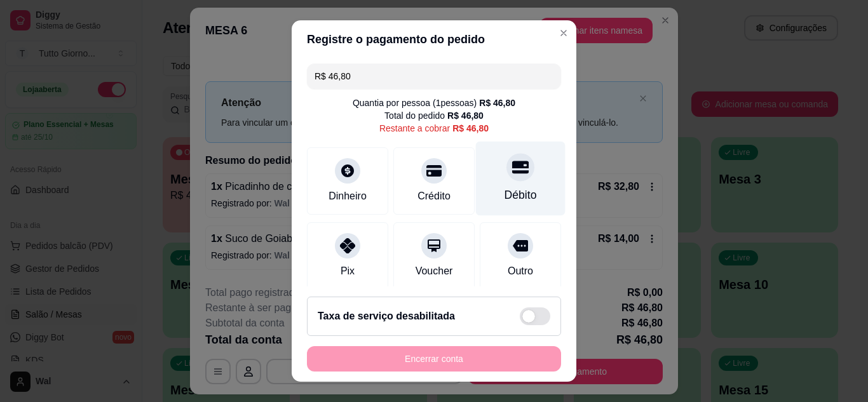
click at [507, 184] on div "Débito" at bounding box center [521, 178] width 90 height 74
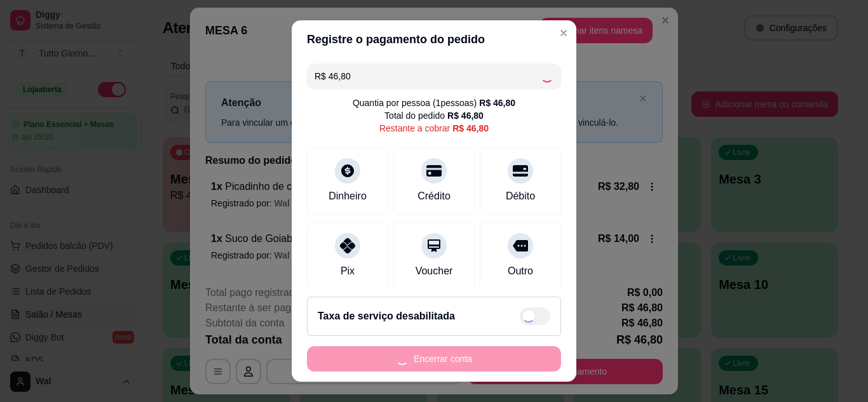
type input "R$ 0,00"
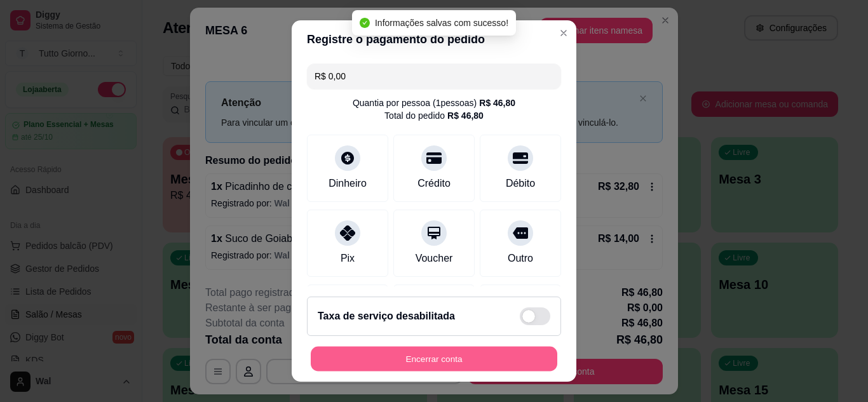
click at [444, 362] on button "Encerrar conta" at bounding box center [434, 359] width 247 height 25
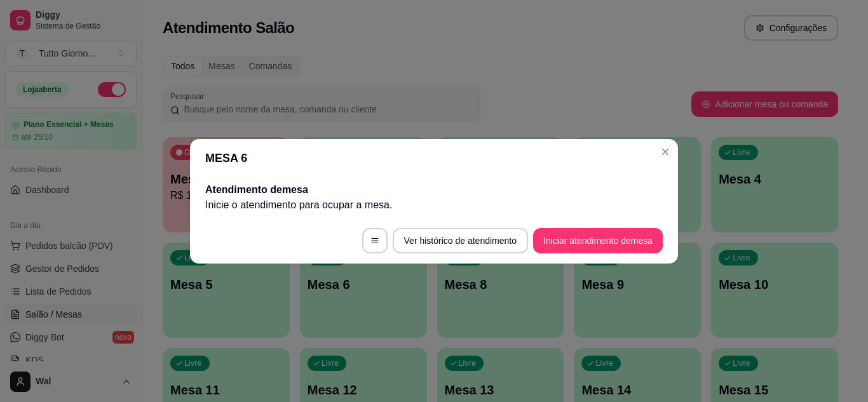
click at [672, 147] on div "MESA 6 Atendimento de mesa Inicie o atendimento para ocupar a mesa . Ver histór…" at bounding box center [434, 201] width 868 height 402
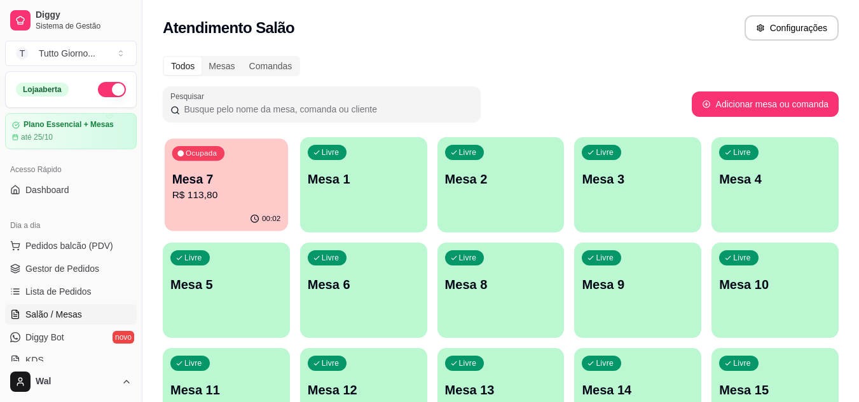
click at [250, 186] on p "Mesa 7" at bounding box center [226, 179] width 109 height 17
click at [229, 205] on div "Ocupada Mesa 7 R$ 113,80" at bounding box center [226, 173] width 123 height 69
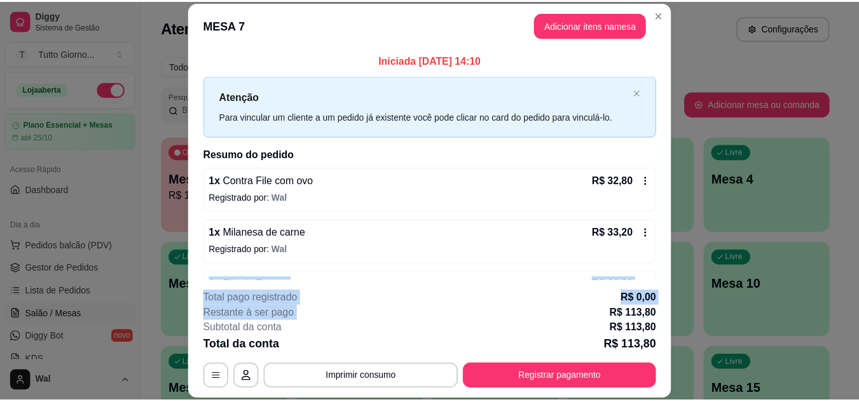
scroll to position [93, 0]
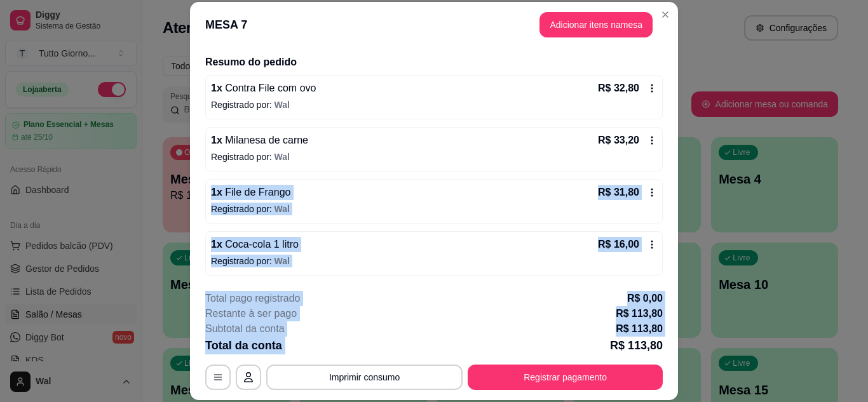
drag, startPoint x: 584, startPoint y: 259, endPoint x: 574, endPoint y: 331, distance: 72.4
click at [574, 331] on section "**********" at bounding box center [434, 201] width 488 height 398
click at [574, 331] on div "Subtotal da conta R$ 113,80" at bounding box center [434, 329] width 458 height 15
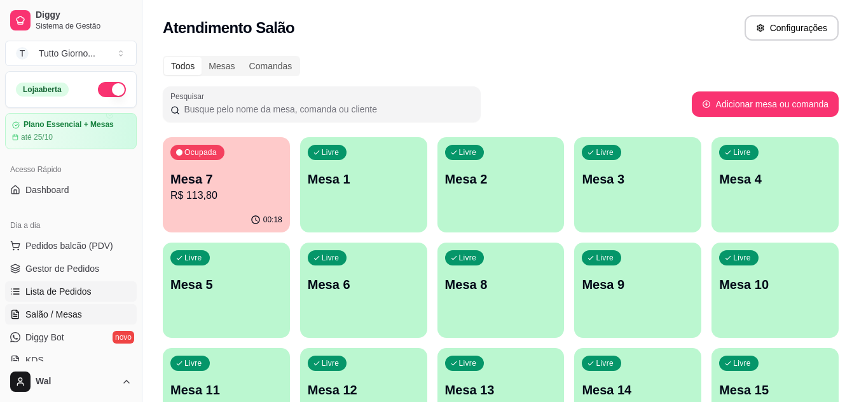
click at [80, 295] on span "Lista de Pedidos" at bounding box center [58, 291] width 66 height 13
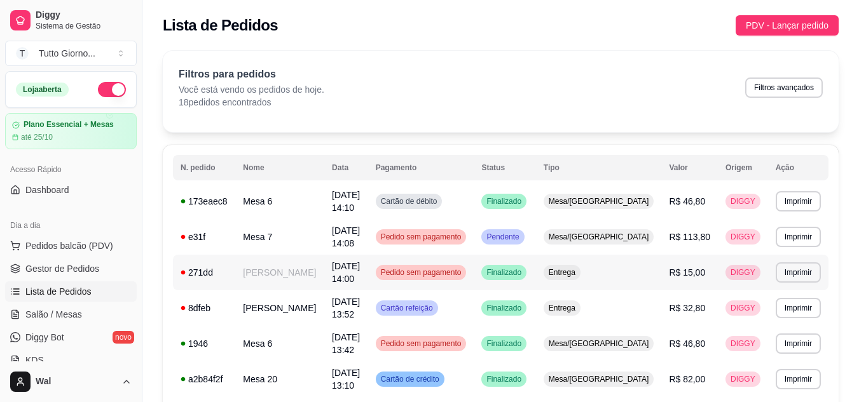
click at [464, 275] on span "Pedido sem pagamento" at bounding box center [421, 273] width 86 height 10
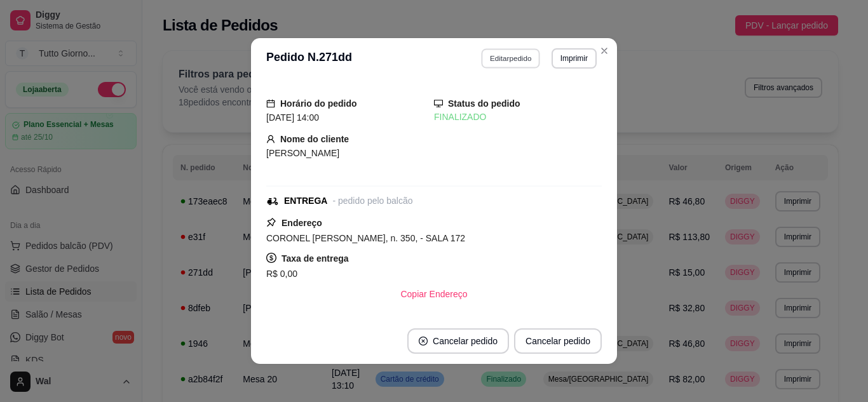
click at [510, 63] on button "Editar pedido" at bounding box center [511, 58] width 59 height 20
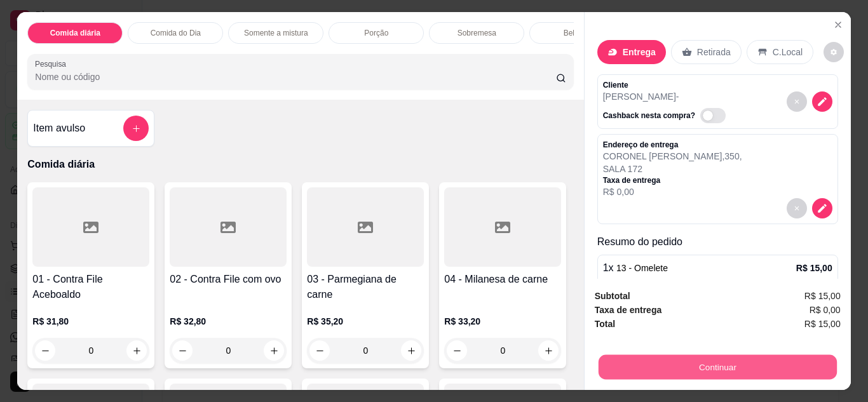
click at [690, 355] on button "Continuar" at bounding box center [717, 367] width 238 height 25
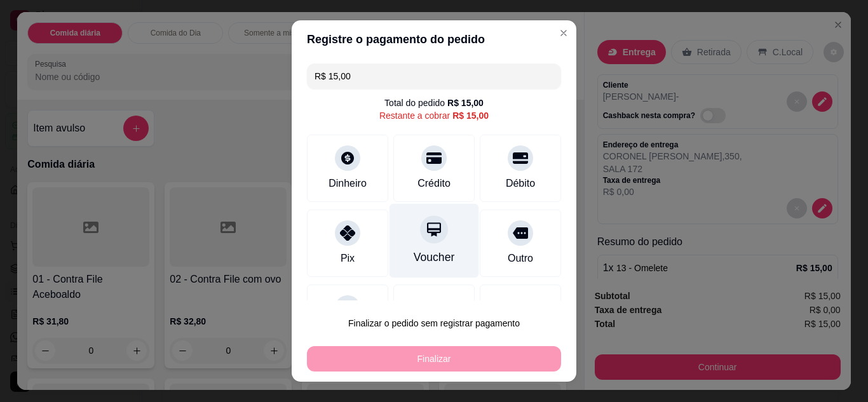
click at [414, 249] on div "Voucher" at bounding box center [434, 257] width 41 height 17
type input "R$ 0,00"
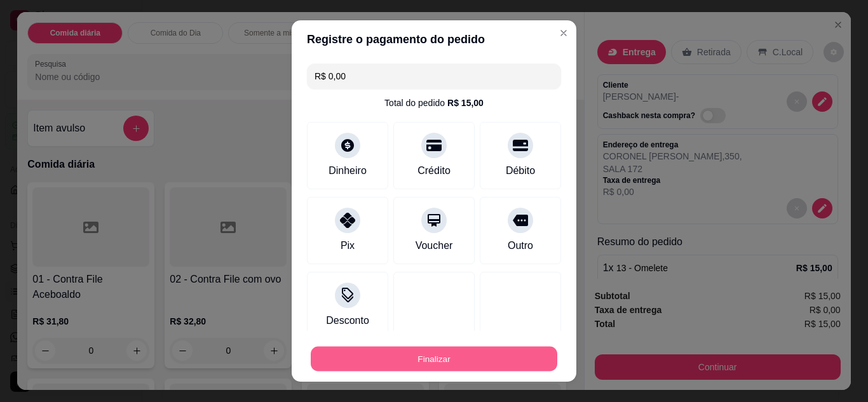
click at [432, 365] on button "Finalizar" at bounding box center [434, 359] width 247 height 25
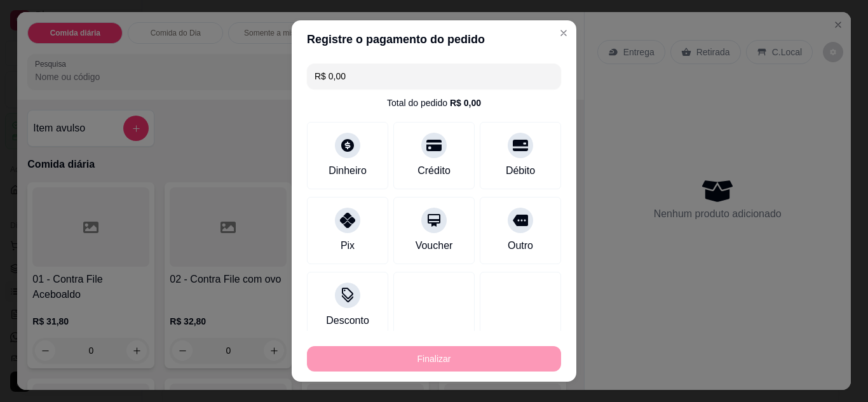
type input "0"
type input "-R$ 15,00"
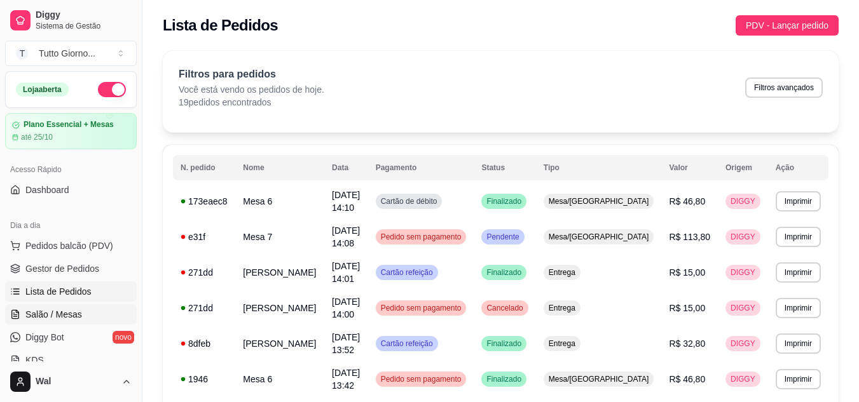
click at [65, 310] on span "Salão / Mesas" at bounding box center [53, 314] width 57 height 13
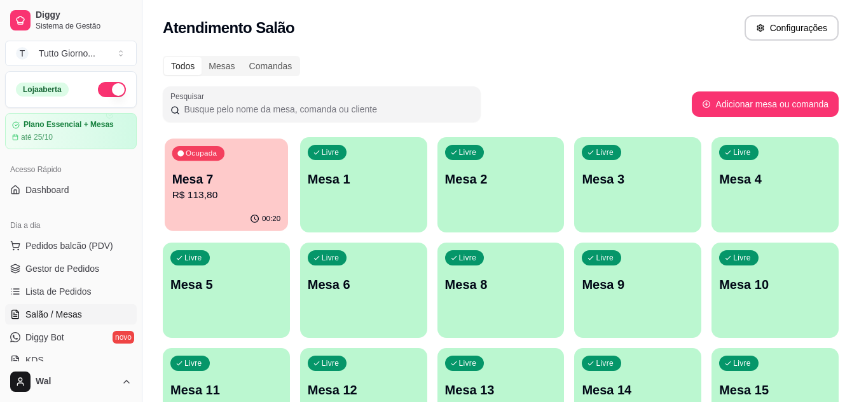
click at [250, 180] on p "Mesa 7" at bounding box center [226, 179] width 109 height 17
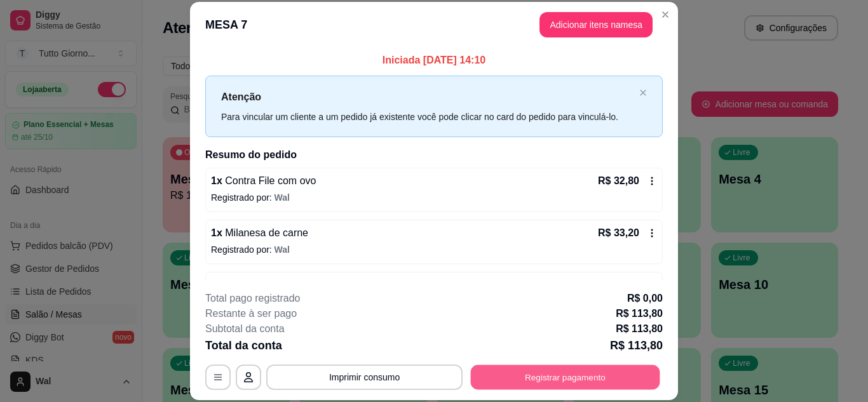
click at [604, 380] on button "Registrar pagamento" at bounding box center [565, 377] width 189 height 25
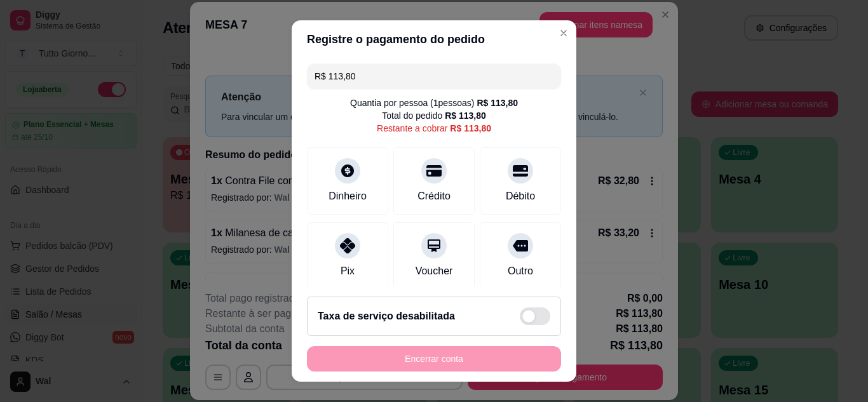
click at [405, 78] on input "R$ 113,80" at bounding box center [434, 76] width 239 height 25
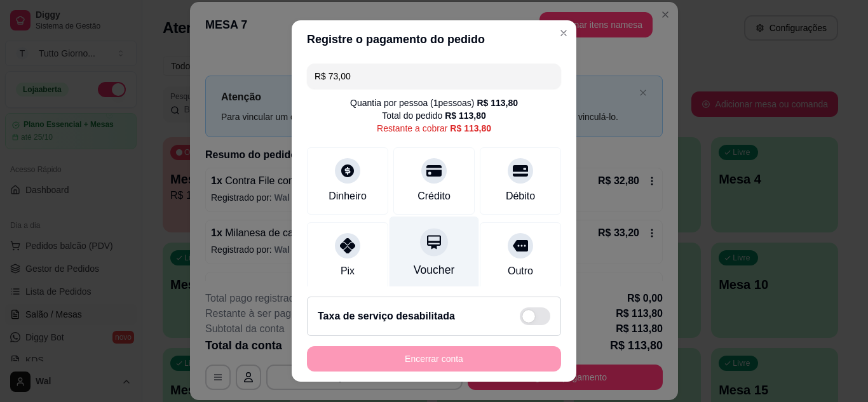
click at [431, 242] on div at bounding box center [434, 242] width 28 height 28
click at [426, 275] on div "Voucher" at bounding box center [434, 270] width 41 height 17
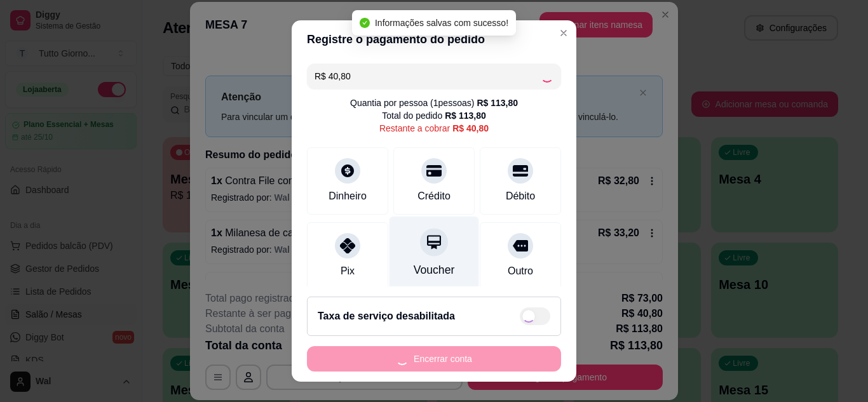
type input "R$ 0,00"
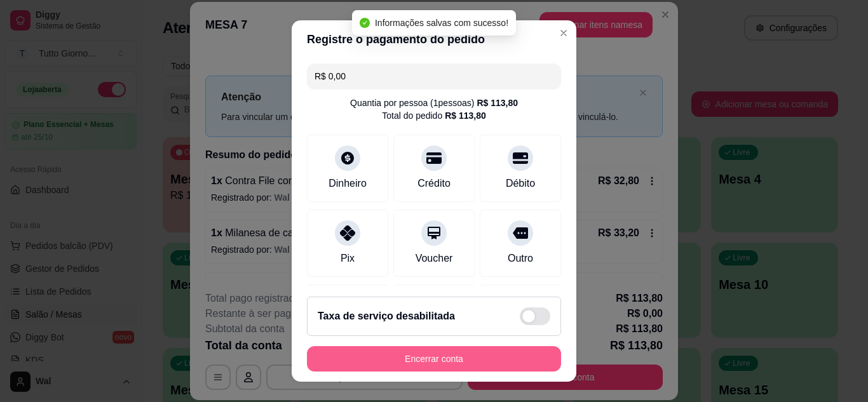
click at [452, 357] on button "Encerrar conta" at bounding box center [434, 358] width 254 height 25
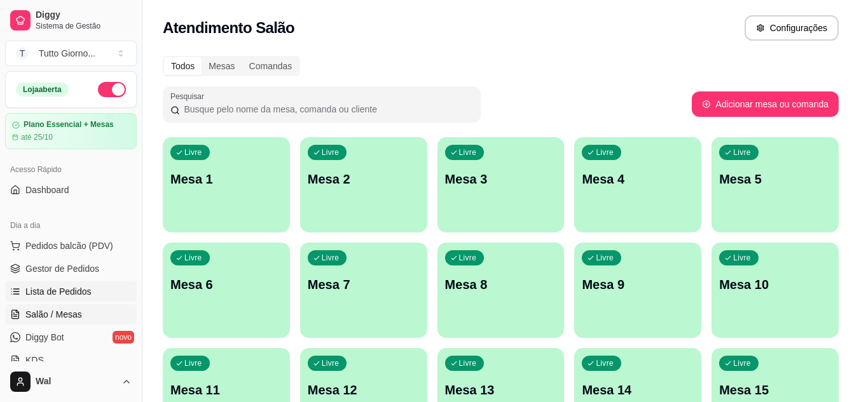
click at [79, 294] on span "Lista de Pedidos" at bounding box center [58, 291] width 66 height 13
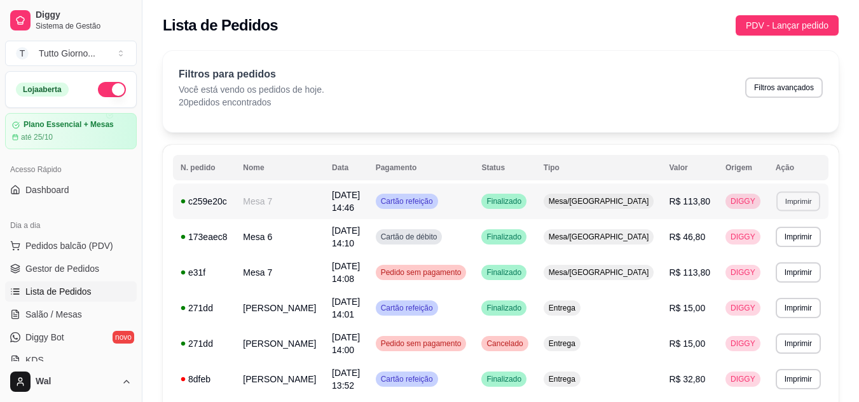
click at [791, 205] on button "Imprimir" at bounding box center [798, 201] width 44 height 20
click at [772, 244] on button "IMPRESSORA CAIXA" at bounding box center [774, 246] width 90 height 20
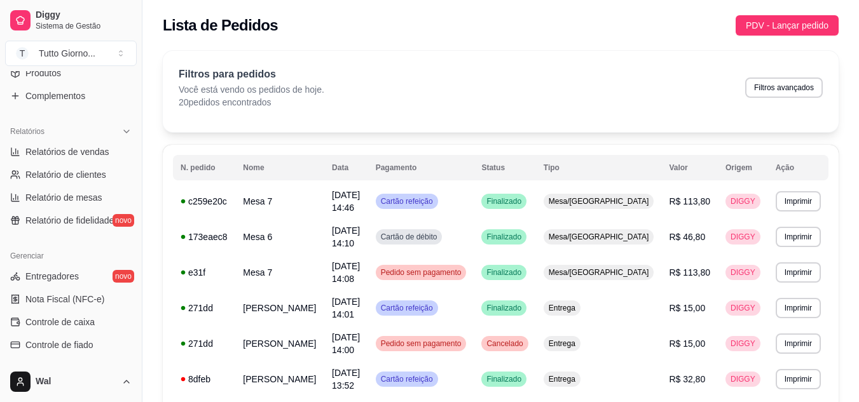
scroll to position [348, 0]
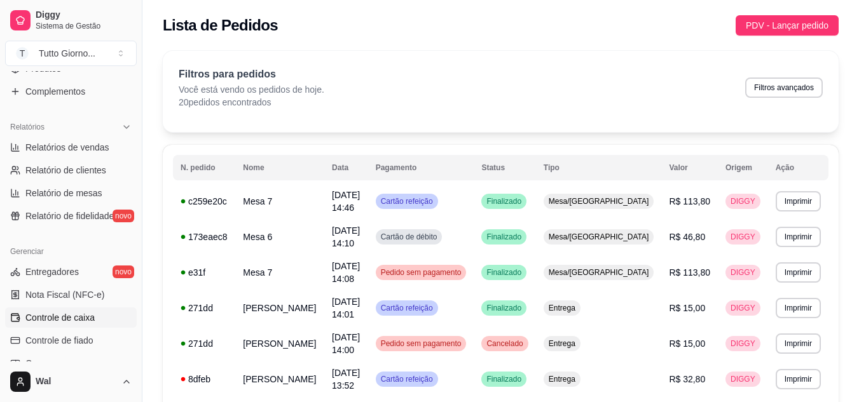
click at [89, 318] on span "Controle de caixa" at bounding box center [59, 317] width 69 height 13
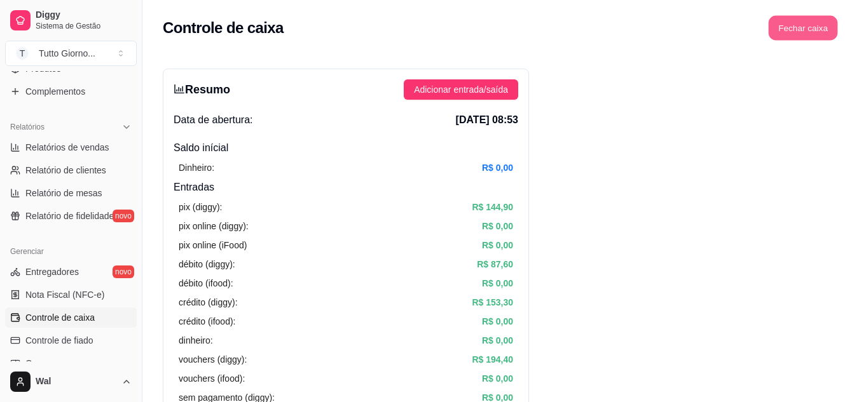
click at [814, 29] on button "Fechar caixa" at bounding box center [802, 28] width 69 height 25
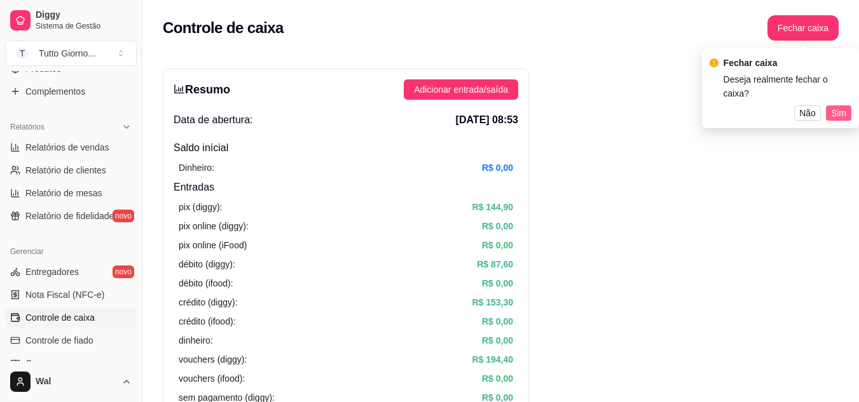
click at [846, 105] on button "Sim" at bounding box center [838, 112] width 25 height 15
